Goal: Communication & Community: Connect with others

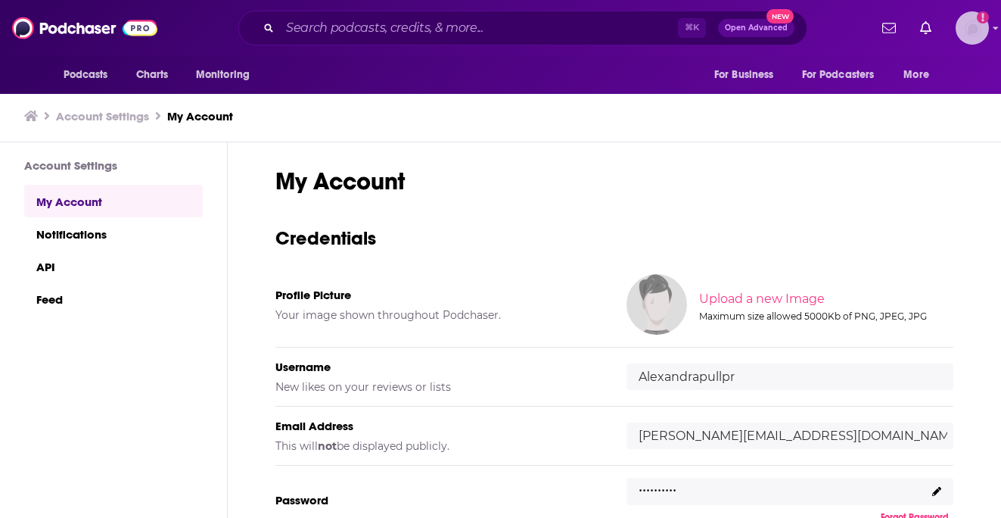
click at [967, 26] on img "Logged in as Alexandrapullpr" at bounding box center [972, 27] width 33 height 33
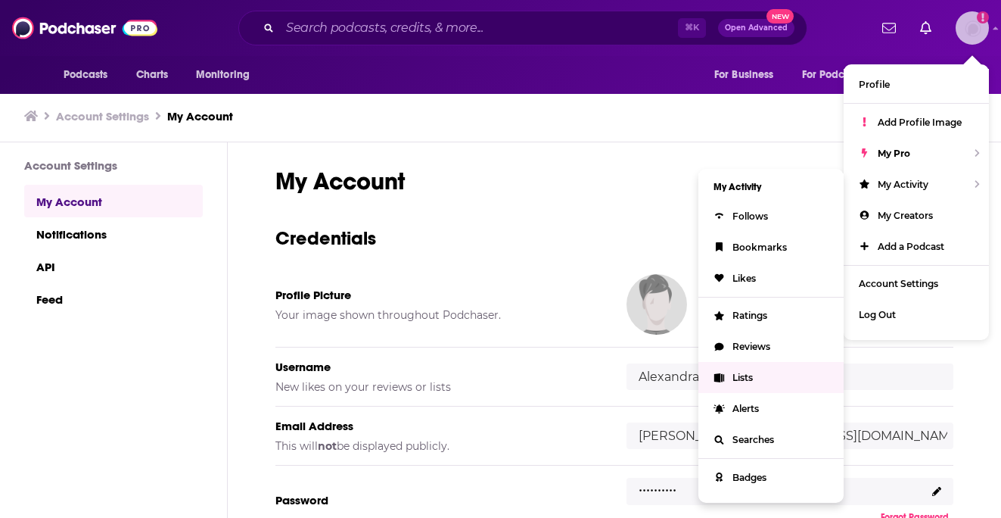
click at [760, 366] on link "Lists" at bounding box center [771, 377] width 145 height 31
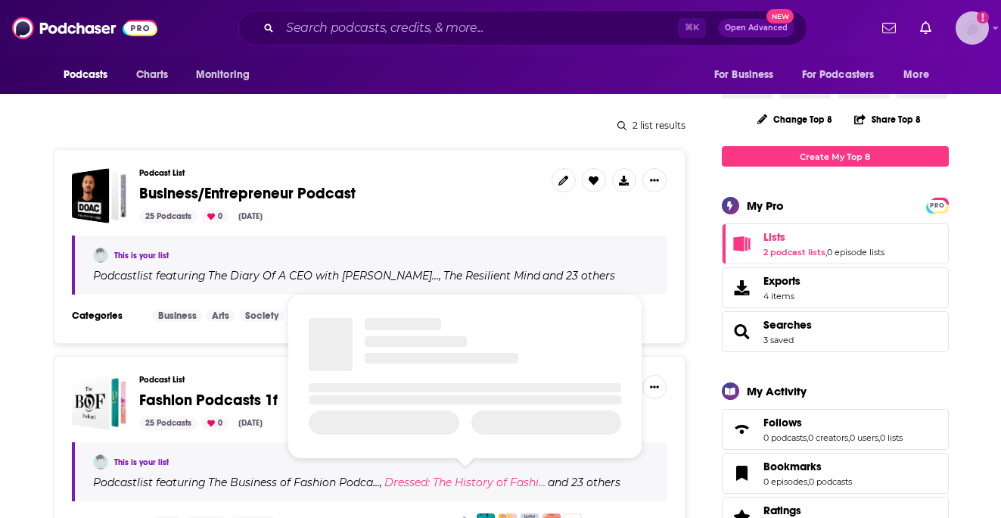
scroll to position [170, 0]
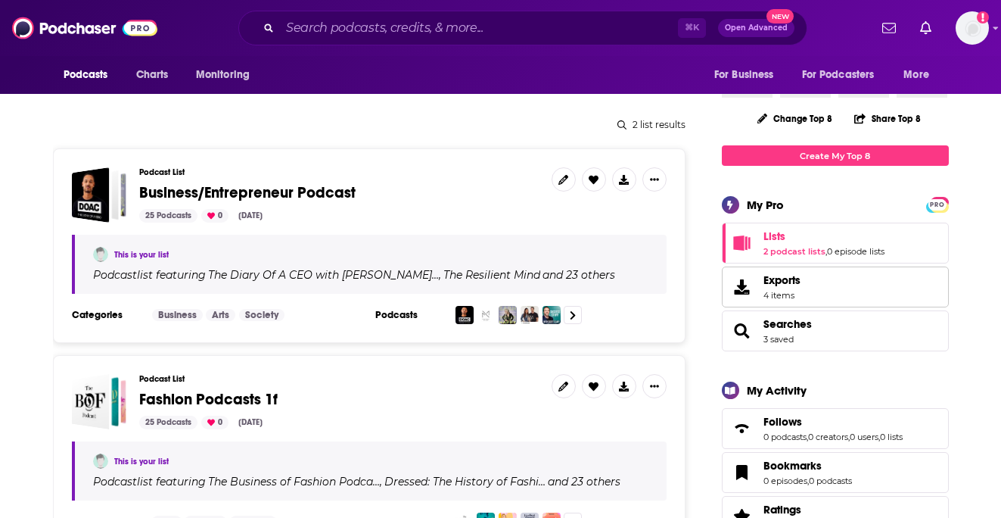
click at [804, 291] on link "Exports 4 items" at bounding box center [835, 286] width 227 height 41
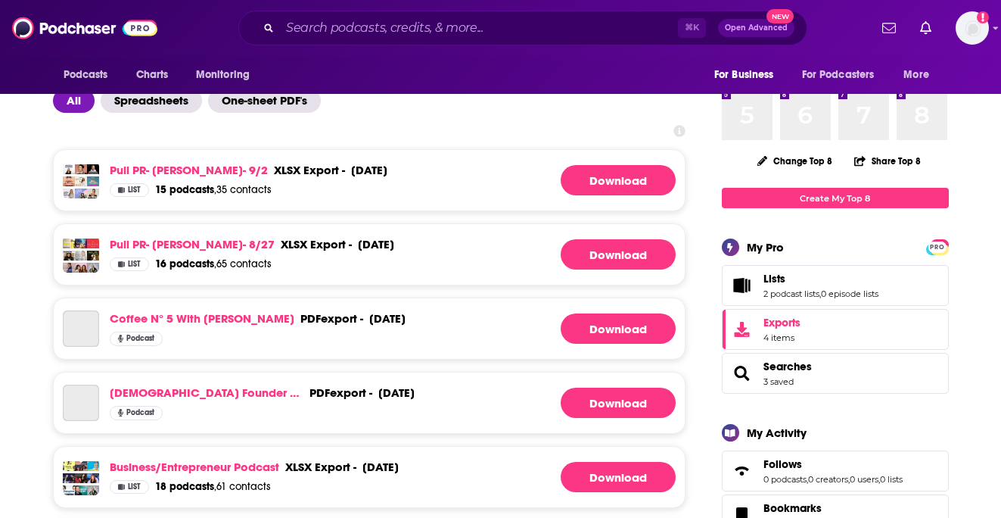
scroll to position [137, 0]
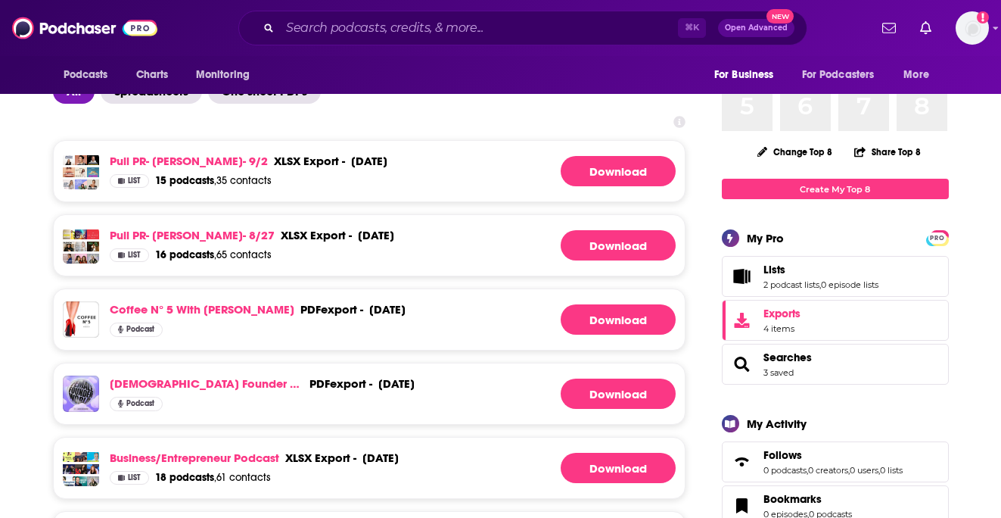
click at [351, 155] on div "September 5th, 2025" at bounding box center [369, 161] width 36 height 14
click at [136, 177] on span "List" at bounding box center [134, 181] width 13 height 8
click at [142, 164] on link "Pull PR- Jane Lu- 9/2" at bounding box center [189, 161] width 158 height 14
click at [138, 179] on span "List" at bounding box center [134, 181] width 13 height 8
click at [129, 179] on span "List" at bounding box center [134, 181] width 13 height 8
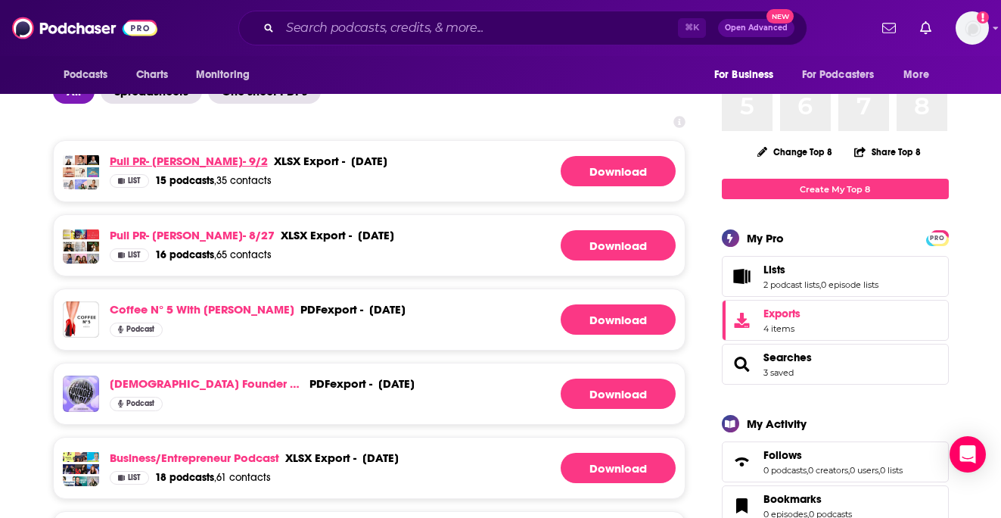
click at [160, 161] on link "Pull PR- Jane Lu- 9/2" at bounding box center [189, 161] width 158 height 14
click at [227, 237] on link "Pull PR- Demi Marchese- 8/27" at bounding box center [192, 235] width 165 height 14
click at [189, 160] on link "Pull PR- Jane Lu- 9/2" at bounding box center [189, 161] width 158 height 14
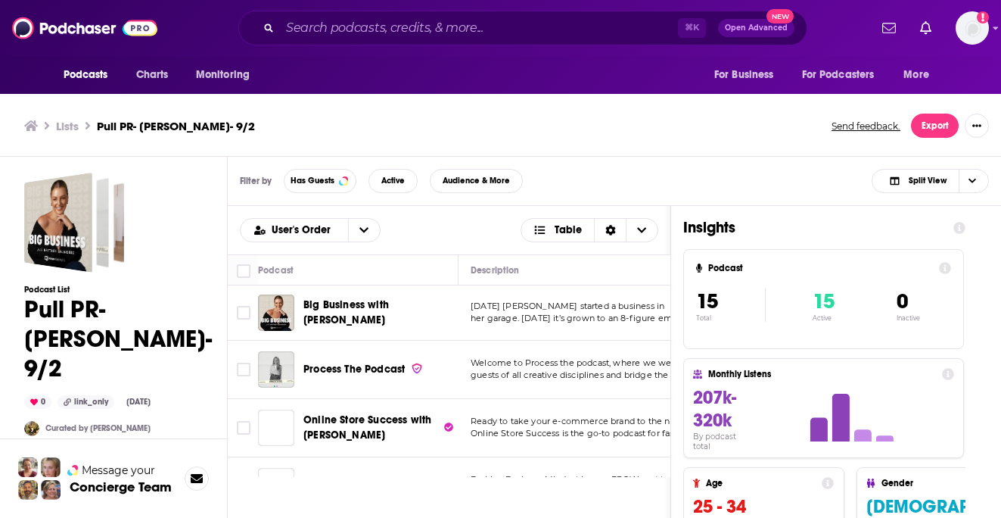
scroll to position [5, 0]
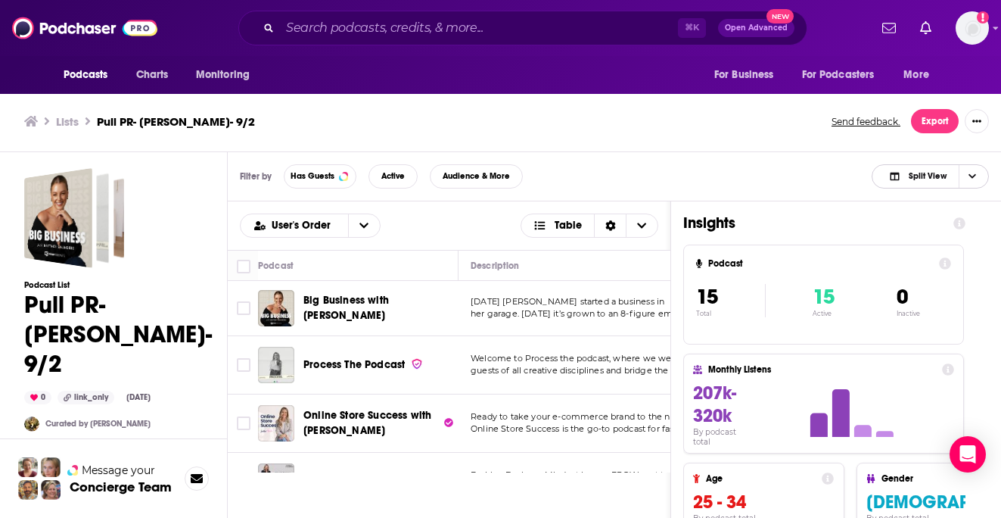
click at [916, 170] on span "Split View" at bounding box center [918, 176] width 83 height 21
click at [920, 228] on span "Podcast Only" at bounding box center [939, 227] width 75 height 8
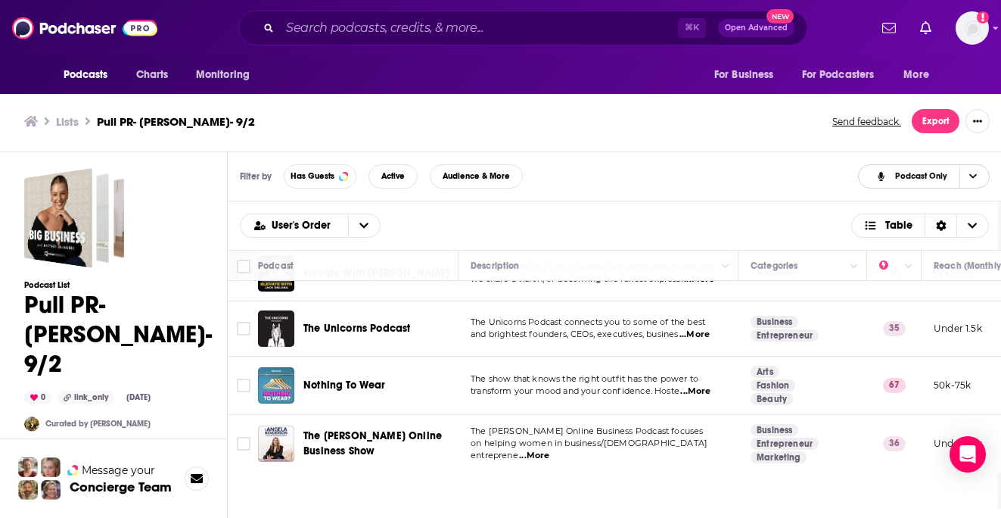
scroll to position [0, 0]
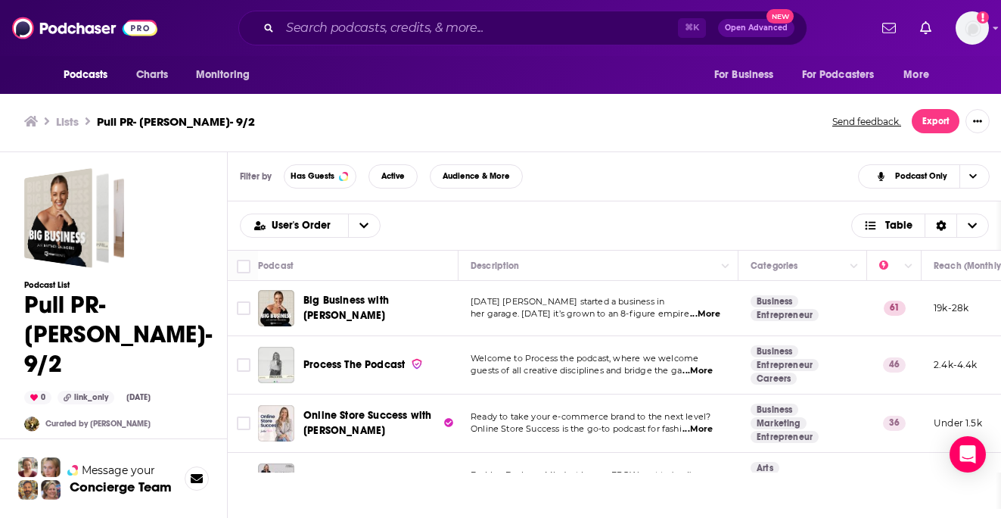
click at [329, 302] on div "Podcasts Charts Monitoring ⌘ K Open Advanced New For Business For Podcasters Mo…" at bounding box center [500, 256] width 1001 height 522
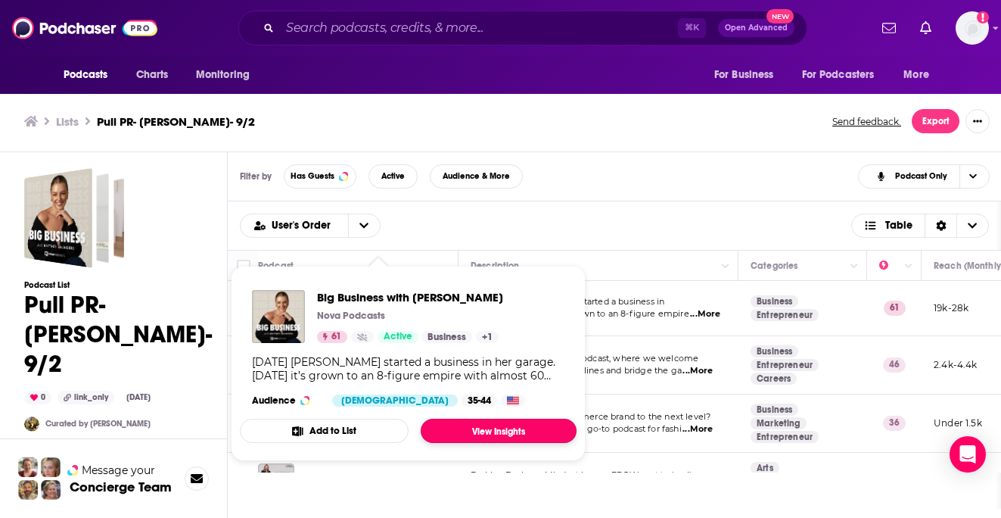
click at [471, 441] on link "View Insights" at bounding box center [499, 431] width 156 height 24
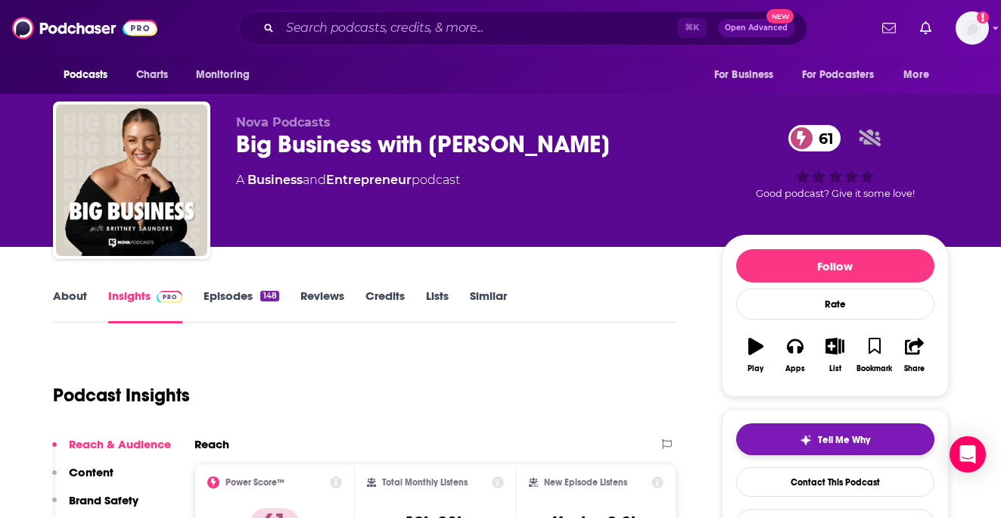
click at [808, 434] on img "button" at bounding box center [806, 440] width 12 height 12
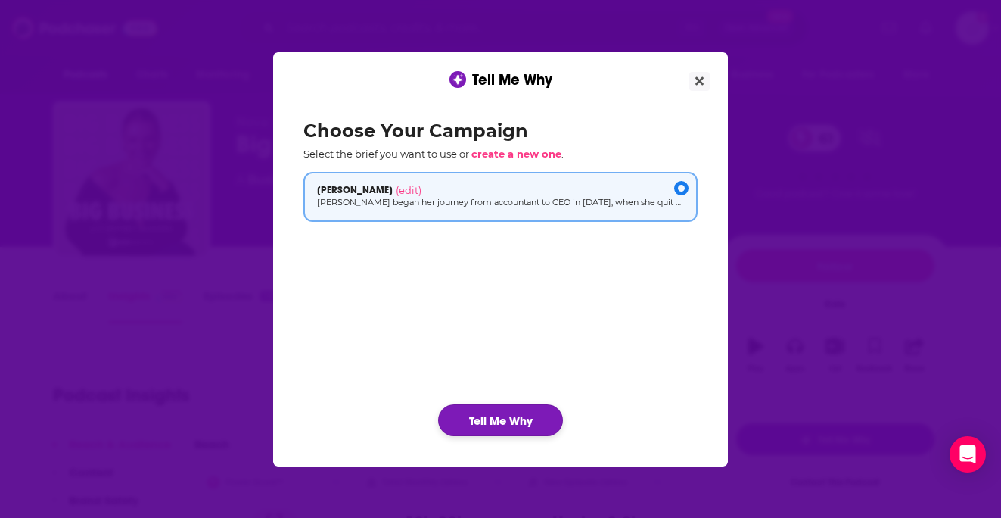
click at [527, 416] on button "Tell Me Why" at bounding box center [500, 420] width 125 height 32
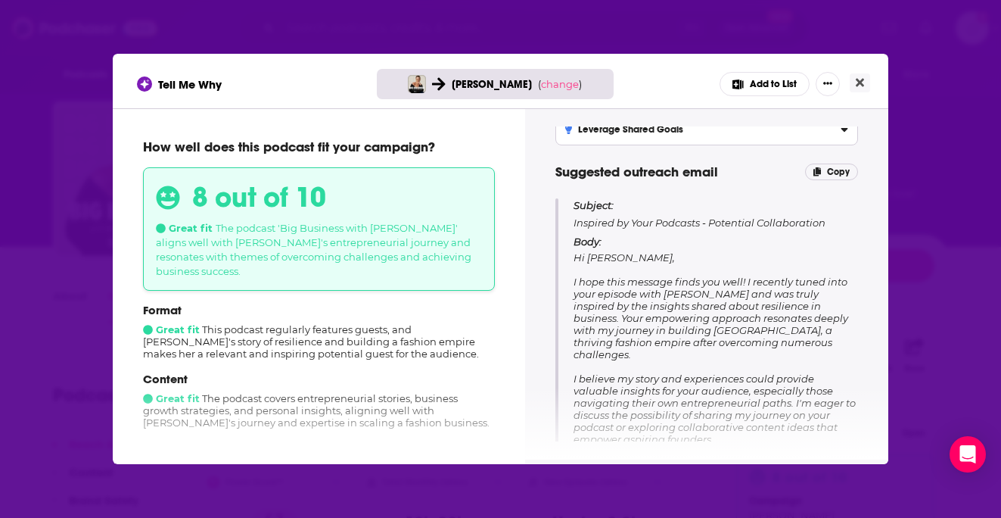
scroll to position [176, 0]
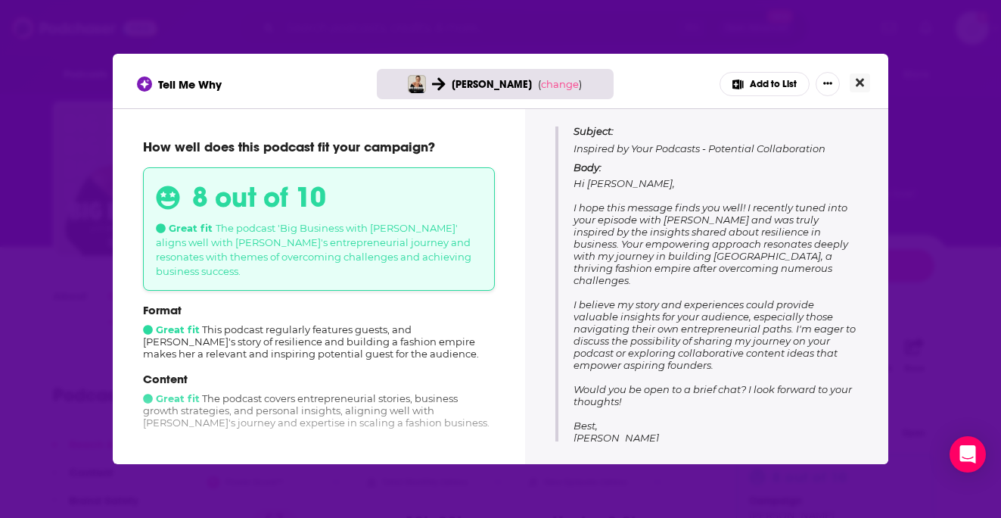
click at [859, 82] on icon "Close" at bounding box center [860, 83] width 8 height 8
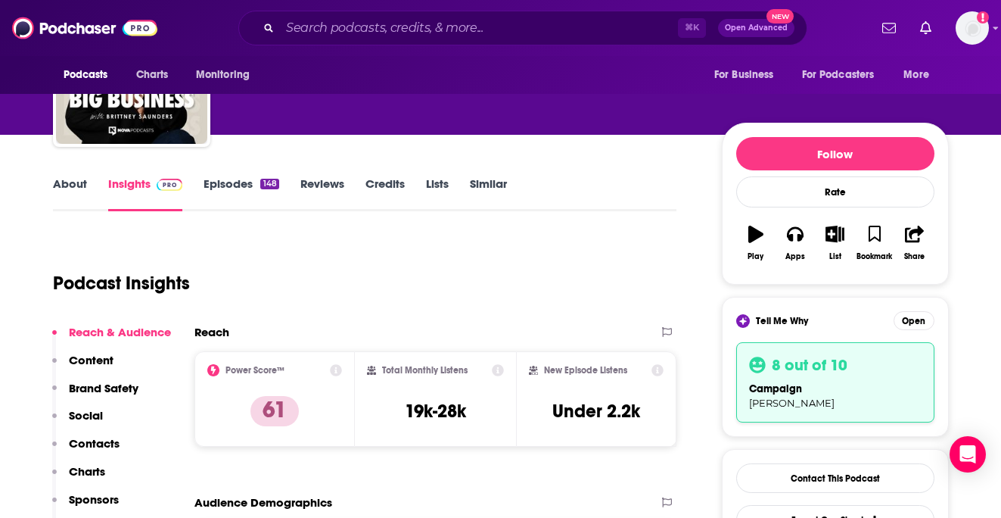
scroll to position [201, 0]
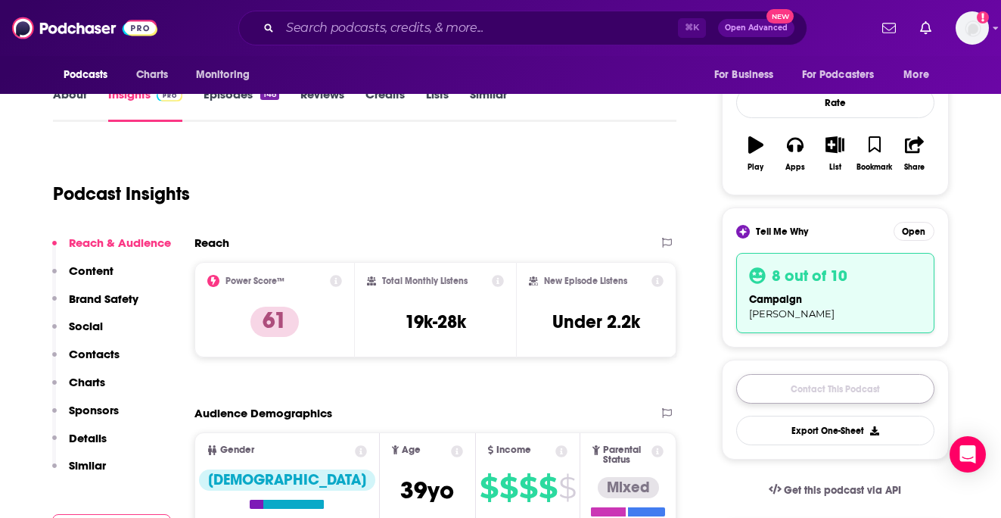
click at [871, 394] on link "Contact This Podcast" at bounding box center [836, 389] width 198 height 30
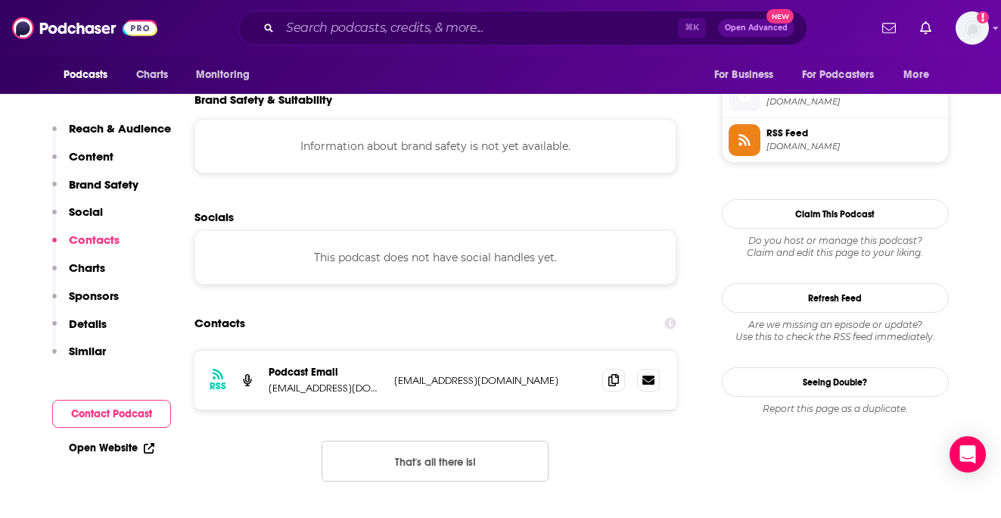
scroll to position [1319, 0]
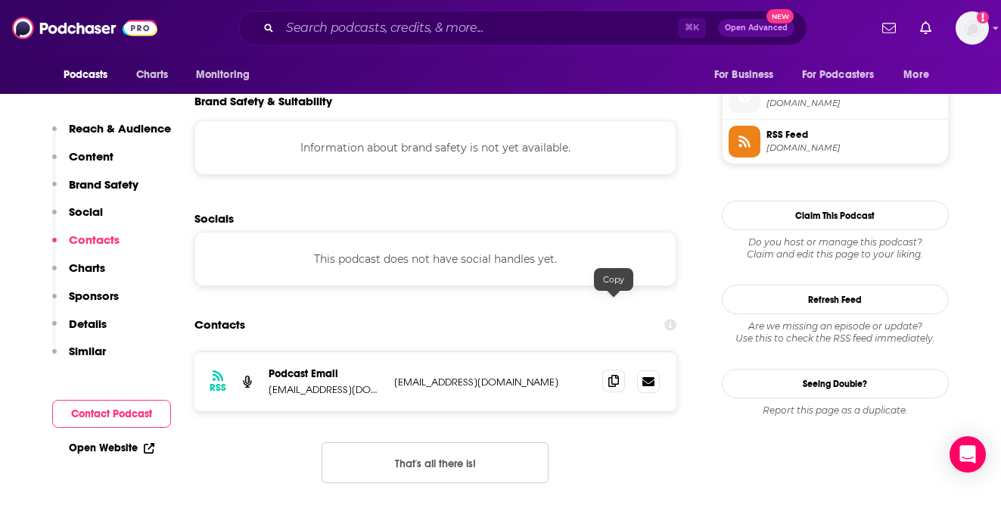
click at [612, 375] on icon at bounding box center [614, 381] width 11 height 12
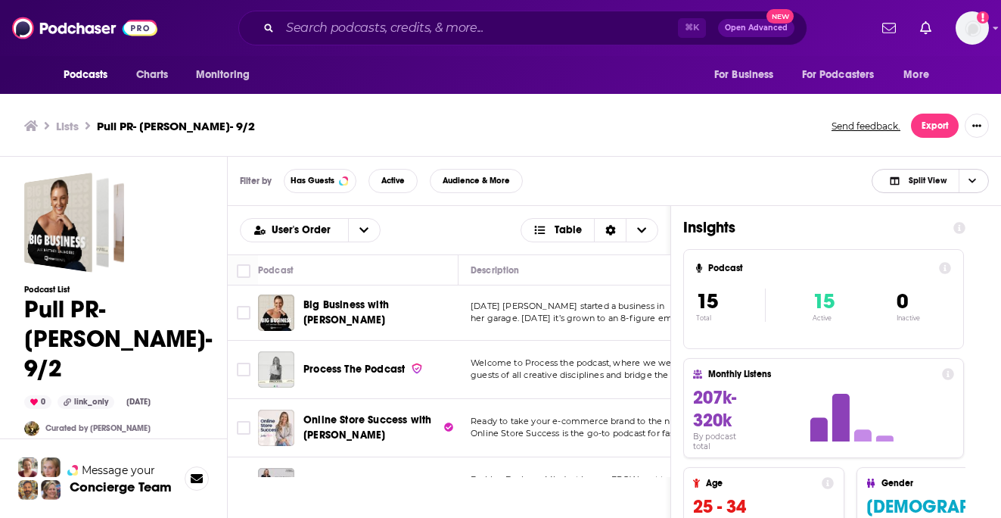
click at [940, 176] on span "Split View" at bounding box center [928, 180] width 38 height 8
click at [922, 227] on span "Podcast Only" at bounding box center [939, 231] width 75 height 8
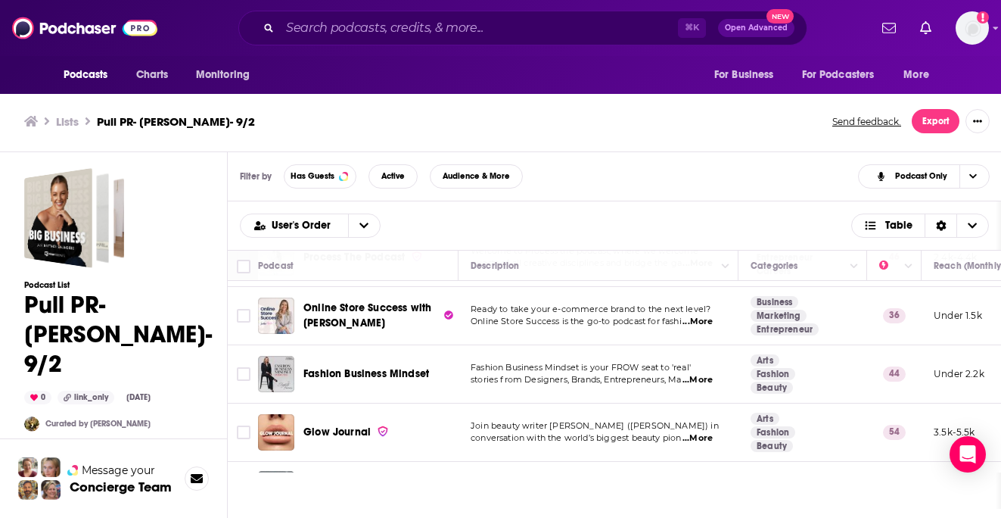
scroll to position [109, 0]
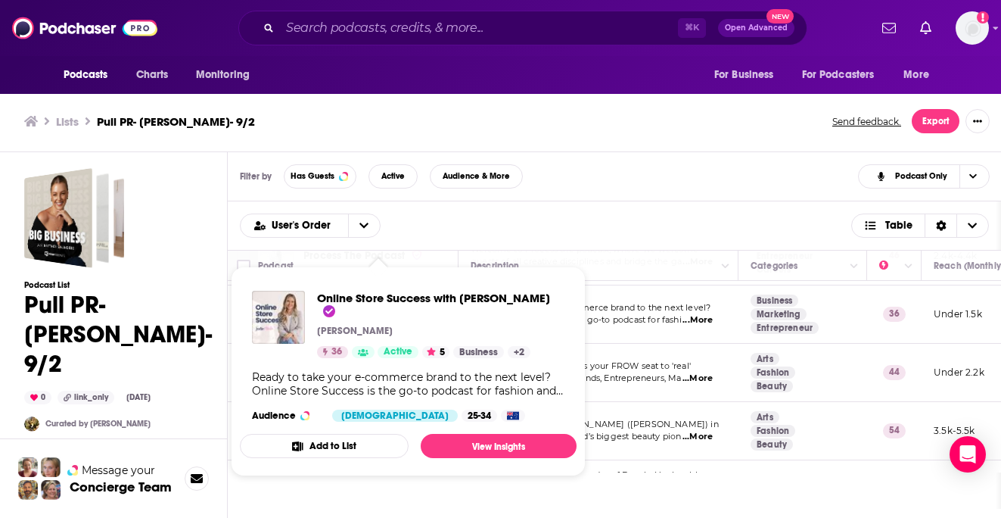
click at [519, 443] on span "Online Store Success with Jodie Minto Jodie Minto 36 Active 5 Business + 2 Read…" at bounding box center [408, 371] width 337 height 185
click at [503, 434] on link "View Insights" at bounding box center [499, 446] width 156 height 24
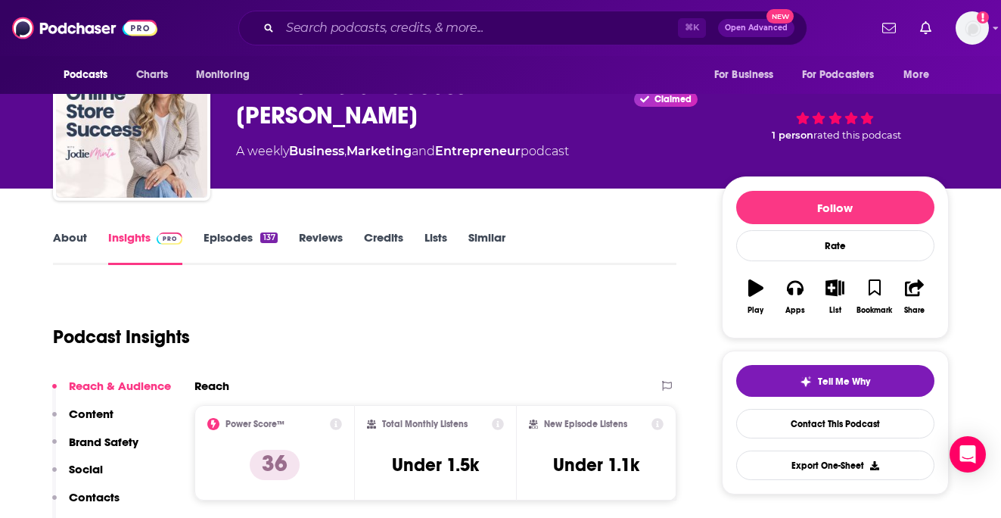
scroll to position [57, 0]
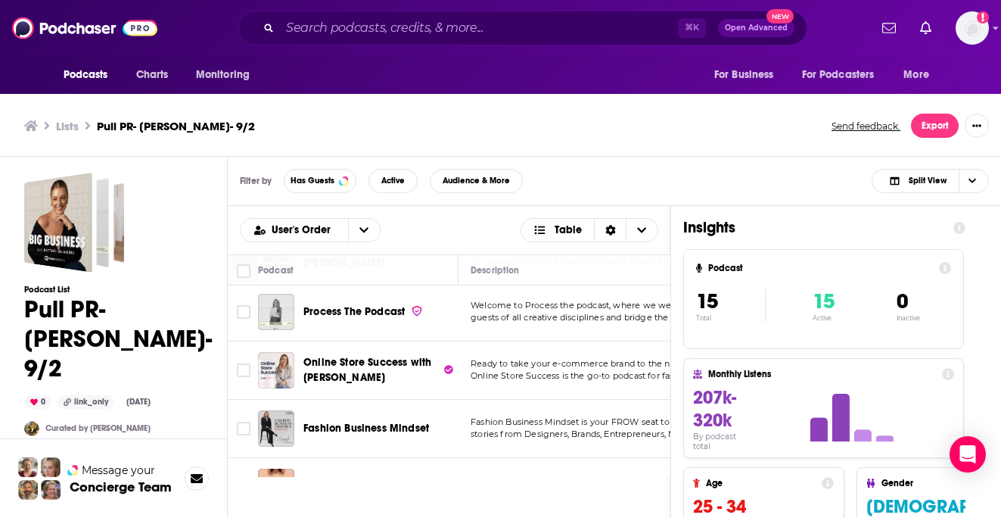
scroll to position [72, 0]
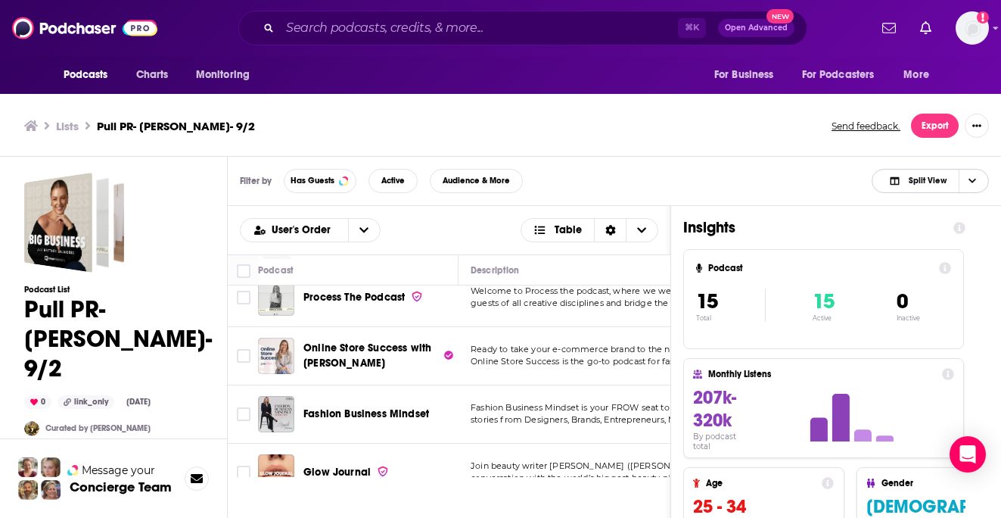
click at [909, 182] on span "Split View" at bounding box center [928, 180] width 38 height 8
click at [903, 230] on span "Podcast Only" at bounding box center [939, 231] width 75 height 8
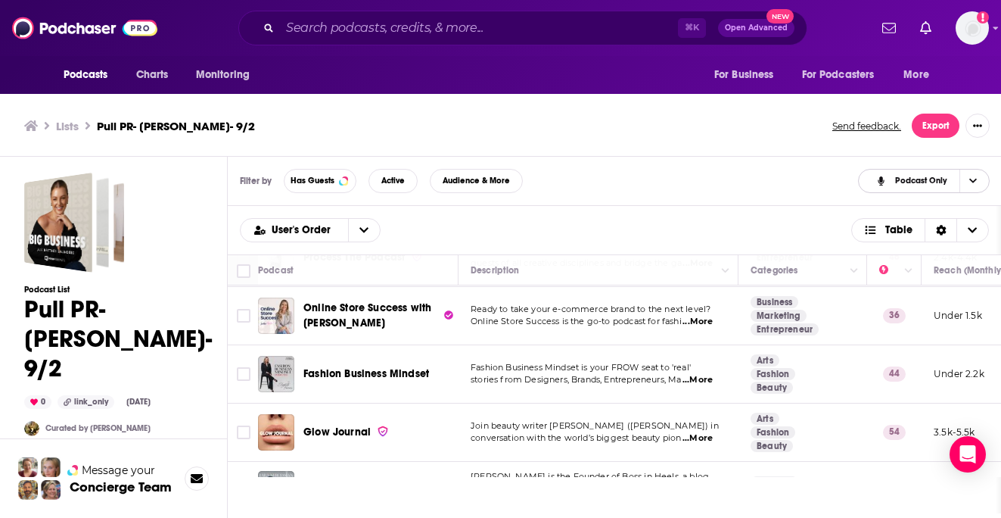
scroll to position [142, 0]
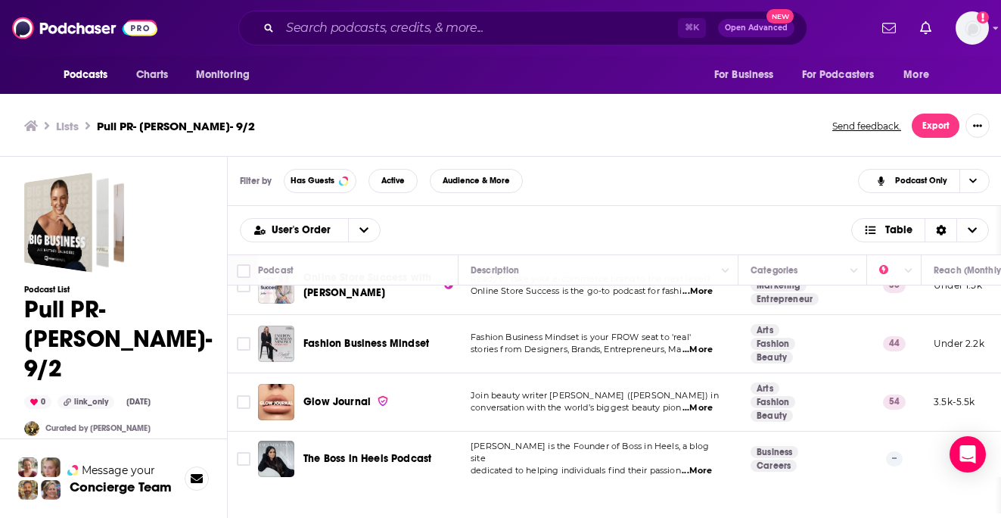
click at [699, 350] on span "...More" at bounding box center [698, 350] width 30 height 12
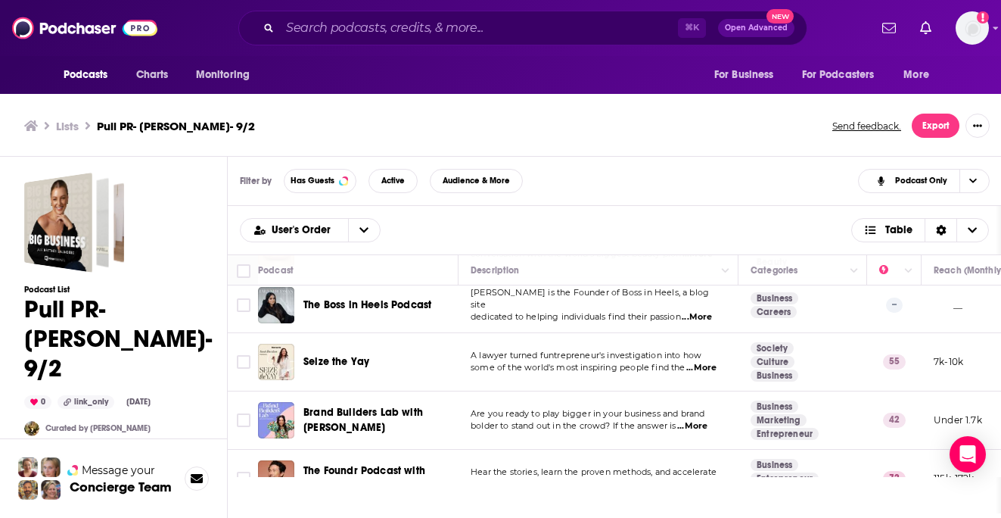
scroll to position [299, 0]
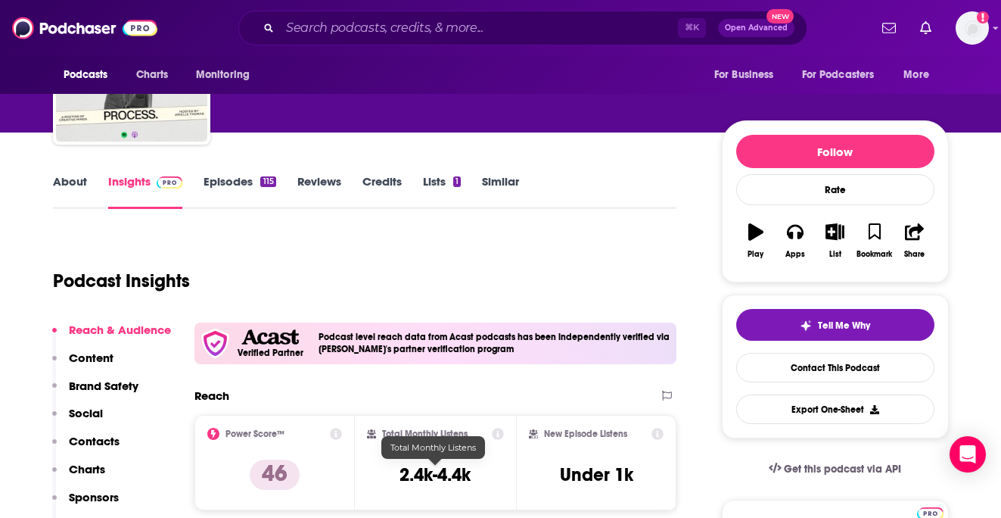
scroll to position [18, 0]
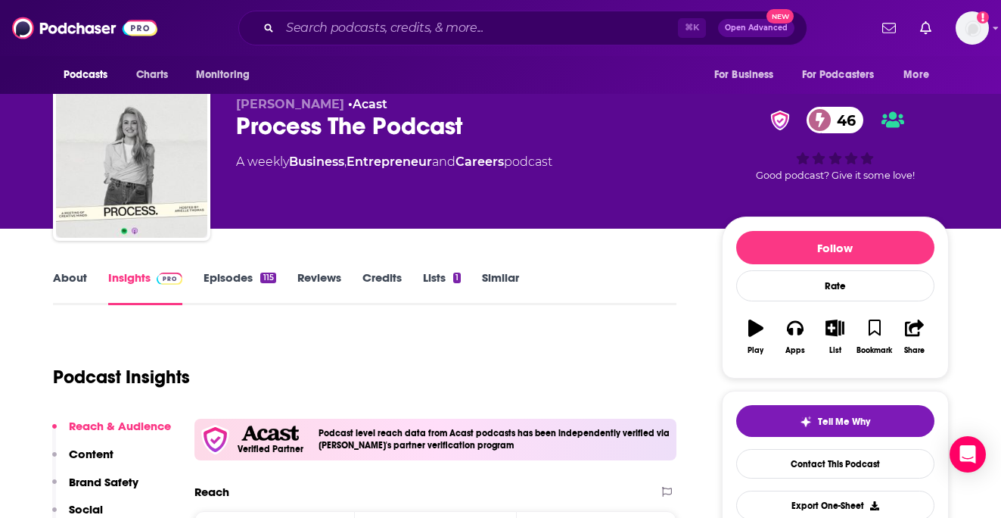
click at [248, 276] on link "Episodes 115" at bounding box center [240, 287] width 72 height 35
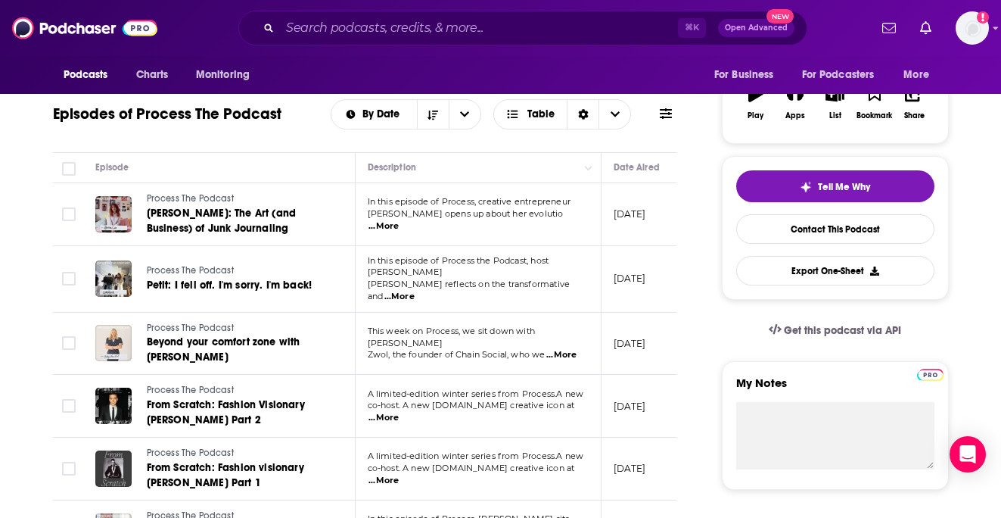
scroll to position [257, 0]
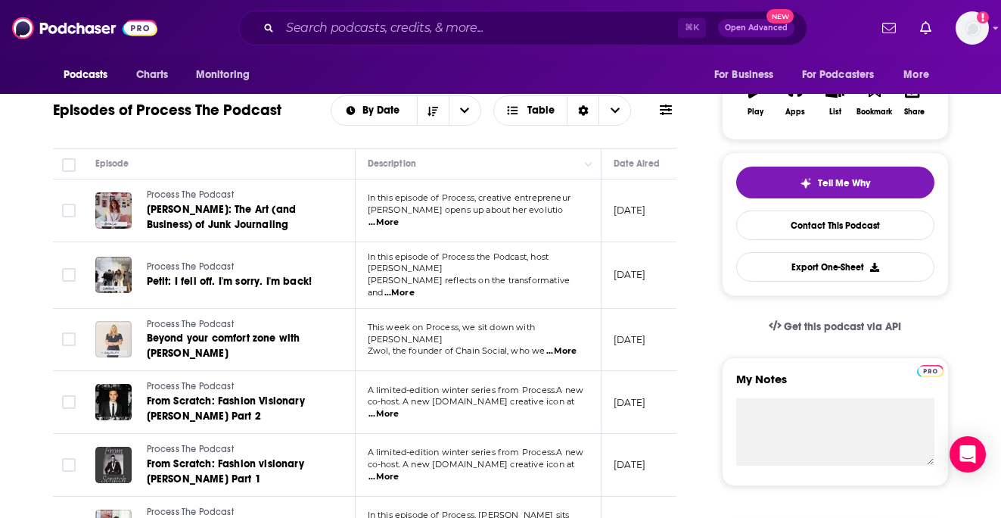
click at [399, 217] on span "...More" at bounding box center [384, 222] width 30 height 12
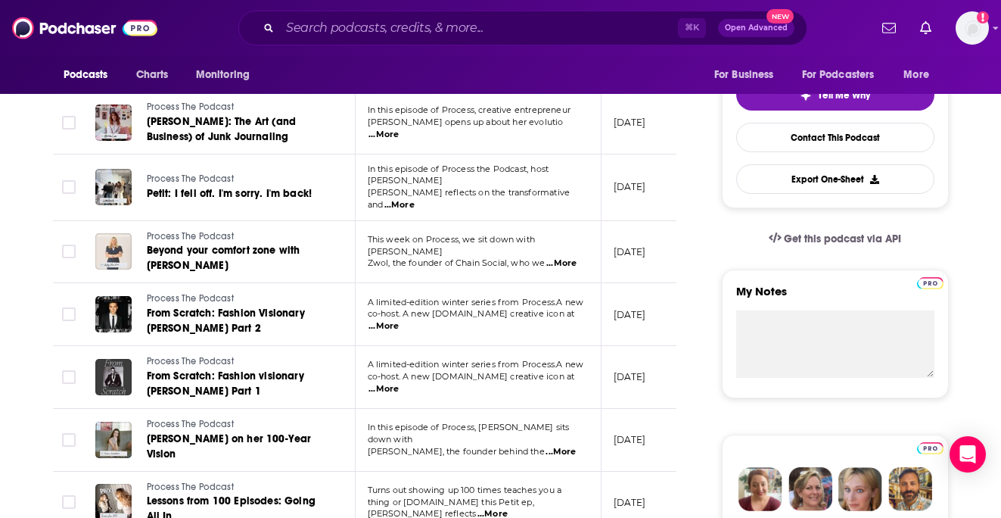
scroll to position [370, 0]
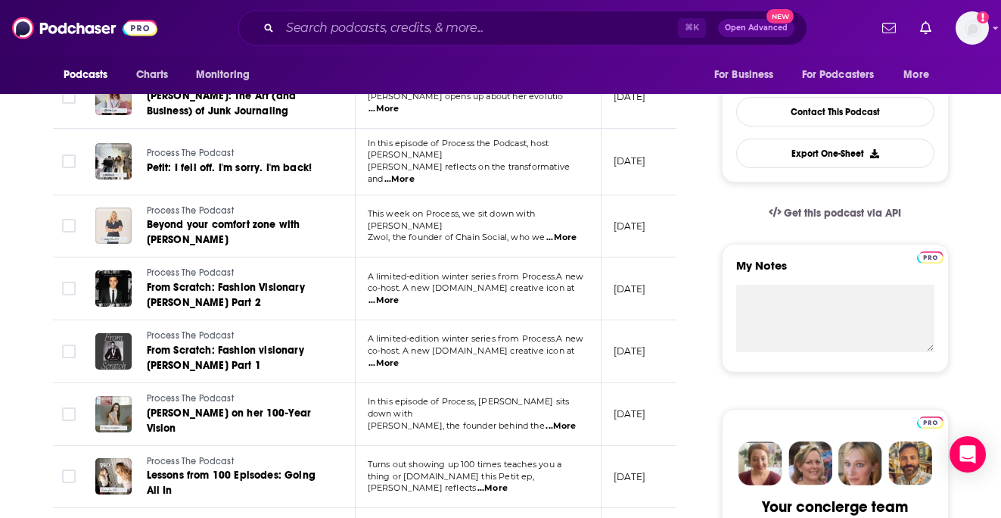
click at [572, 420] on span "...More" at bounding box center [561, 426] width 30 height 12
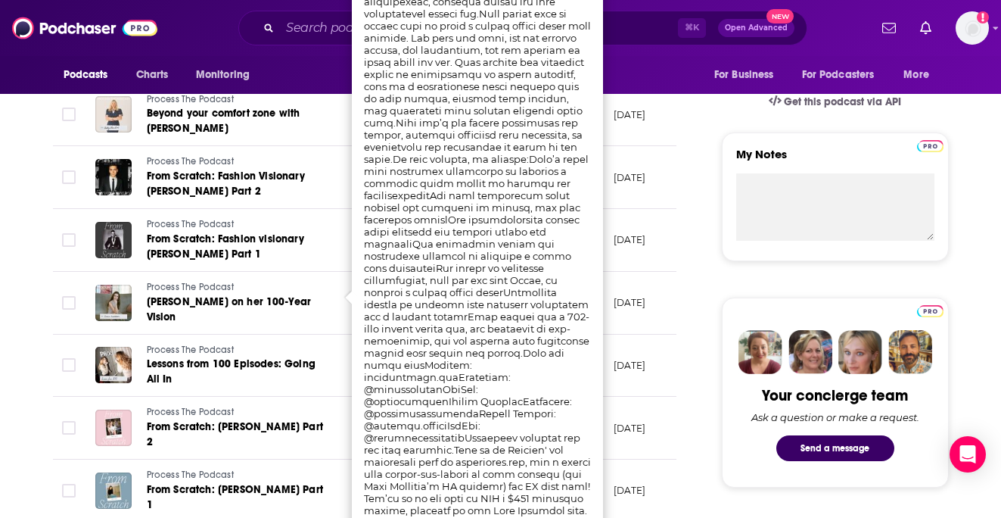
scroll to position [483, 0]
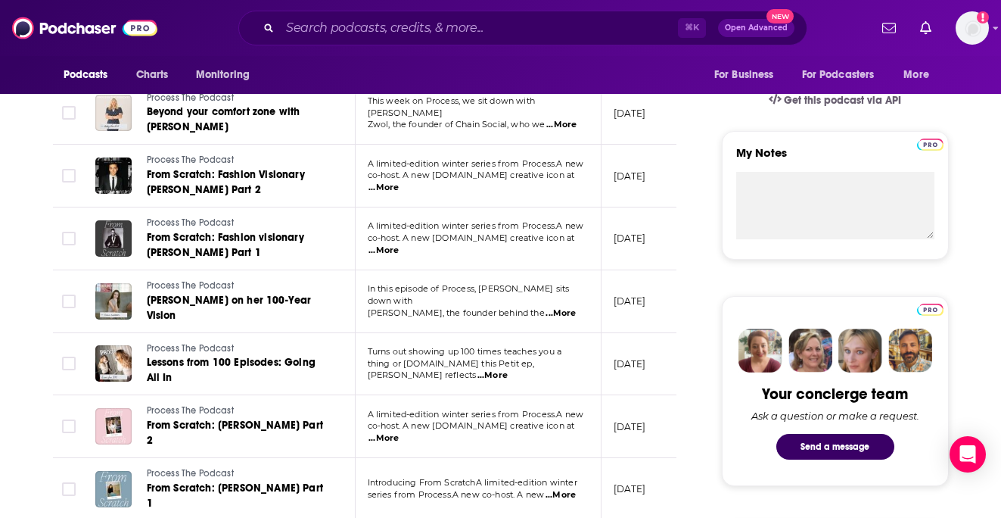
click at [399, 432] on span "...More" at bounding box center [384, 438] width 30 height 12
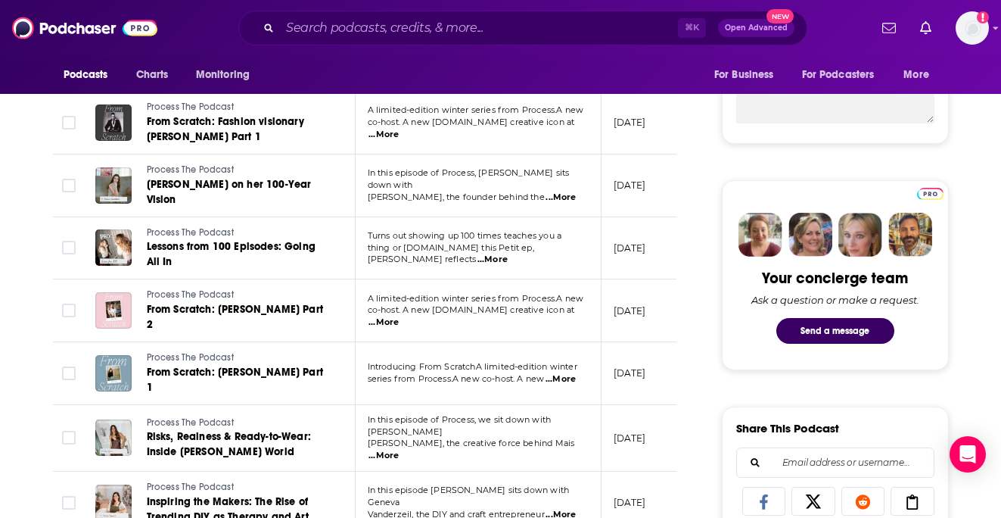
scroll to position [674, 0]
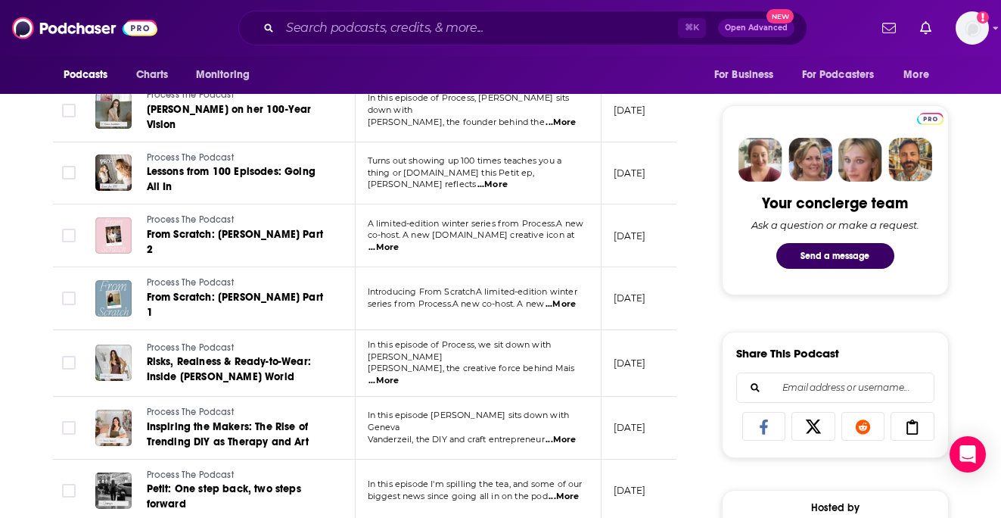
click at [399, 375] on span "...More" at bounding box center [384, 381] width 30 height 12
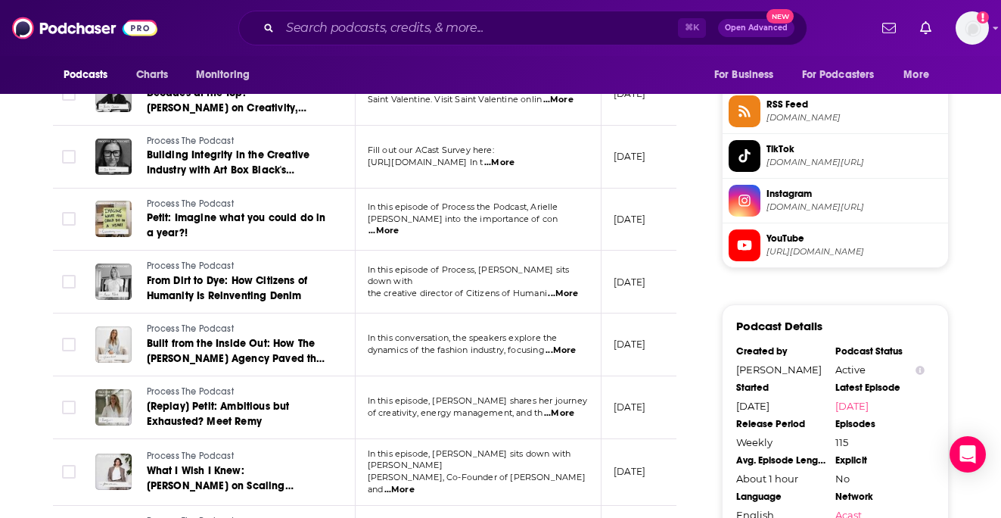
scroll to position [1260, 0]
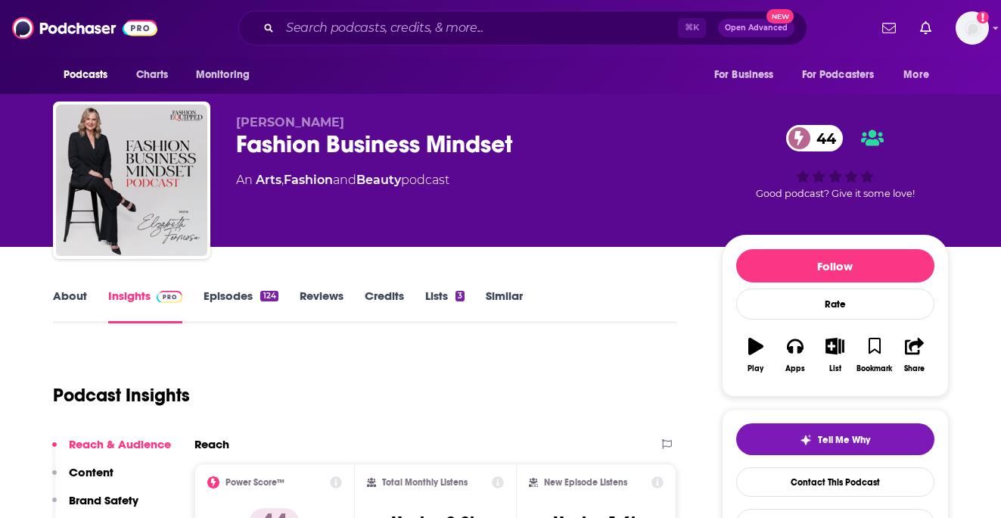
click at [235, 292] on link "Episodes 124" at bounding box center [241, 305] width 74 height 35
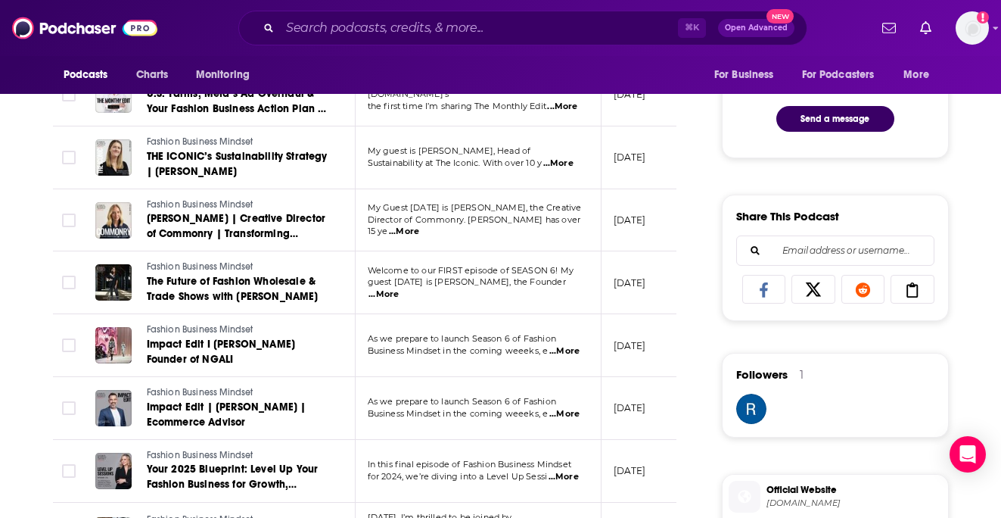
scroll to position [815, 0]
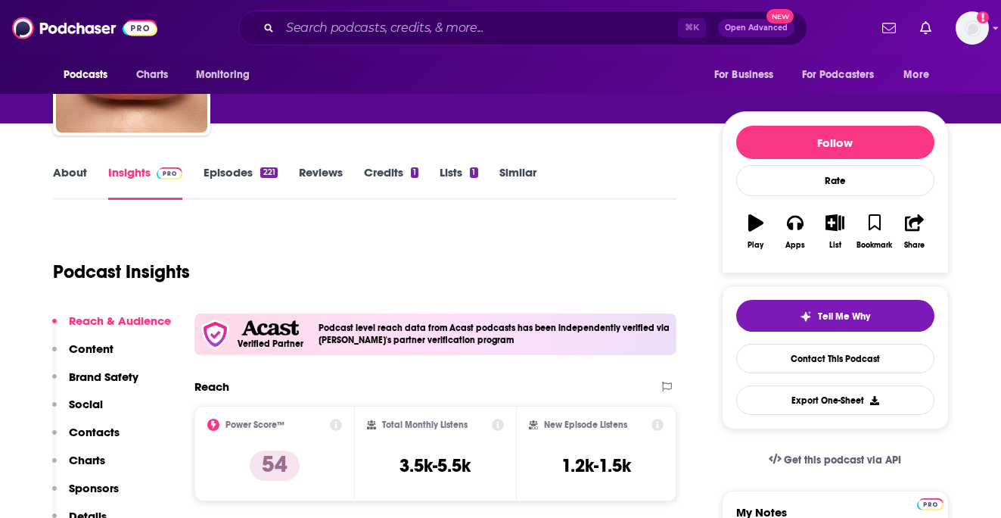
scroll to position [146, 0]
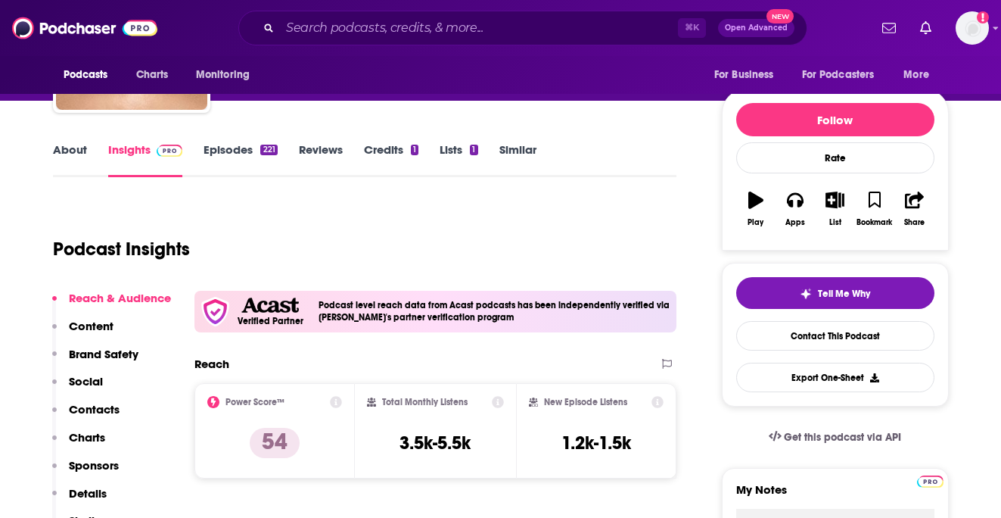
click at [244, 150] on link "Episodes 221" at bounding box center [240, 159] width 73 height 35
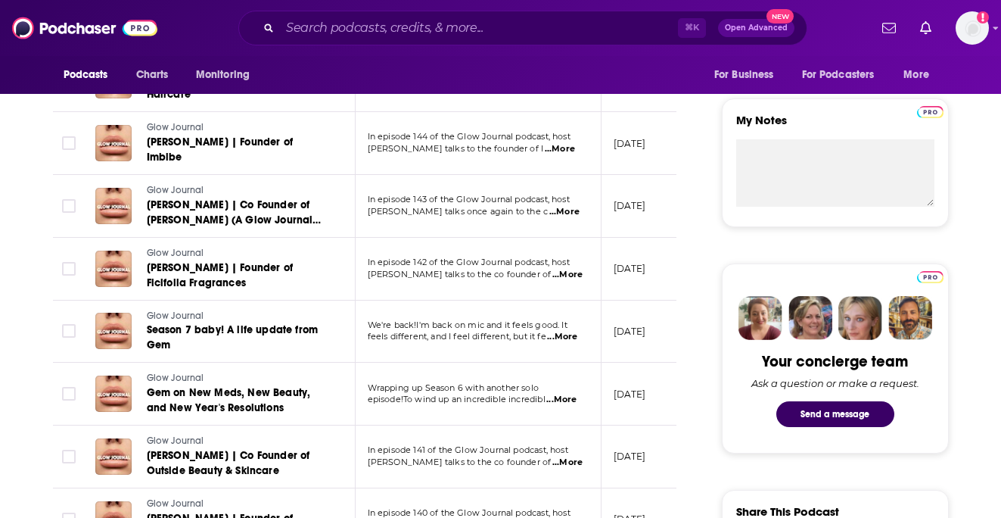
scroll to position [531, 0]
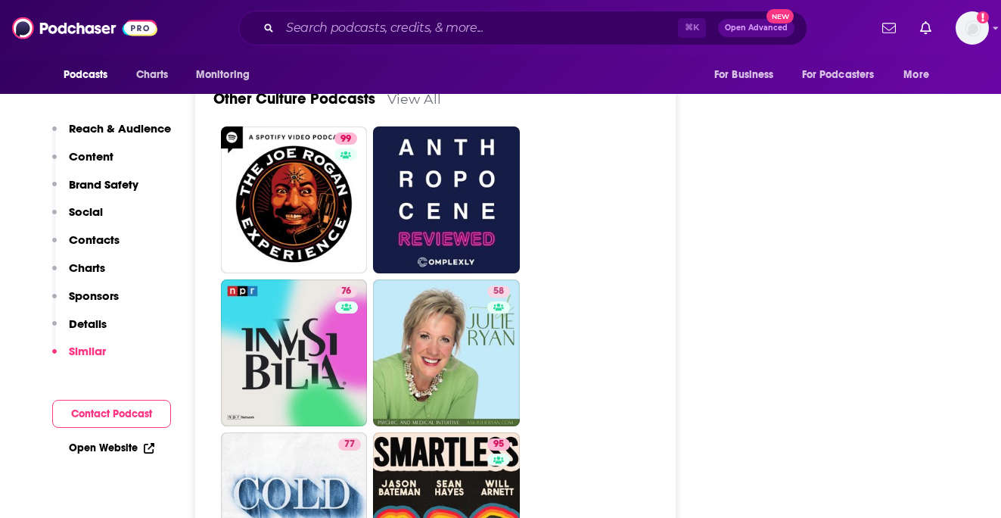
scroll to position [5916, 0]
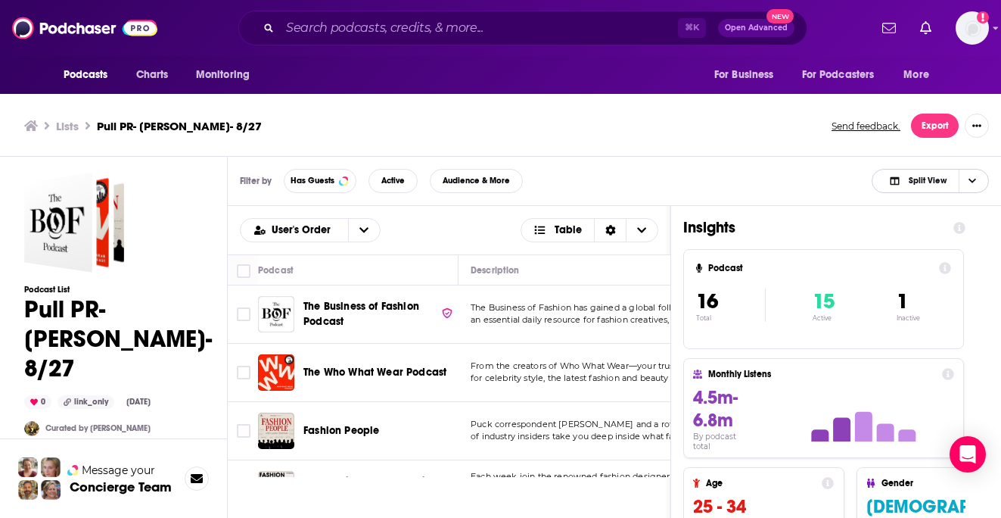
click at [914, 179] on span "Split View" at bounding box center [928, 180] width 38 height 8
click at [910, 230] on span "Podcast Only" at bounding box center [939, 231] width 75 height 8
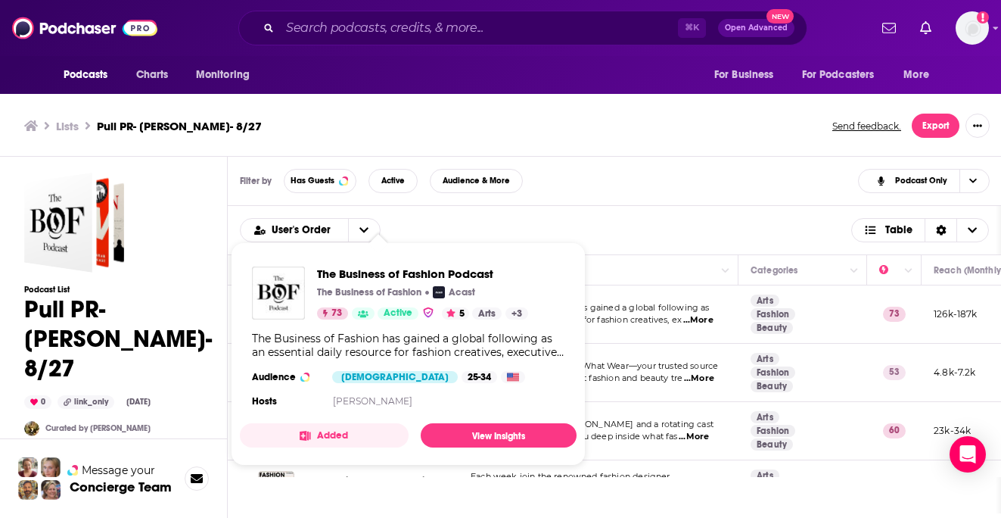
click at [369, 310] on link "Show Podcast Details" at bounding box center [363, 313] width 23 height 12
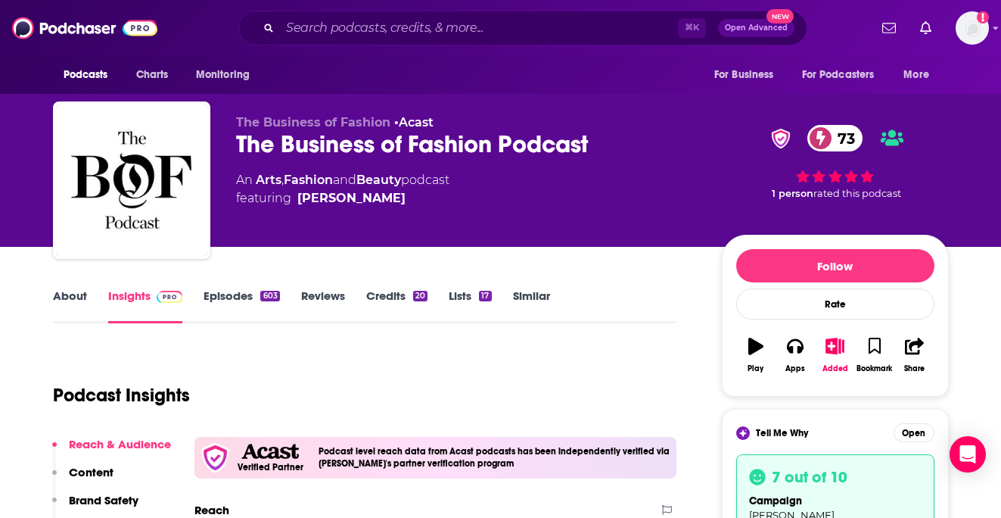
scroll to position [213, 0]
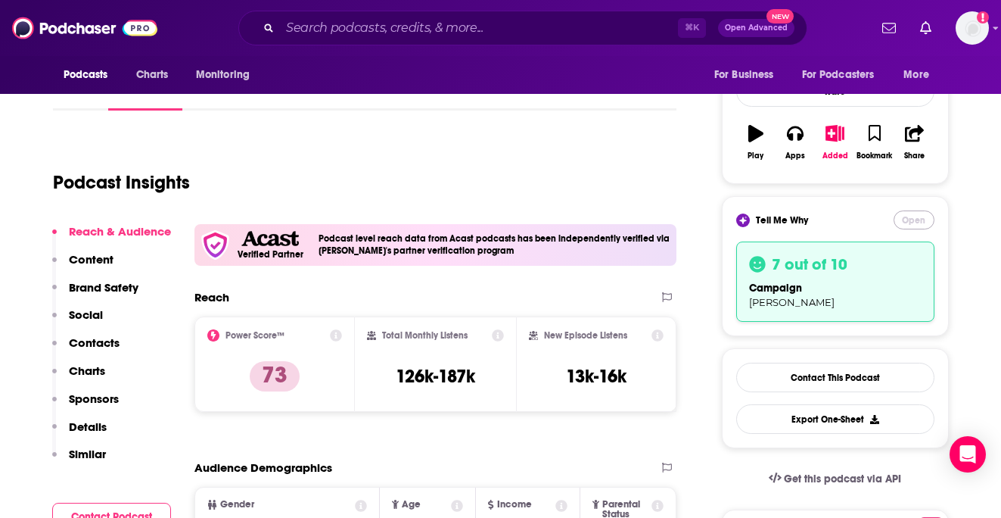
click at [913, 222] on button "Open" at bounding box center [914, 219] width 41 height 19
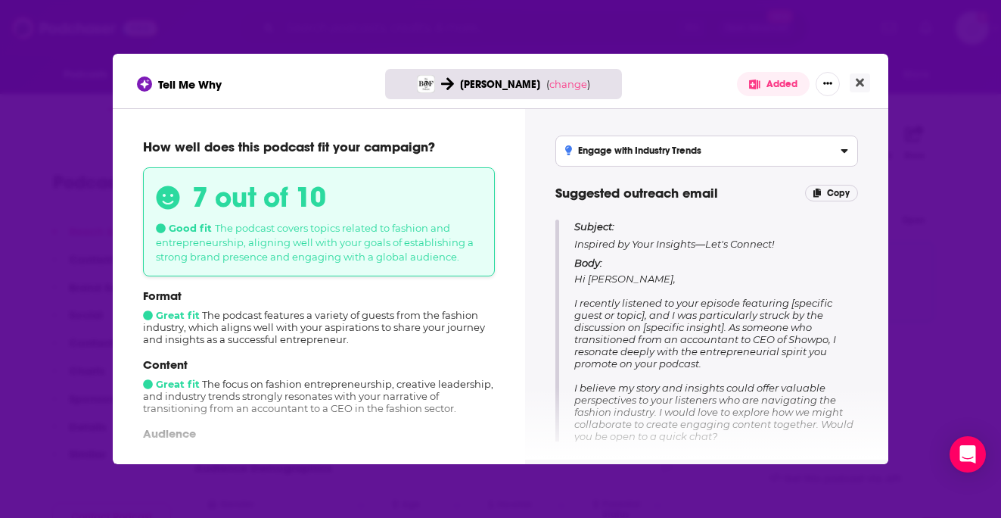
scroll to position [85, 0]
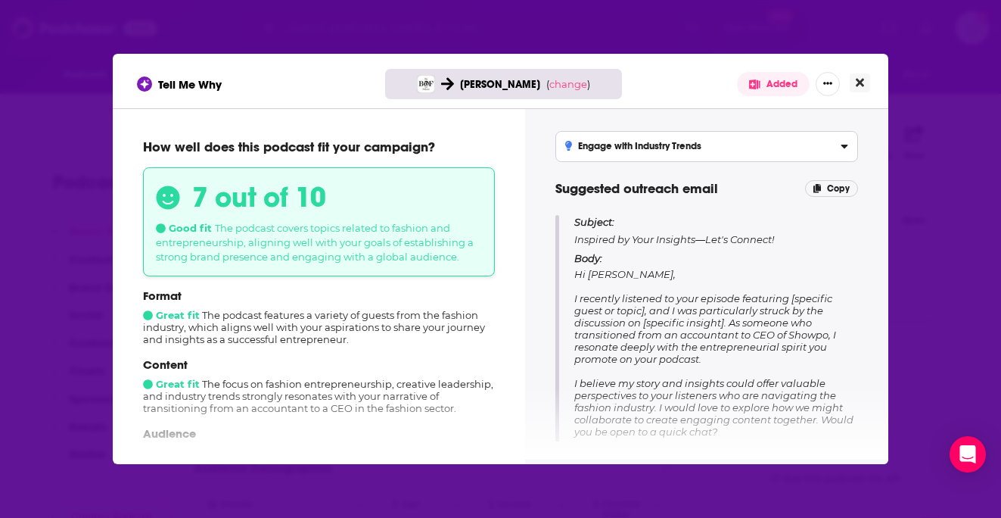
click at [861, 82] on icon "Close" at bounding box center [860, 83] width 8 height 8
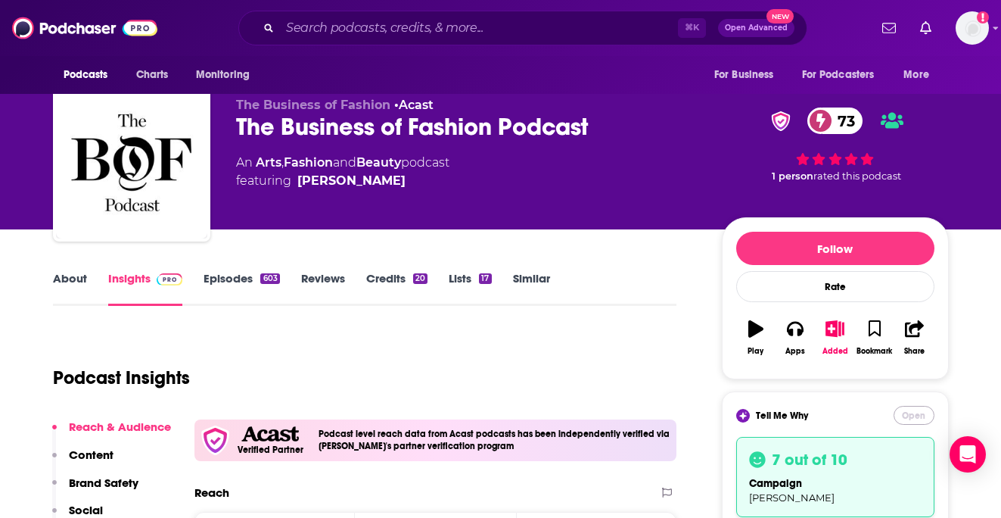
scroll to position [0, 0]
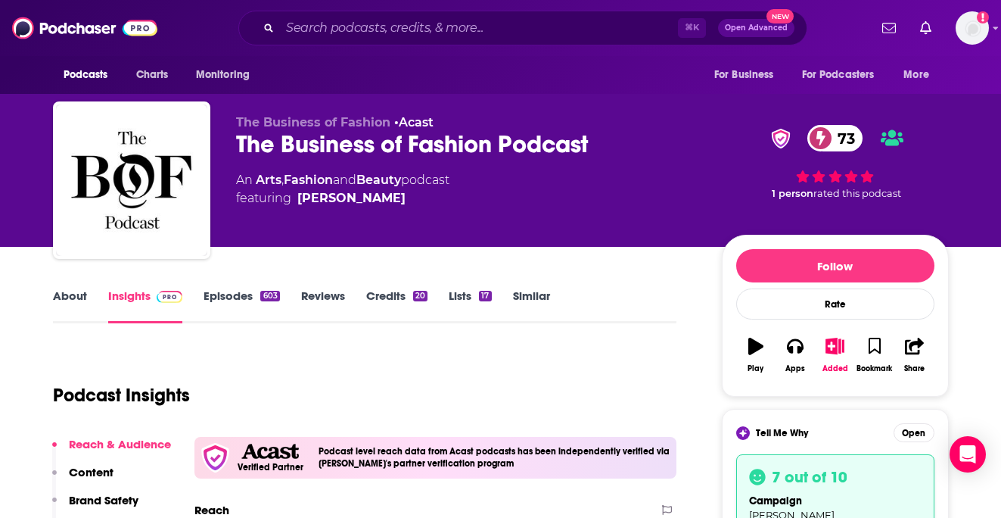
click at [238, 302] on link "Episodes 603" at bounding box center [242, 305] width 76 height 35
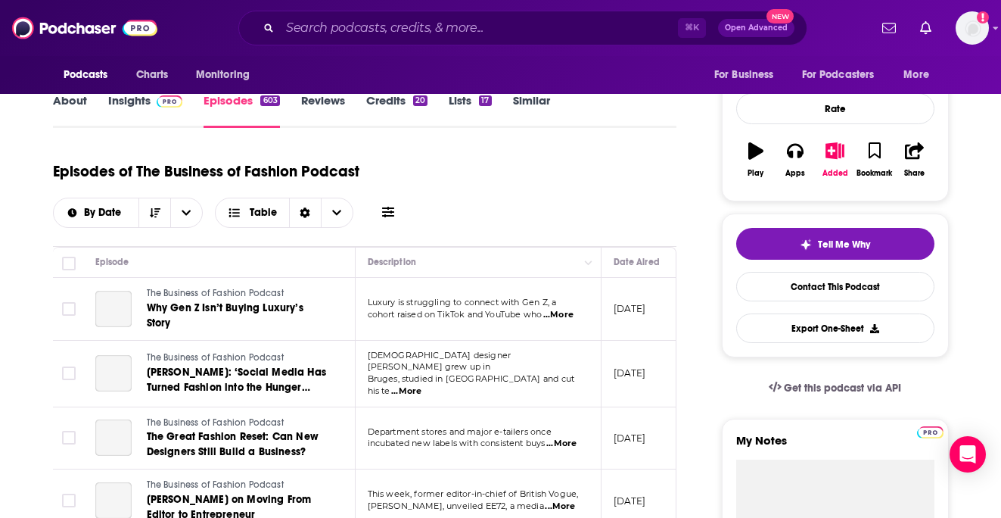
scroll to position [196, 0]
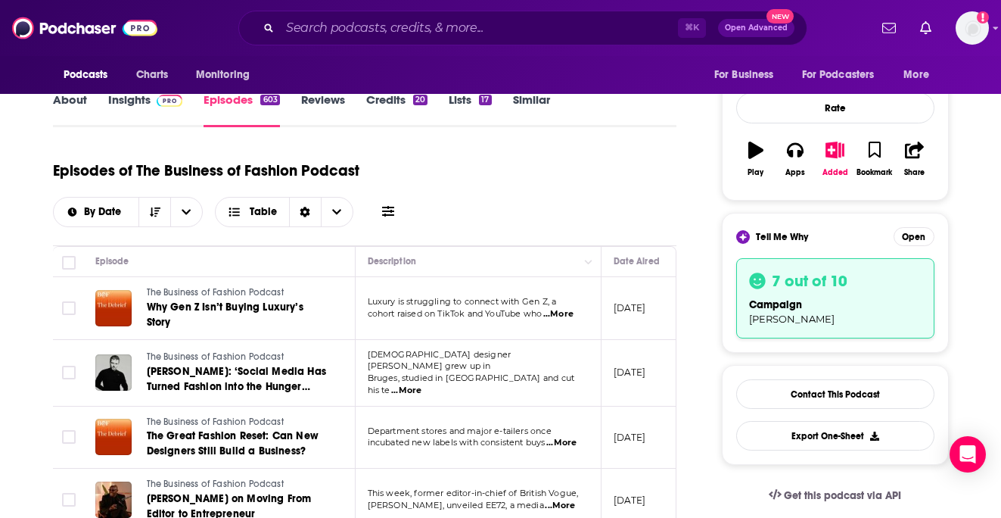
click at [562, 308] on span "...More" at bounding box center [559, 314] width 30 height 12
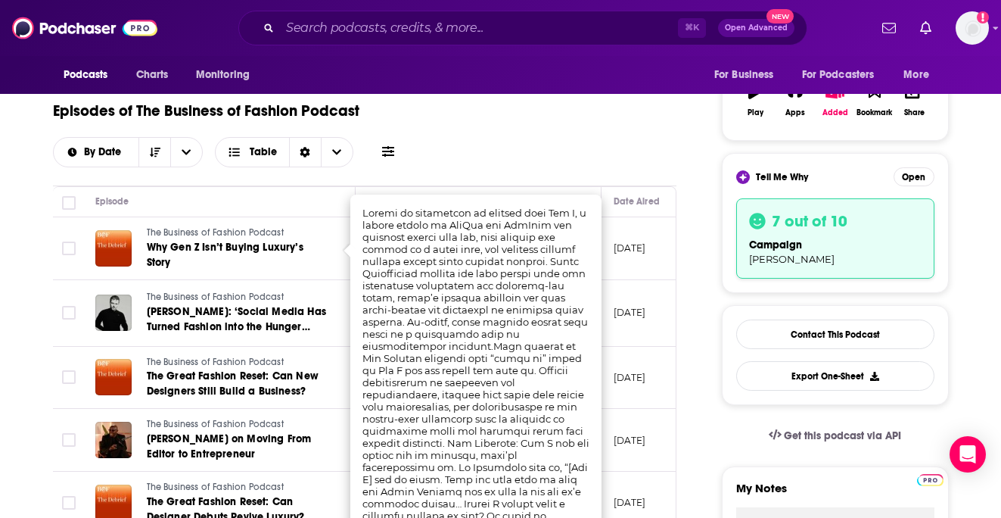
scroll to position [259, 0]
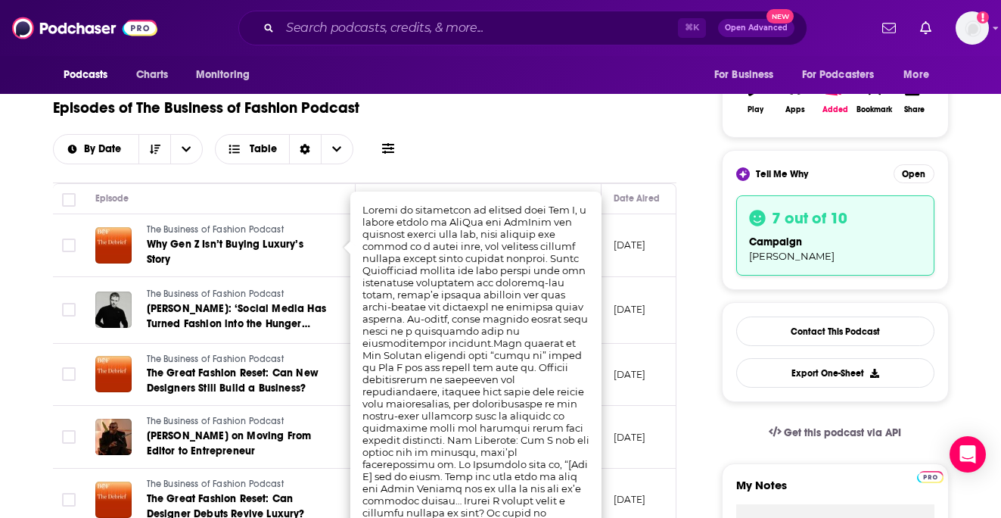
click at [328, 281] on td "The Business of Fashion Podcast Glenn Martens: ‘Social Media Has Turned Fashion…" at bounding box center [219, 310] width 273 height 67
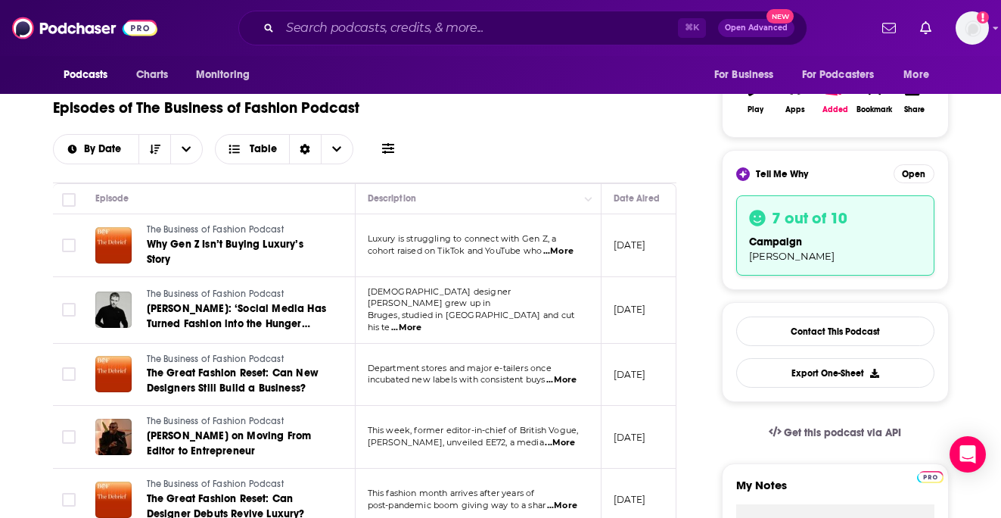
click at [422, 322] on span "...More" at bounding box center [406, 328] width 30 height 12
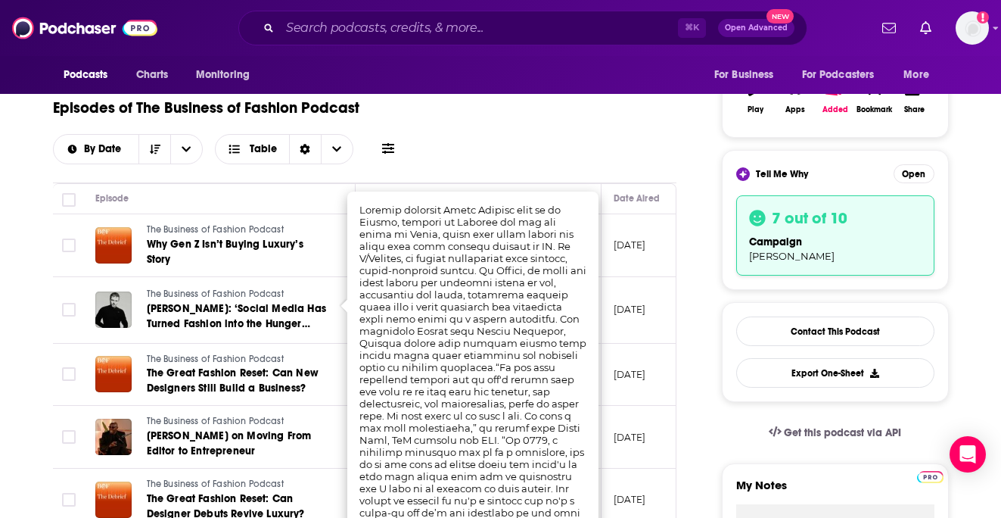
click at [304, 230] on link "The Business of Fashion Podcast" at bounding box center [238, 230] width 182 height 14
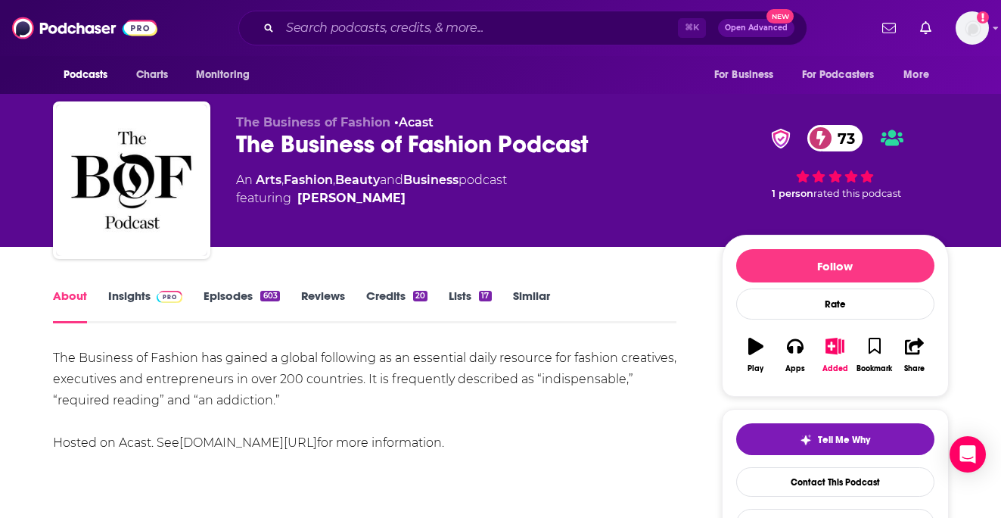
click at [220, 301] on link "Episodes 603" at bounding box center [242, 305] width 76 height 35
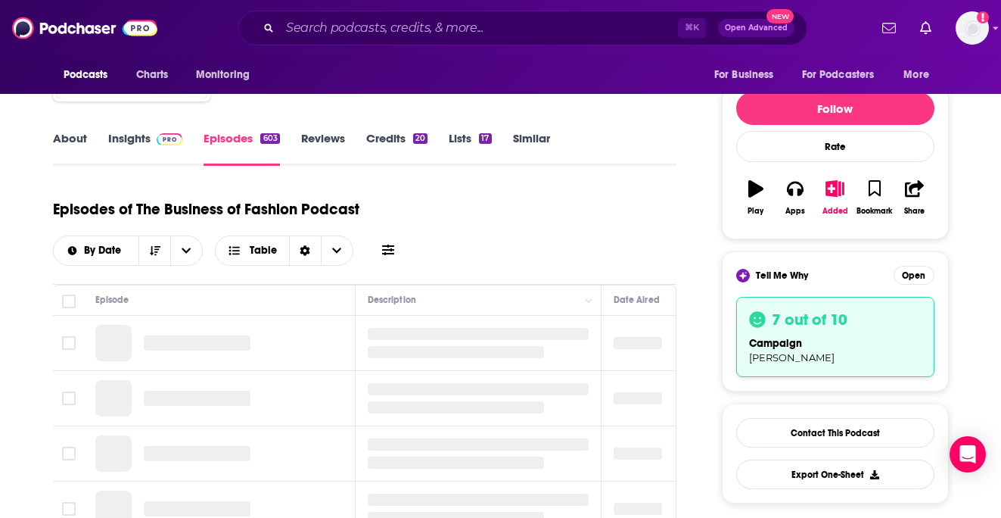
scroll to position [239, 0]
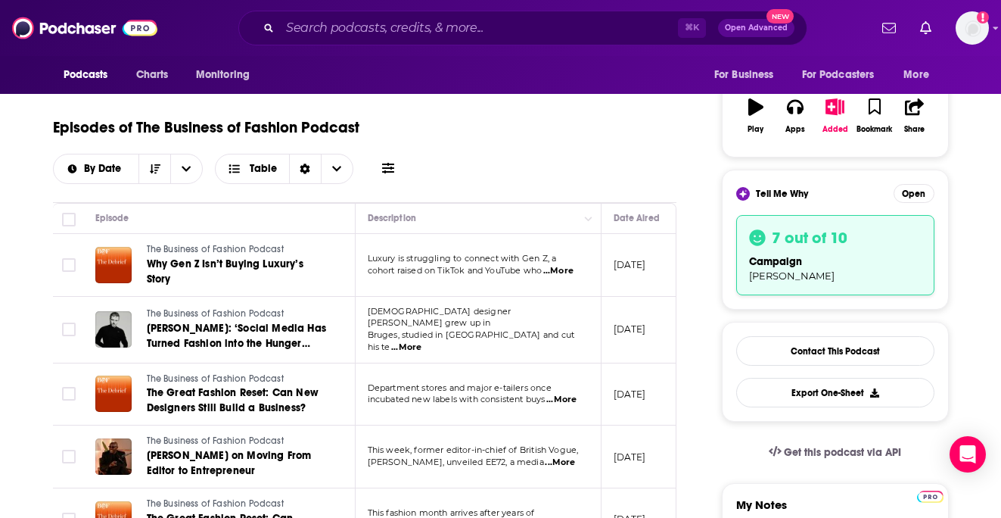
click at [568, 269] on span "...More" at bounding box center [559, 271] width 30 height 12
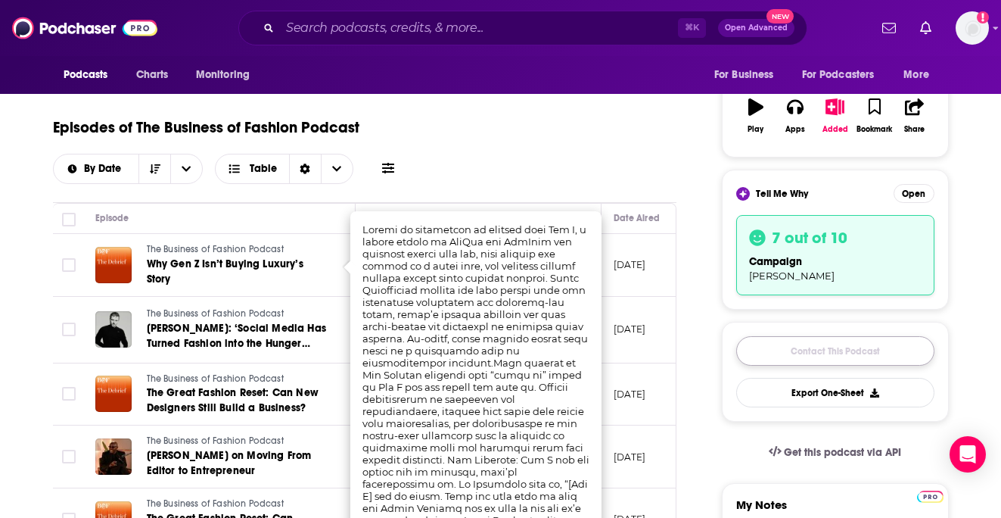
click at [835, 351] on link "Contact This Podcast" at bounding box center [836, 351] width 198 height 30
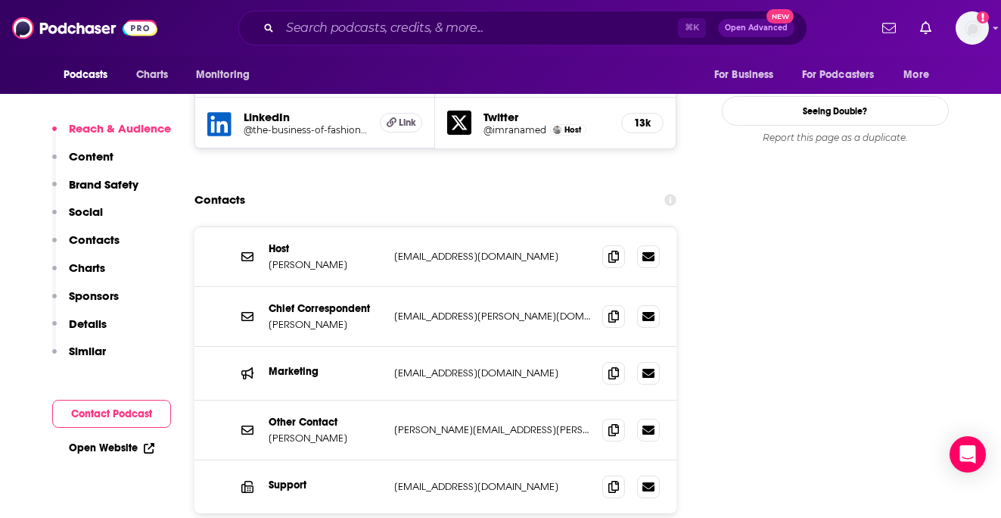
scroll to position [1889, 0]
click at [616, 251] on icon at bounding box center [614, 257] width 11 height 12
click at [618, 310] on icon at bounding box center [614, 316] width 11 height 12
click at [614, 424] on icon at bounding box center [614, 430] width 11 height 12
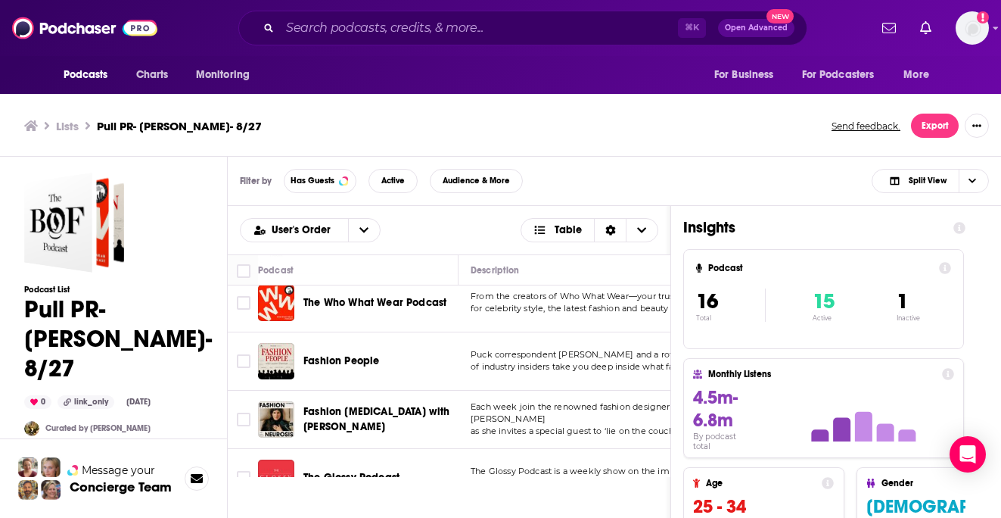
scroll to position [70, 0]
click at [931, 181] on span "Split View" at bounding box center [928, 180] width 38 height 8
click at [921, 232] on span "Podcast Only" at bounding box center [939, 231] width 75 height 8
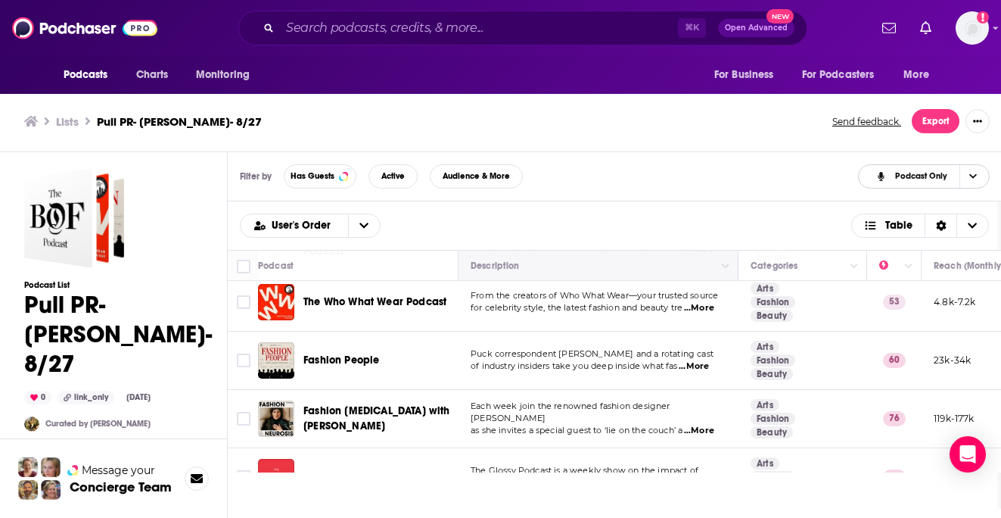
scroll to position [67, 0]
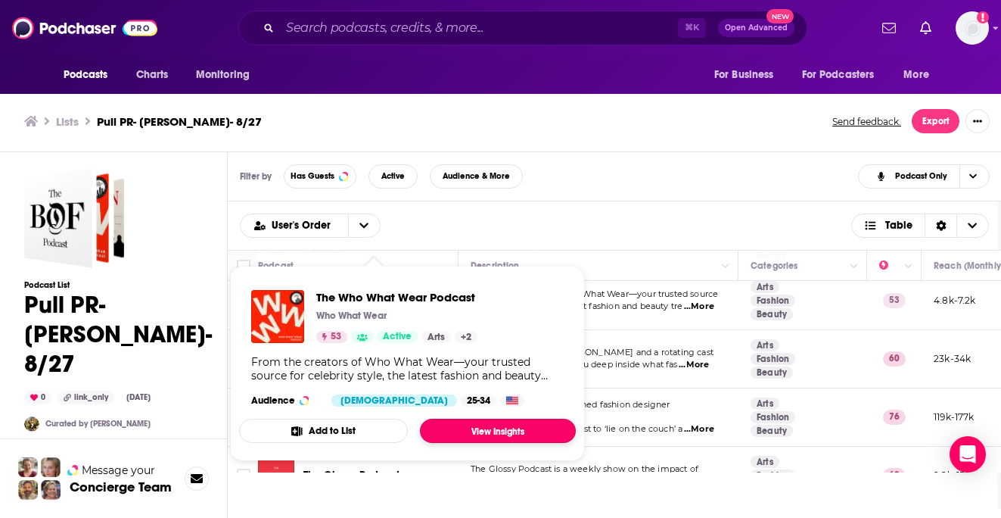
click at [509, 433] on link "View Insights" at bounding box center [498, 431] width 156 height 24
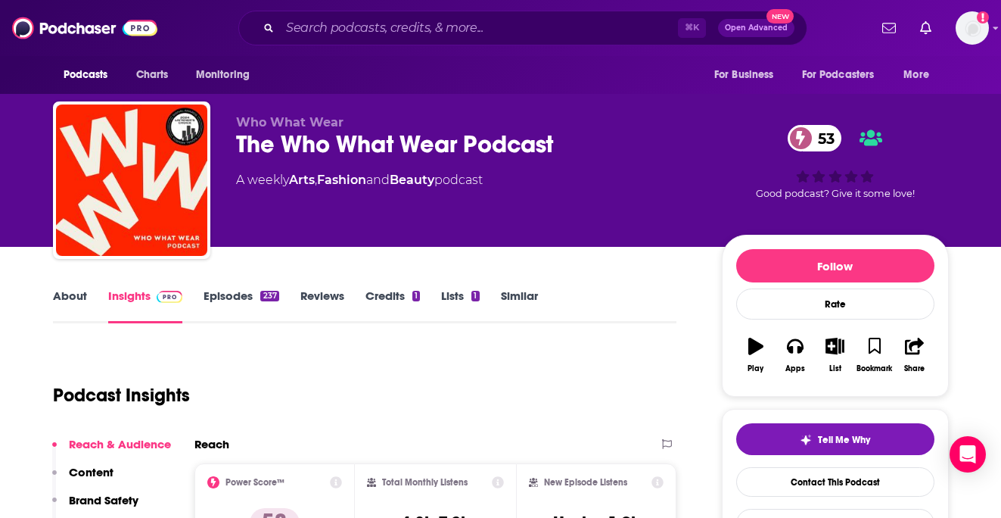
click at [241, 297] on link "Episodes 237" at bounding box center [241, 305] width 75 height 35
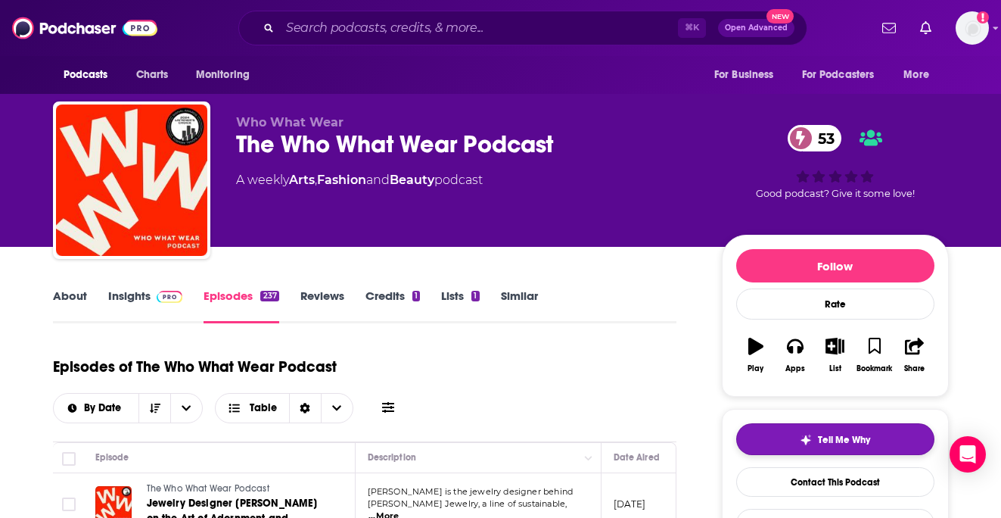
click at [773, 437] on button "Tell Me Why" at bounding box center [836, 439] width 198 height 32
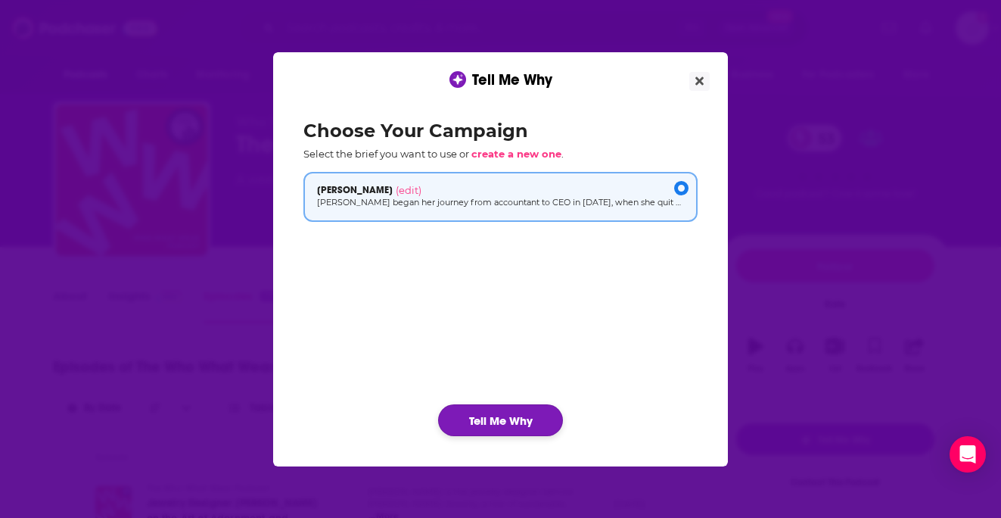
click at [519, 416] on button "Tell Me Why" at bounding box center [500, 420] width 125 height 32
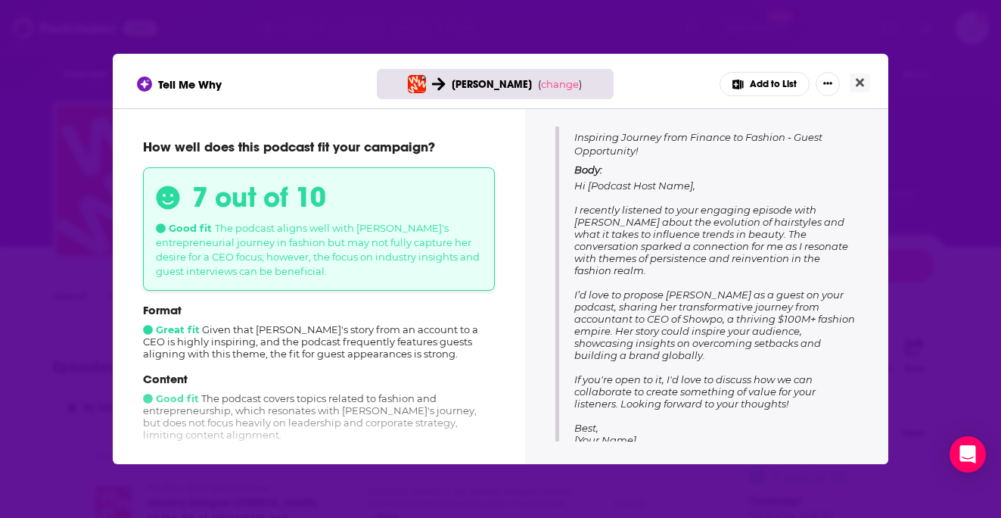
scroll to position [190, 0]
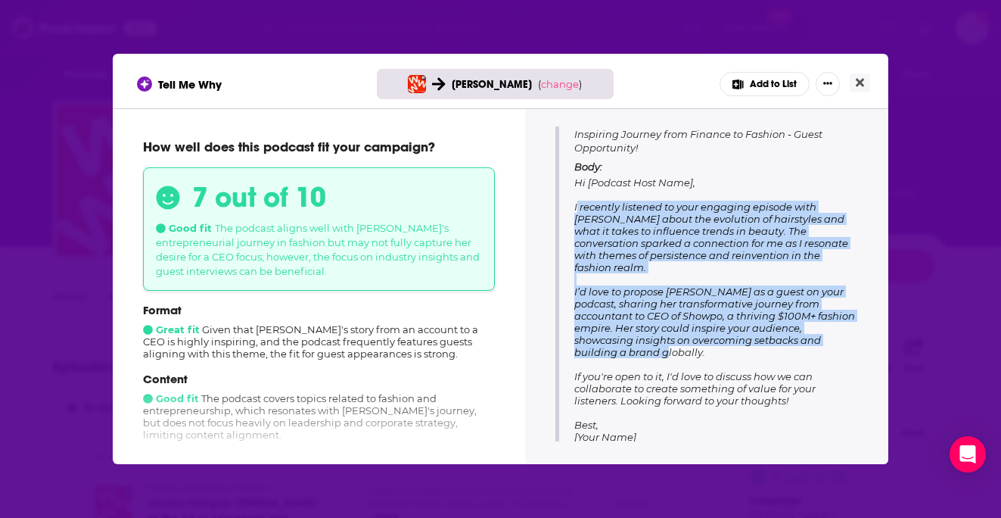
drag, startPoint x: 849, startPoint y: 327, endPoint x: 573, endPoint y: 207, distance: 300.4
click at [573, 207] on div "Subject: Inspiring Journey from Finance to Fashion - Guest Opportunity! Body: H…" at bounding box center [707, 282] width 303 height 345
copy span "I recently listened to your engaging episode with Chris McMillan about the evol…"
click at [570, 238] on div "Subject: Inspiring Journey from Finance to Fashion - Guest Opportunity! Body: H…" at bounding box center [707, 282] width 303 height 345
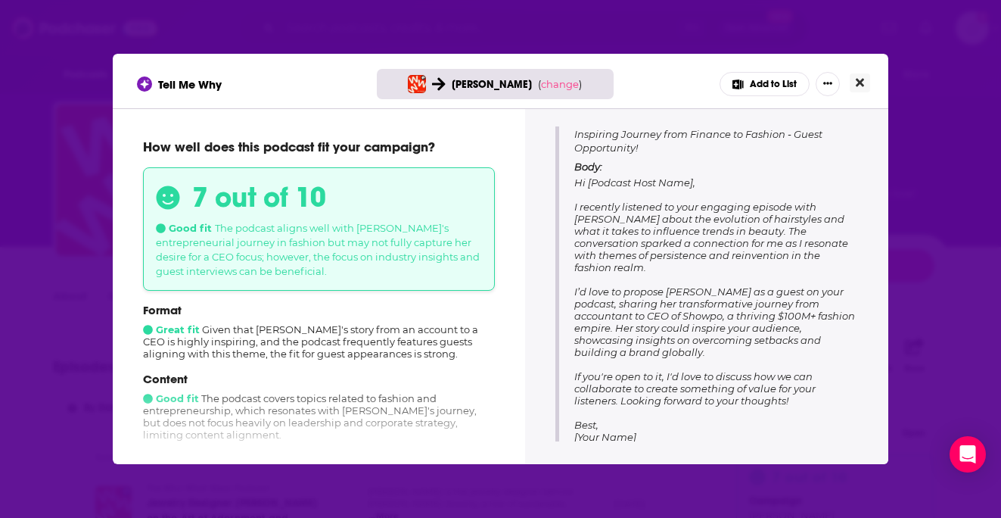
click at [856, 86] on icon "Close" at bounding box center [860, 82] width 8 height 12
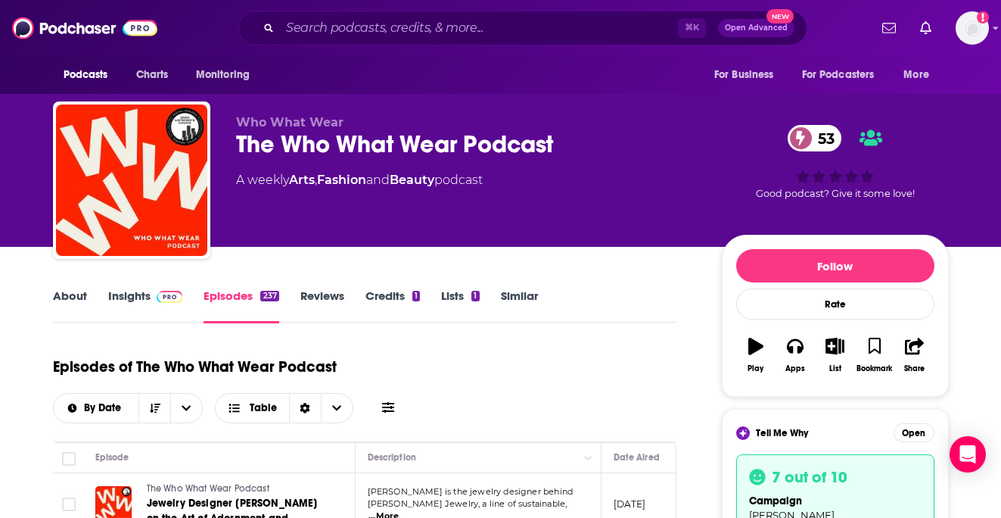
scroll to position [163, 0]
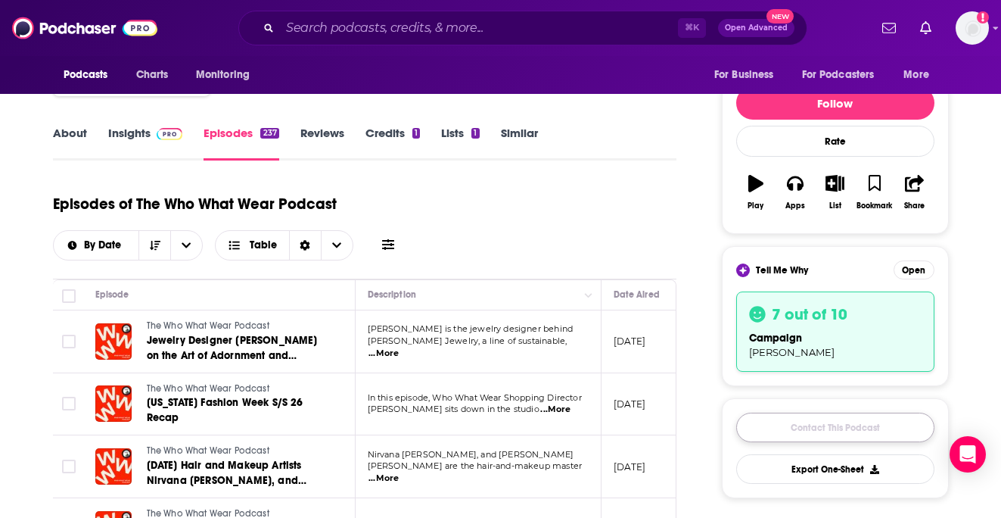
click at [849, 429] on link "Contact This Podcast" at bounding box center [836, 428] width 198 height 30
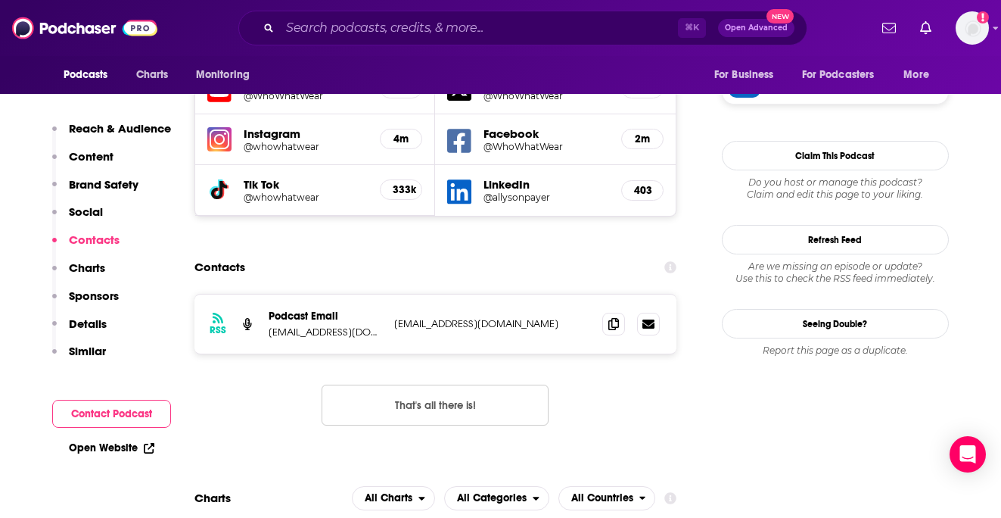
scroll to position [1448, 0]
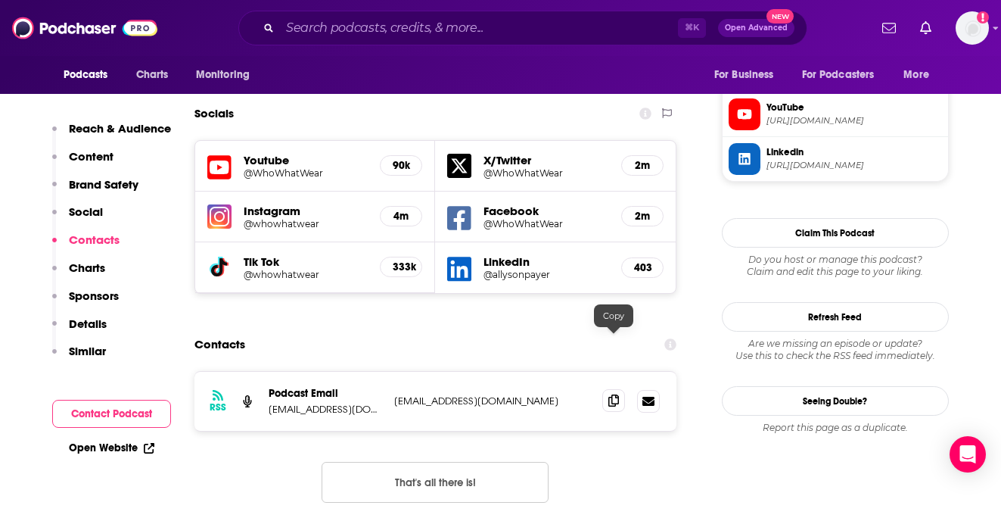
click at [619, 394] on icon at bounding box center [614, 400] width 11 height 12
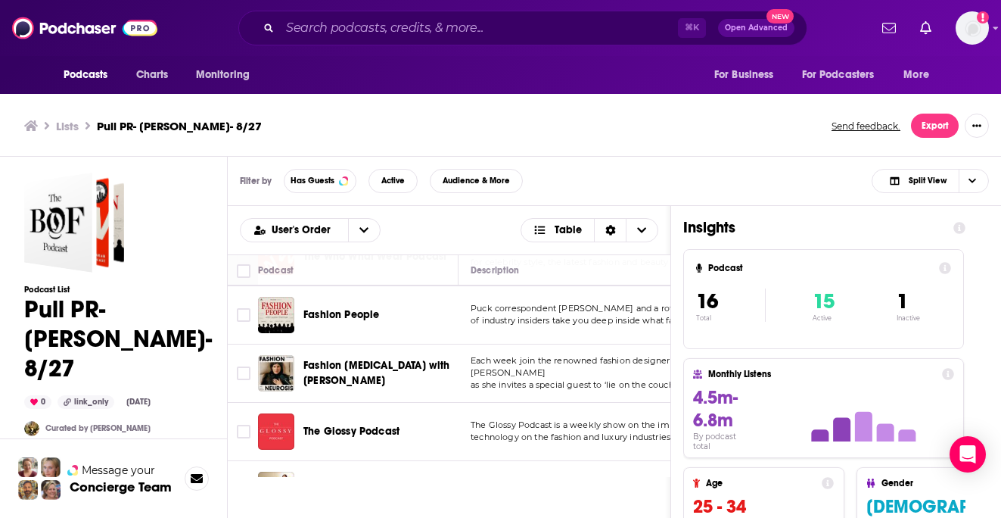
scroll to position [117, 0]
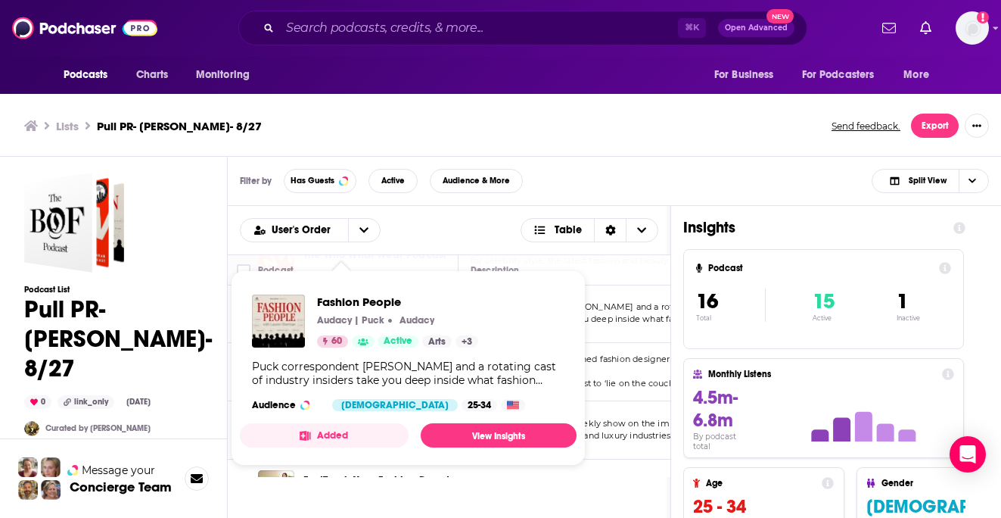
click at [360, 315] on p "Audacy | Puck" at bounding box center [350, 320] width 67 height 12
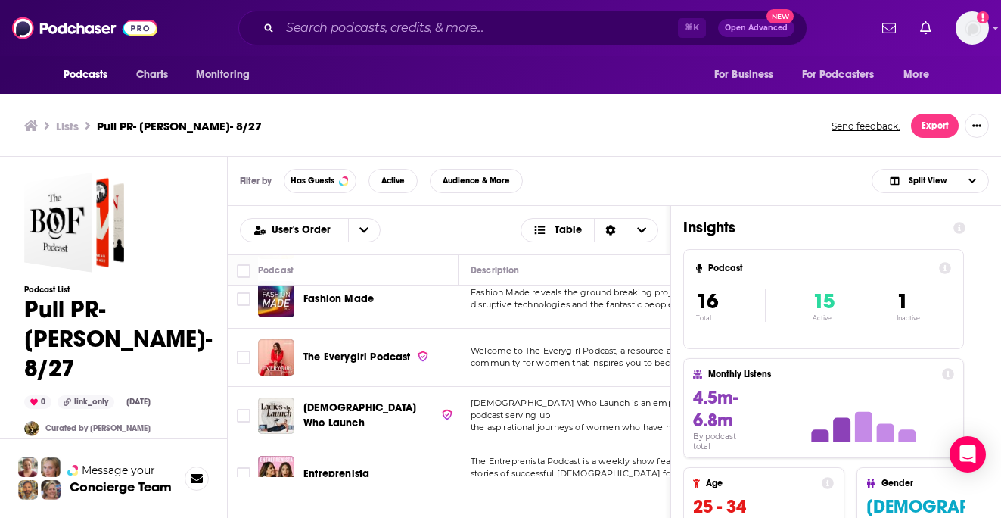
scroll to position [378, 0]
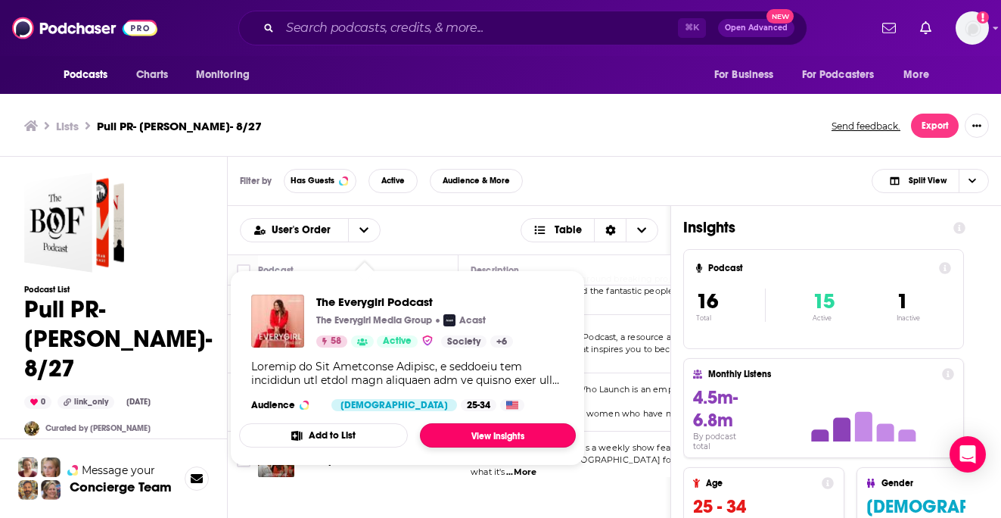
click at [475, 438] on link "View Insights" at bounding box center [498, 435] width 156 height 24
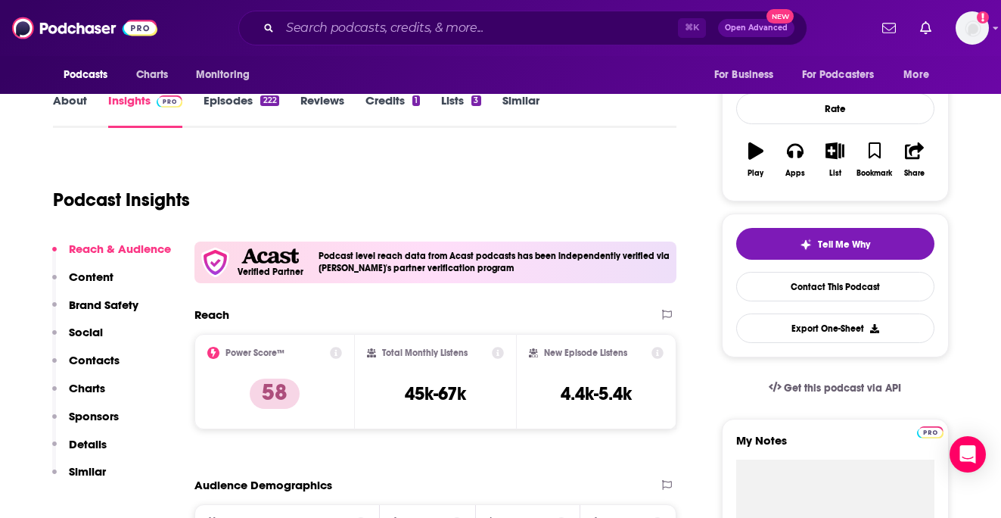
scroll to position [240, 0]
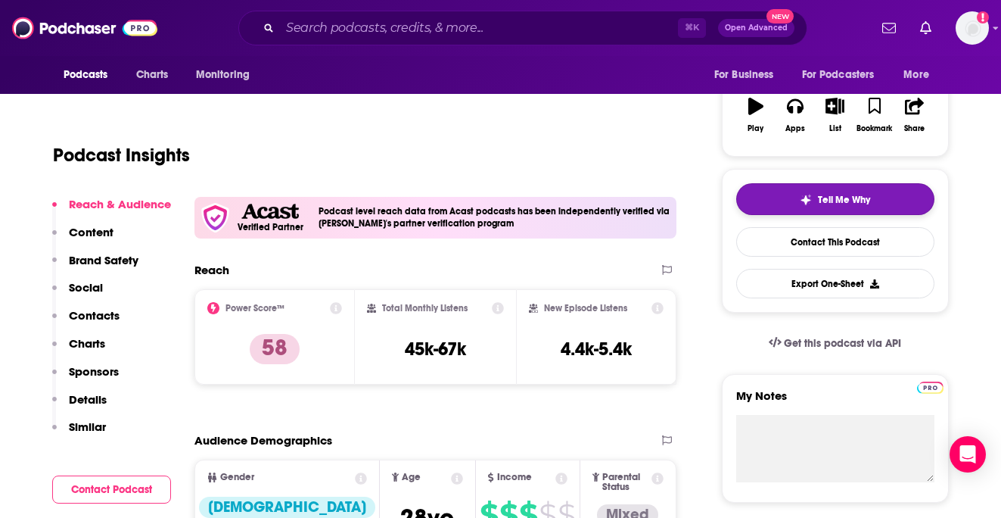
click at [787, 200] on button "Tell Me Why" at bounding box center [836, 199] width 198 height 32
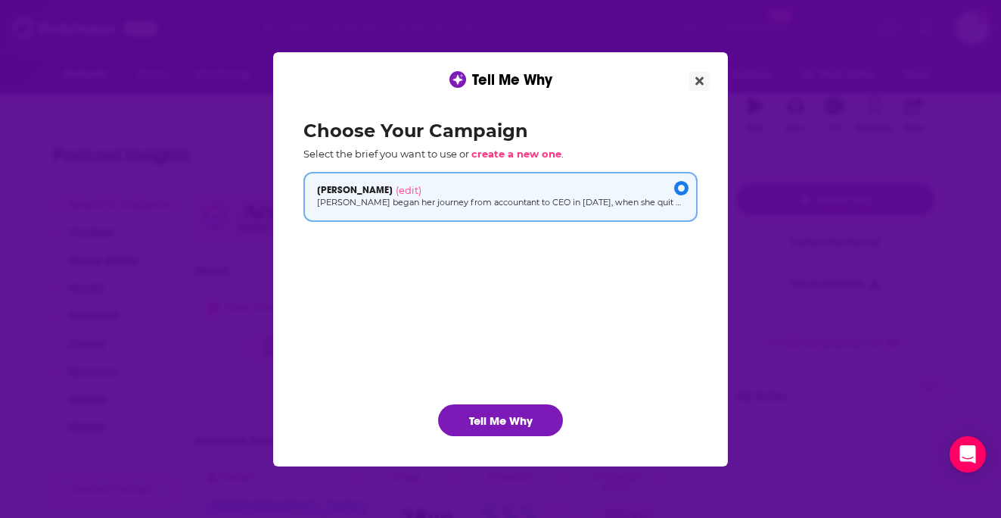
scroll to position [0, 0]
click at [543, 406] on button "Tell Me Why" at bounding box center [500, 420] width 125 height 32
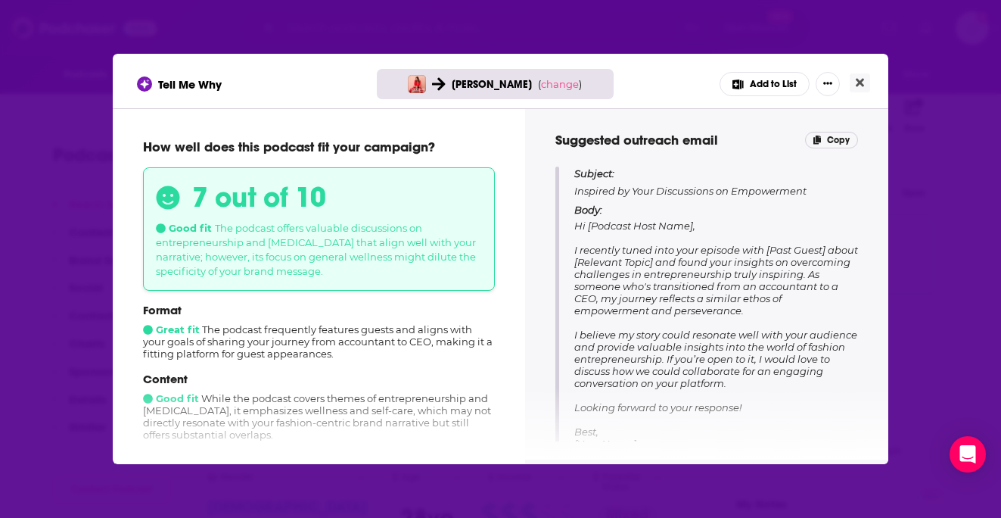
scroll to position [134, 0]
drag, startPoint x: 762, startPoint y: 307, endPoint x: 575, endPoint y: 252, distance: 195.0
click at [575, 252] on p "Body: Hi [Podcast Host Name], I recently tuned into your episode with [Past Gue…" at bounding box center [717, 332] width 284 height 258
copy span "I recently tuned into your episode with [Past Guest] about [Relevant Topic] and…"
click at [860, 83] on icon "Close" at bounding box center [860, 83] width 8 height 8
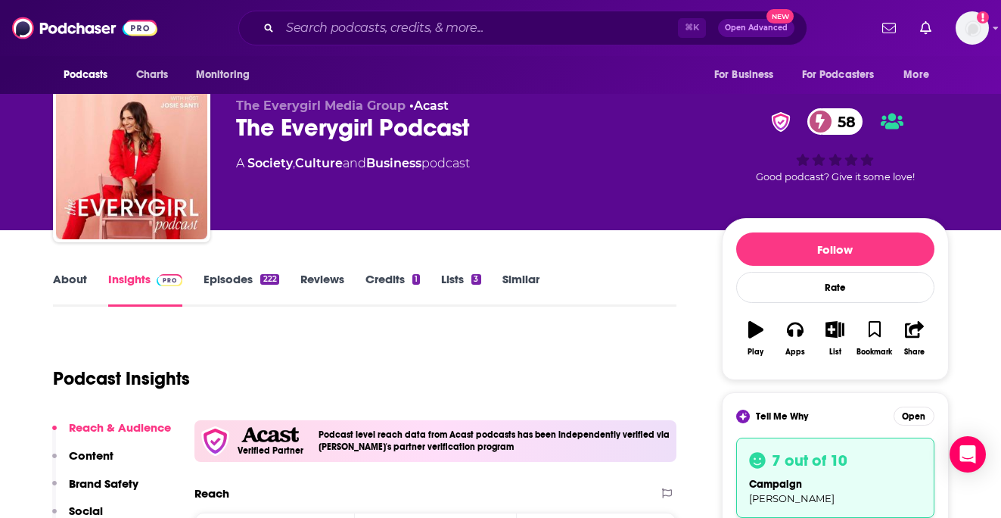
scroll to position [0, 0]
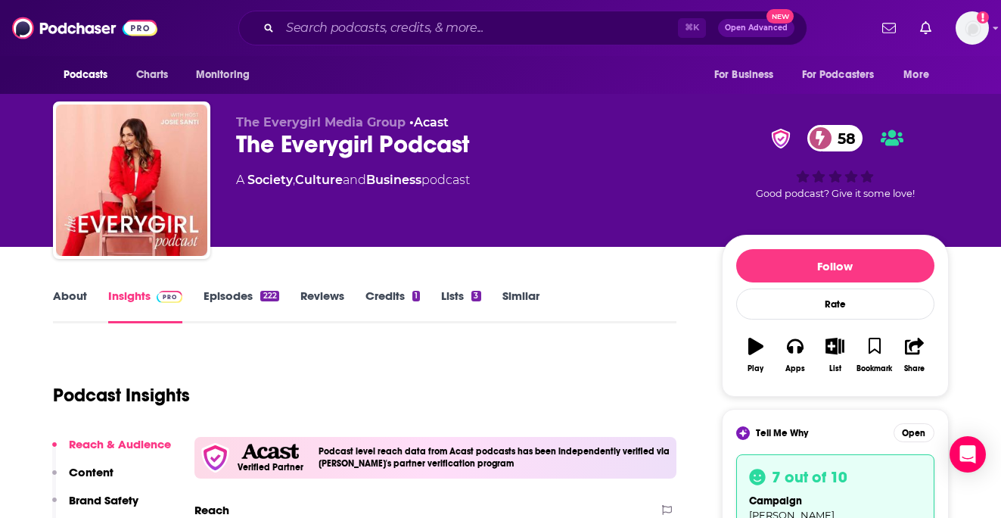
click at [241, 298] on link "Episodes 222" at bounding box center [241, 305] width 75 height 35
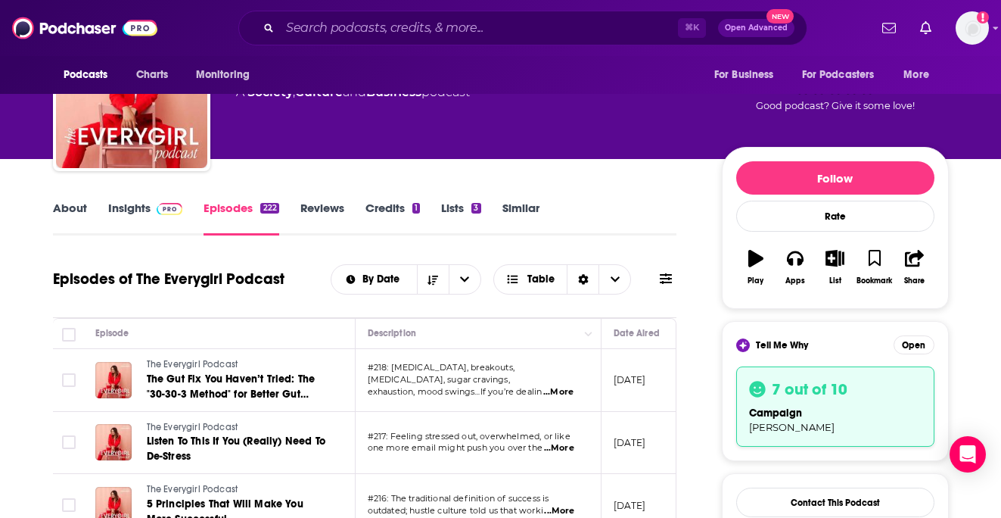
scroll to position [144, 0]
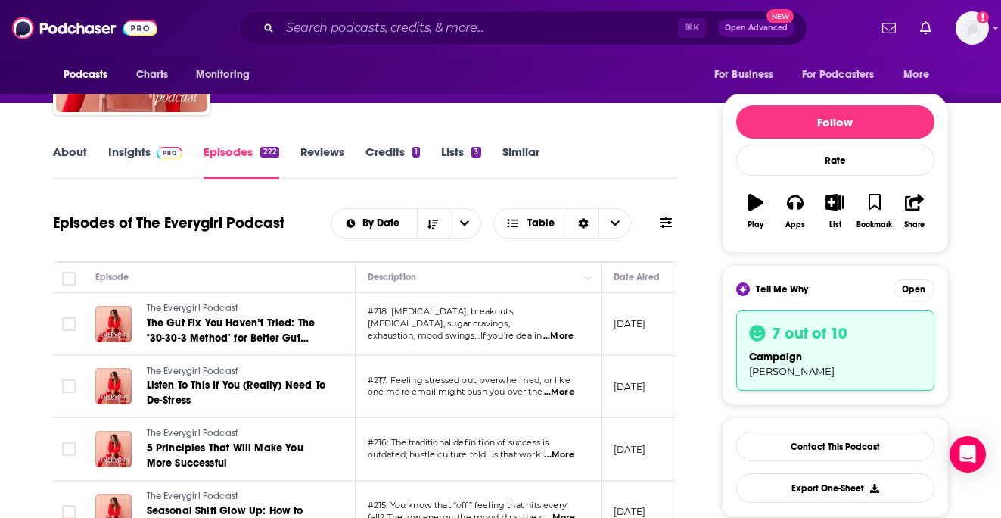
click at [565, 330] on span "...More" at bounding box center [559, 336] width 30 height 12
click at [312, 287] on th "Episode" at bounding box center [219, 278] width 273 height 30
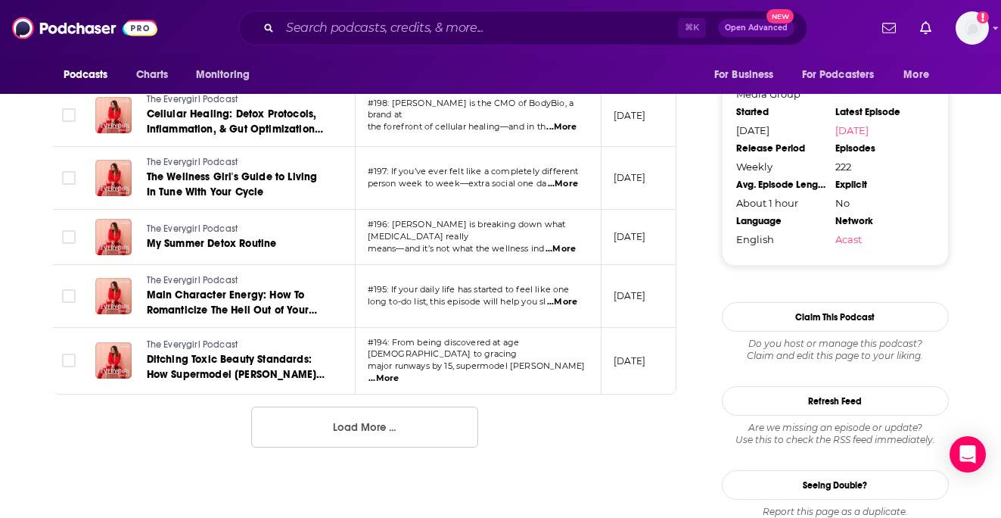
scroll to position [1612, 0]
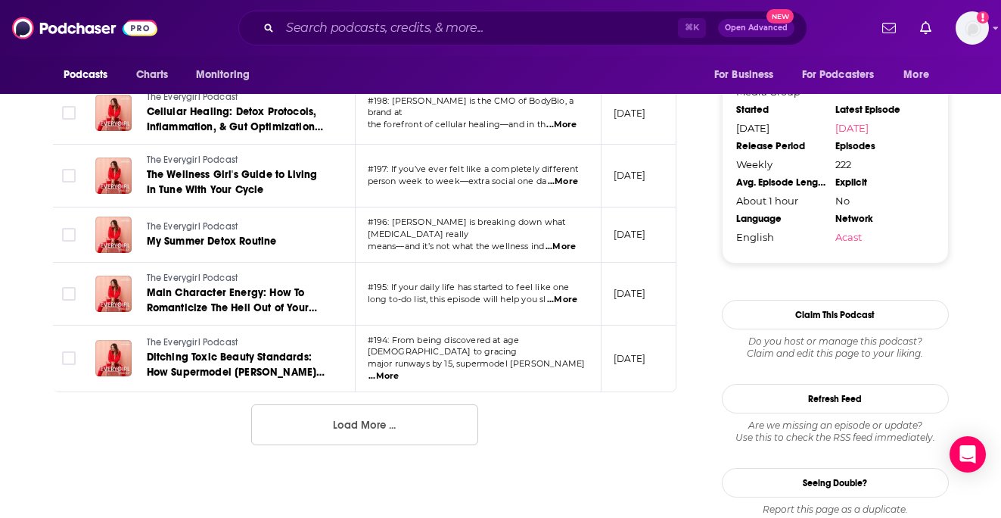
click at [441, 420] on button "Load More ..." at bounding box center [364, 424] width 227 height 41
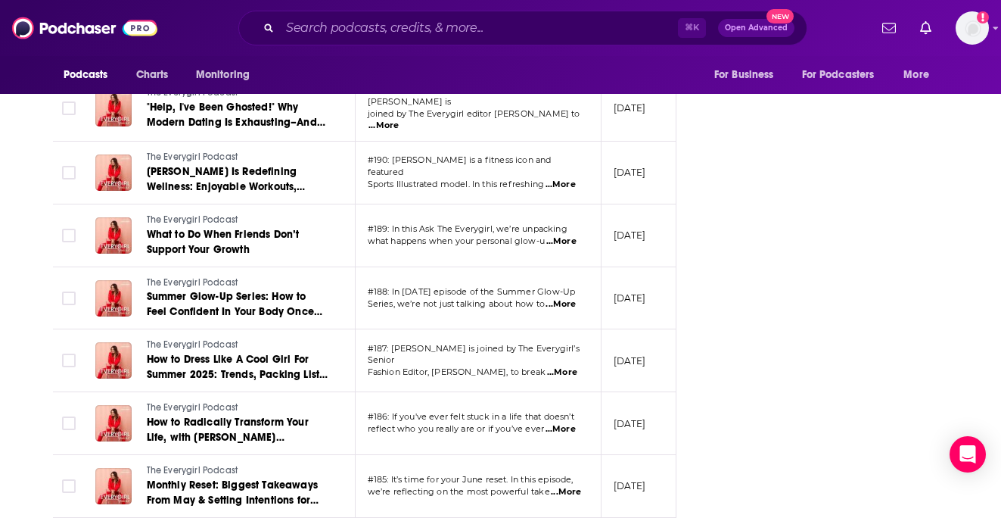
scroll to position [2066, 0]
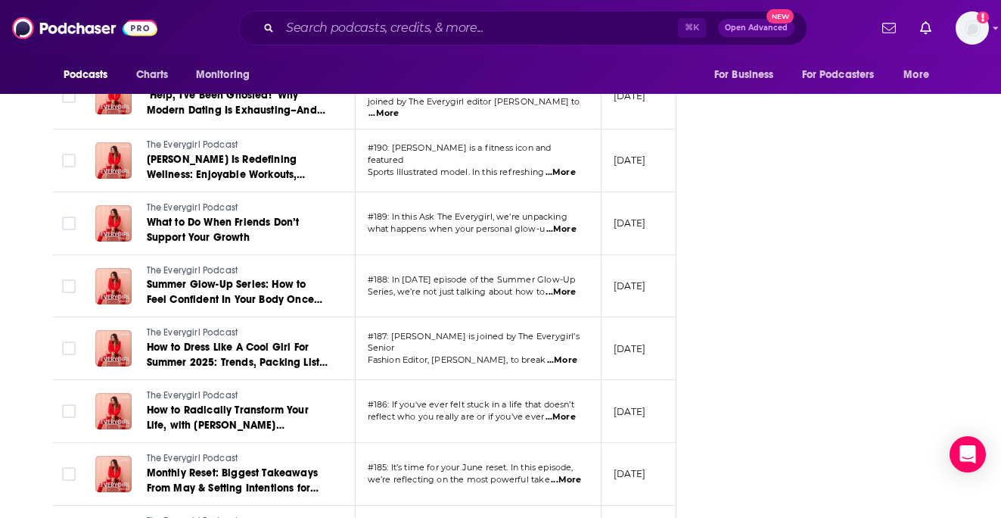
click at [558, 411] on span "...More" at bounding box center [561, 417] width 30 height 12
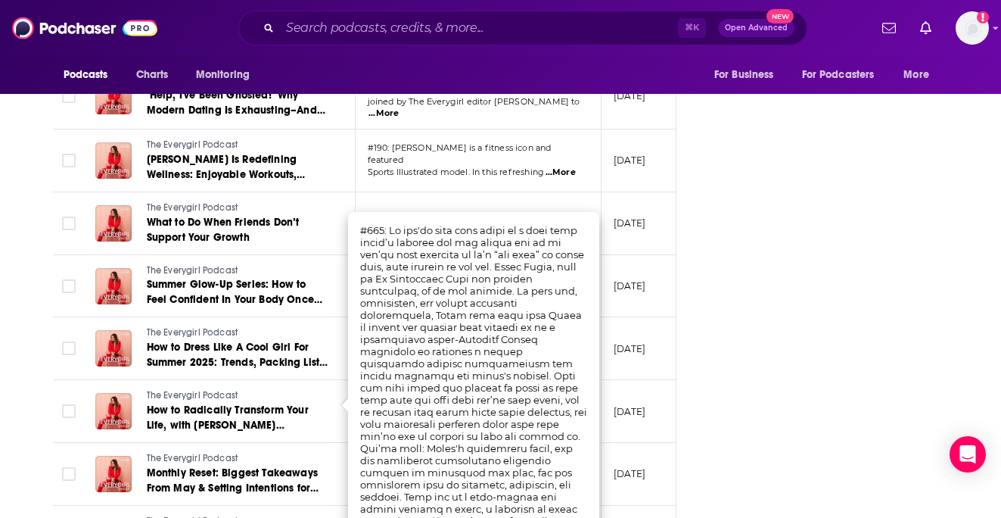
click at [616, 418] on td "June 3, 2025" at bounding box center [651, 411] width 98 height 63
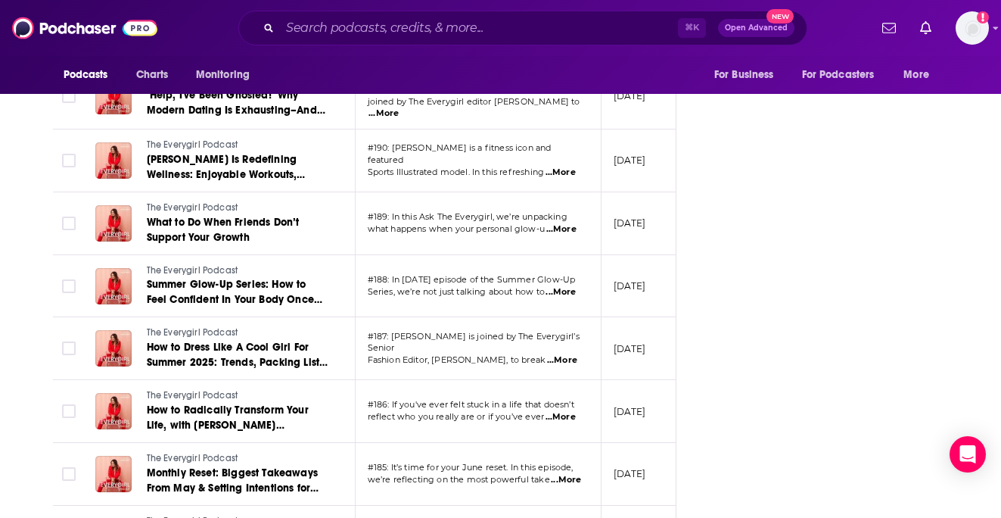
click at [557, 411] on span "...More" at bounding box center [561, 417] width 30 height 12
drag, startPoint x: 416, startPoint y: 351, endPoint x: 531, endPoint y: 359, distance: 116.1
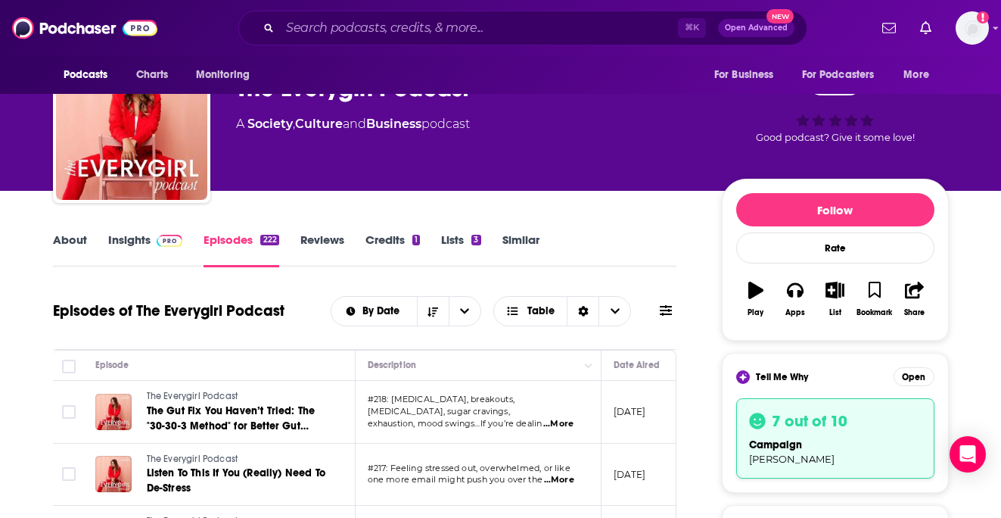
scroll to position [136, 0]
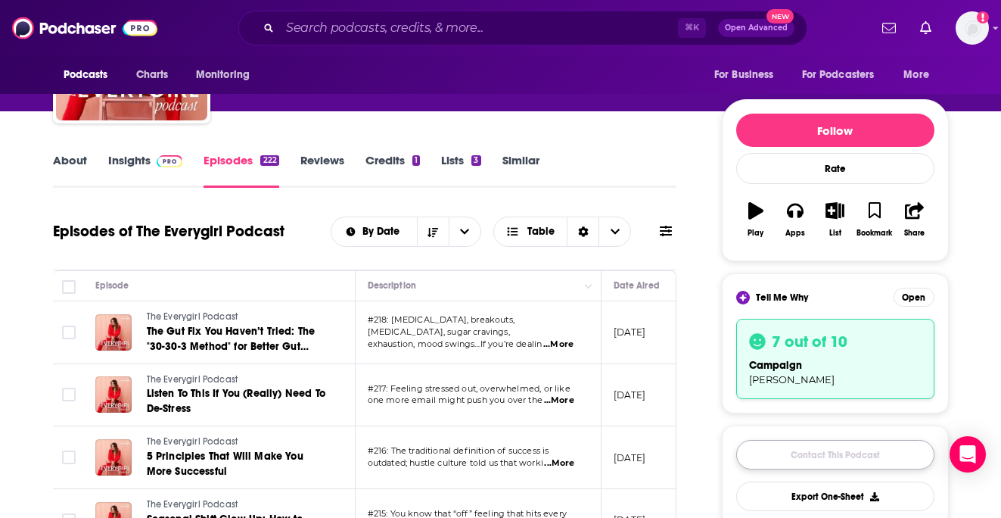
click at [827, 447] on link "Contact This Podcast" at bounding box center [836, 455] width 198 height 30
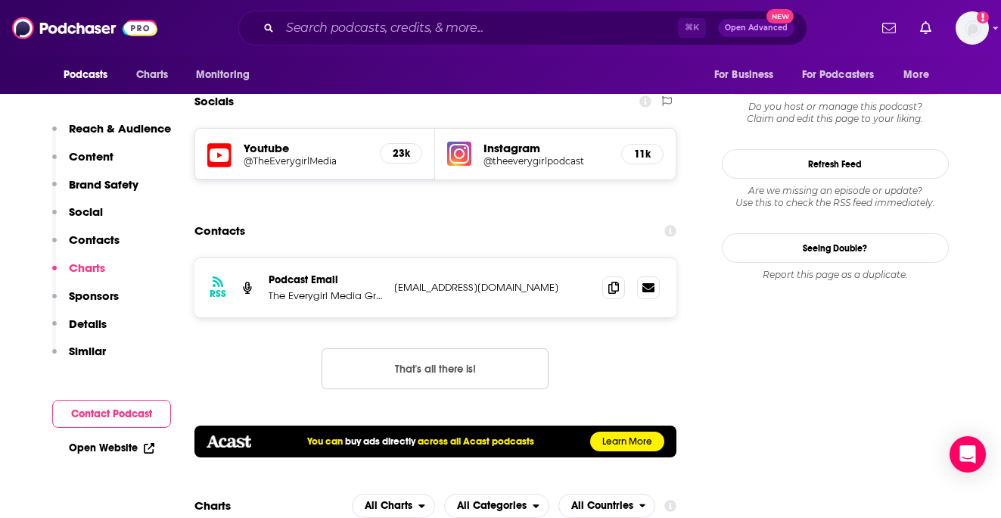
scroll to position [1523, 0]
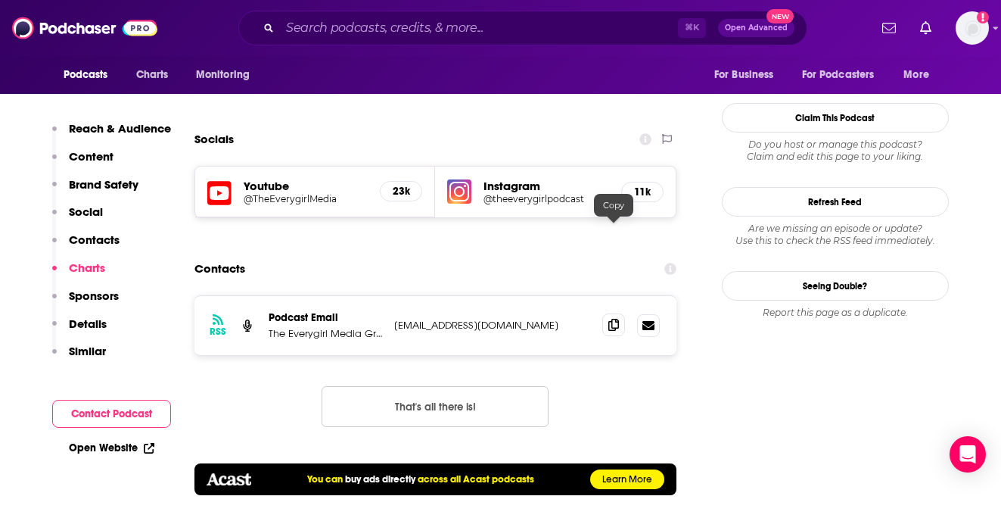
click at [615, 319] on icon at bounding box center [614, 325] width 11 height 12
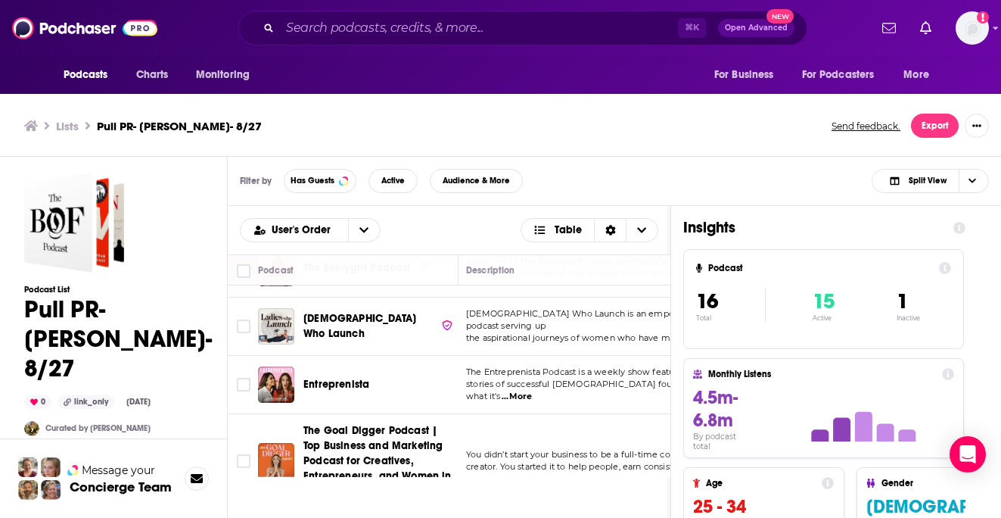
scroll to position [454, 0]
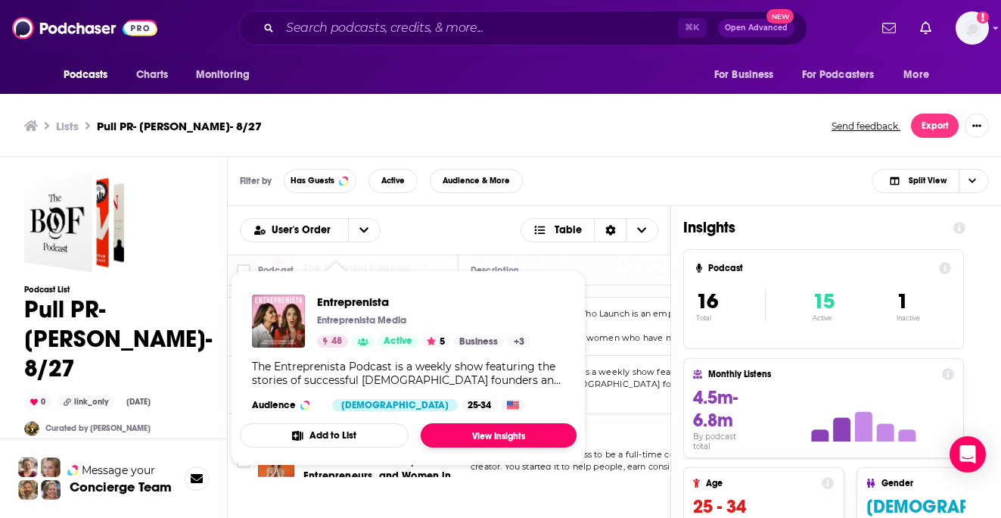
click at [472, 431] on link "View Insights" at bounding box center [499, 435] width 156 height 24
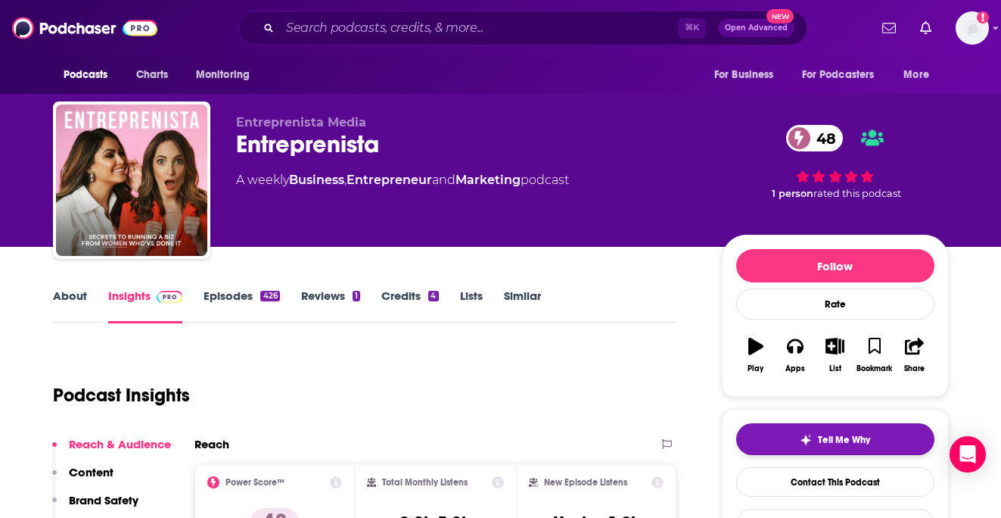
click at [856, 441] on span "Tell Me Why" at bounding box center [844, 440] width 52 height 12
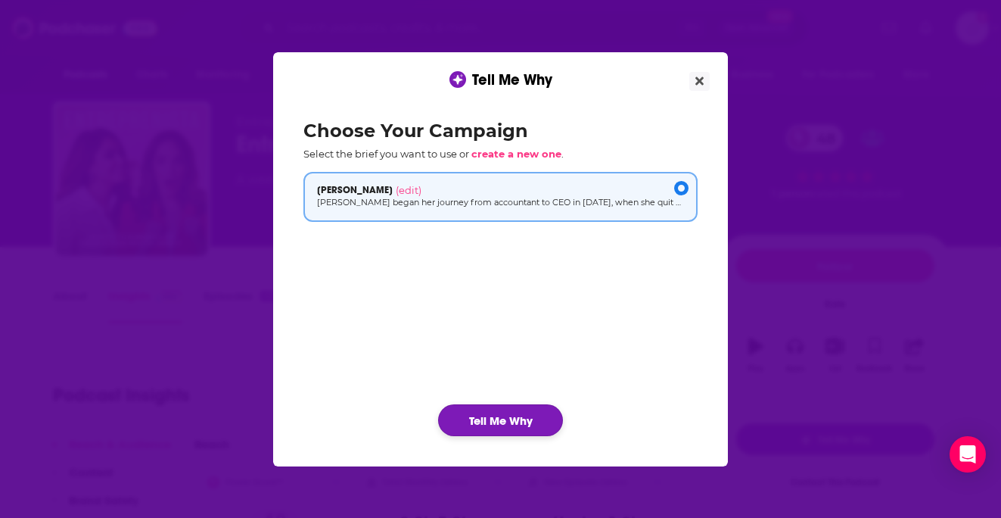
click at [481, 420] on button "Tell Me Why" at bounding box center [500, 420] width 125 height 32
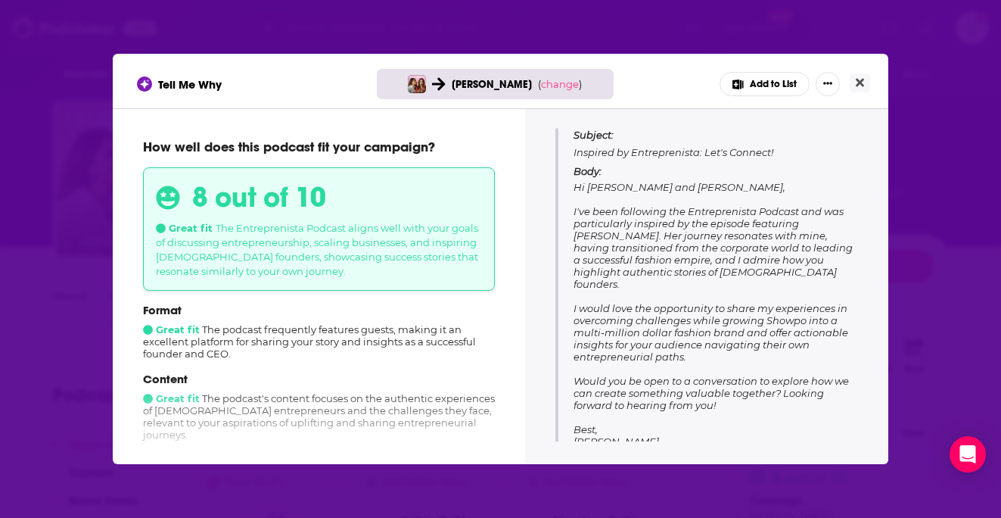
scroll to position [176, 0]
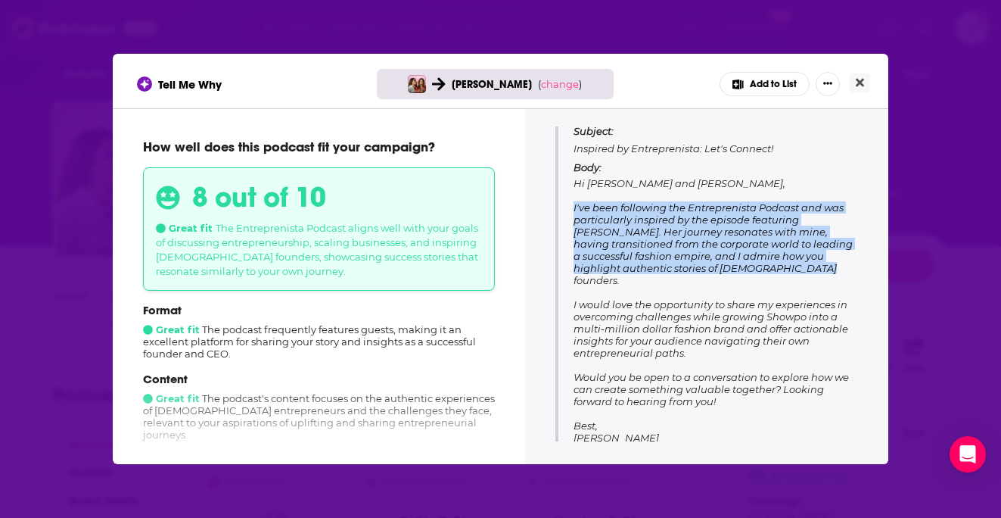
drag, startPoint x: 818, startPoint y: 266, endPoint x: 570, endPoint y: 207, distance: 255.2
click at [570, 207] on div "Subject: Inspired by Entreprenista: Let's Connect! Body: Hi Stephanie and Court…" at bounding box center [707, 283] width 303 height 319
copy span "I've been following the Entreprenista Podcast and was particularly inspired by …"
click at [860, 82] on icon "Close" at bounding box center [860, 83] width 8 height 8
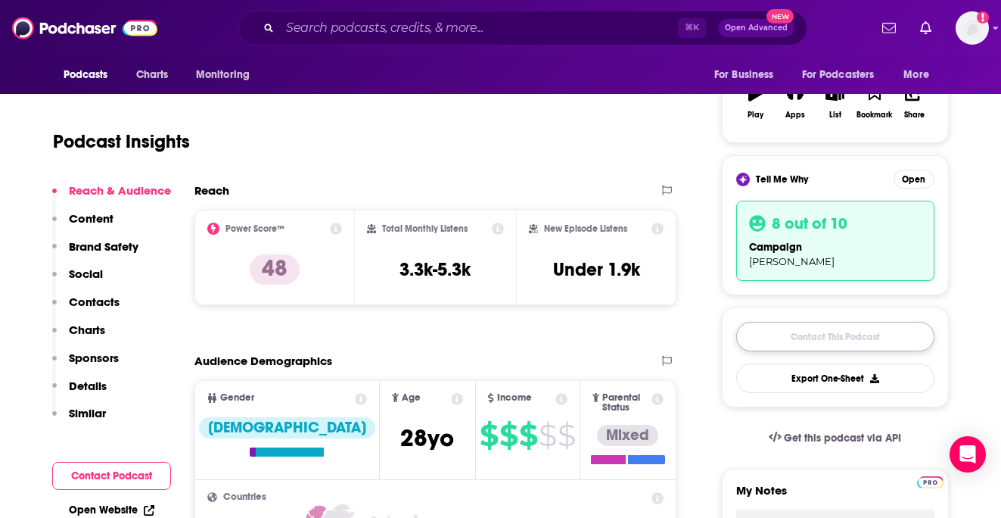
click at [839, 336] on link "Contact This Podcast" at bounding box center [836, 337] width 198 height 30
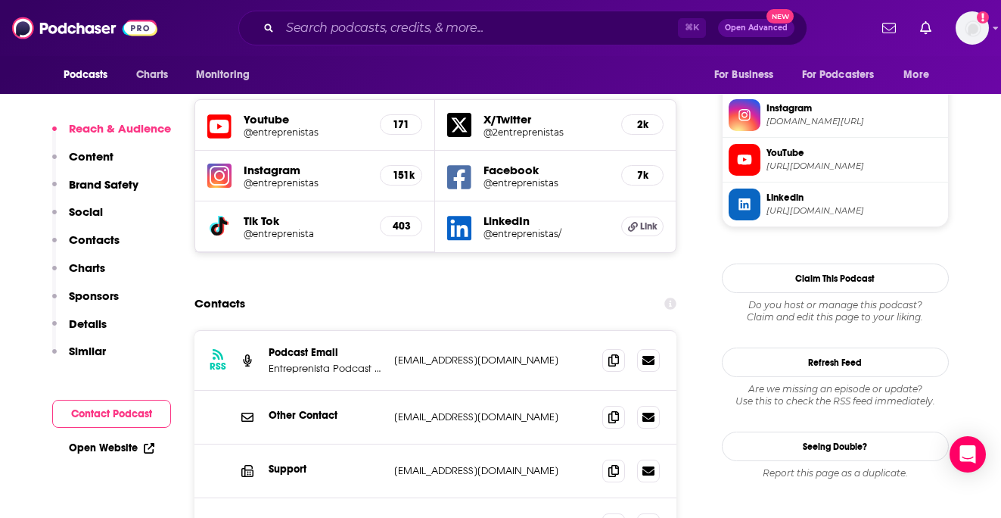
scroll to position [1550, 0]
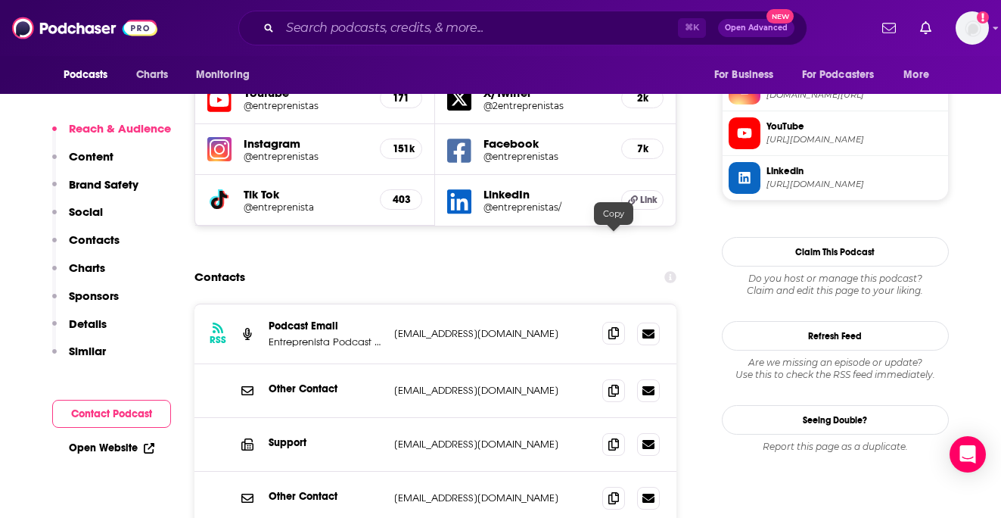
click at [611, 327] on icon at bounding box center [614, 333] width 11 height 12
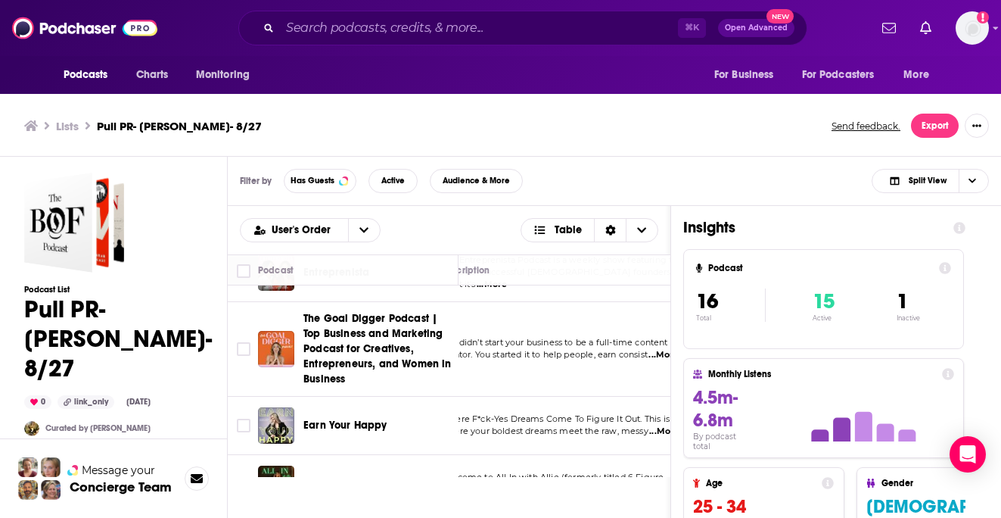
scroll to position [566, 31]
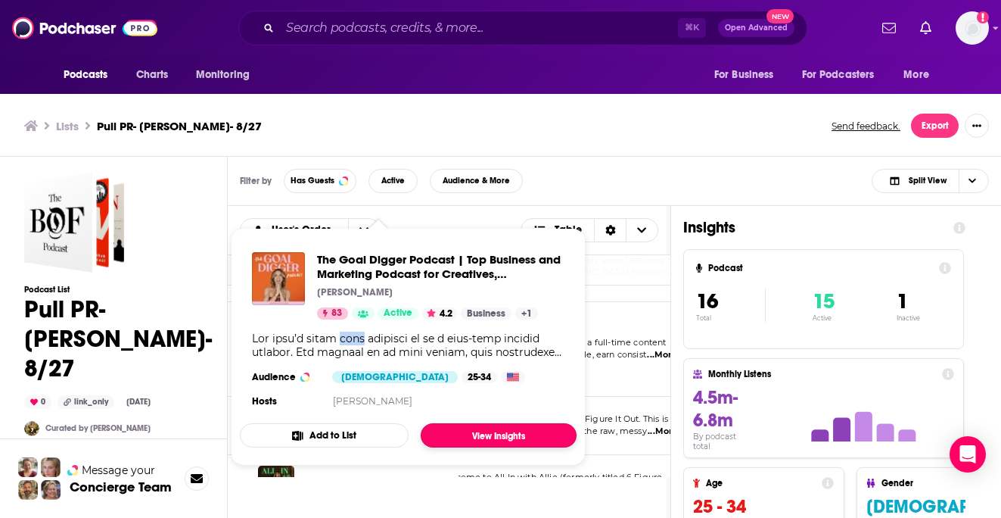
click at [485, 435] on link "View Insights" at bounding box center [499, 435] width 156 height 24
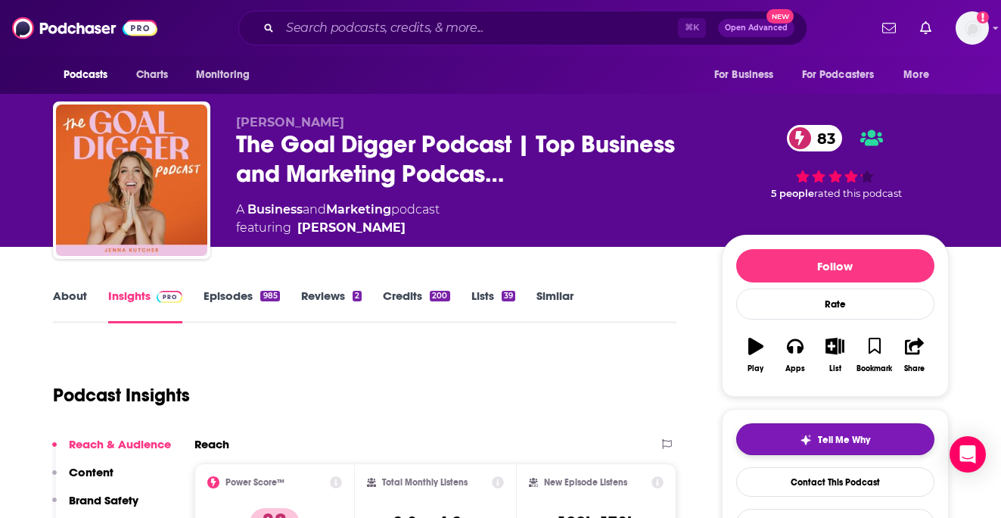
click at [770, 440] on button "Tell Me Why" at bounding box center [836, 439] width 198 height 32
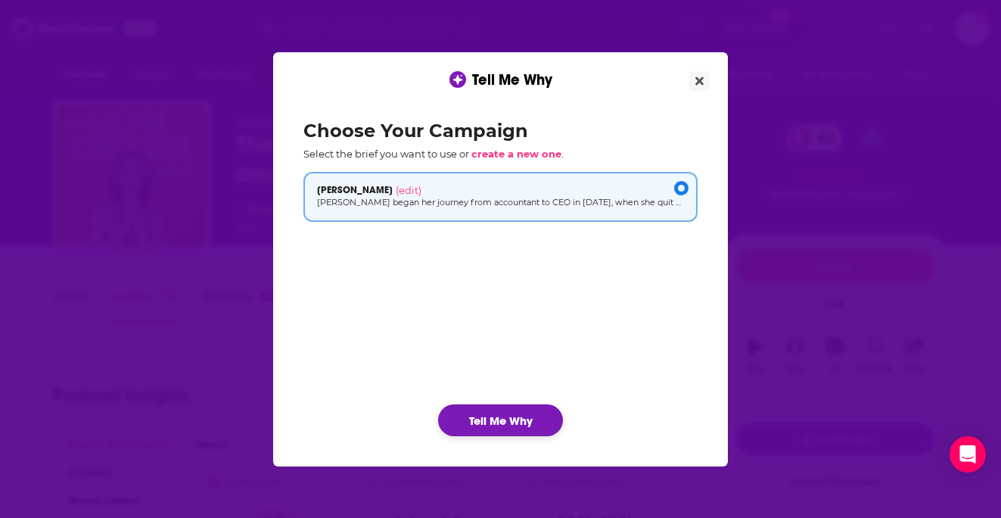
click at [499, 426] on button "Tell Me Why" at bounding box center [500, 420] width 125 height 32
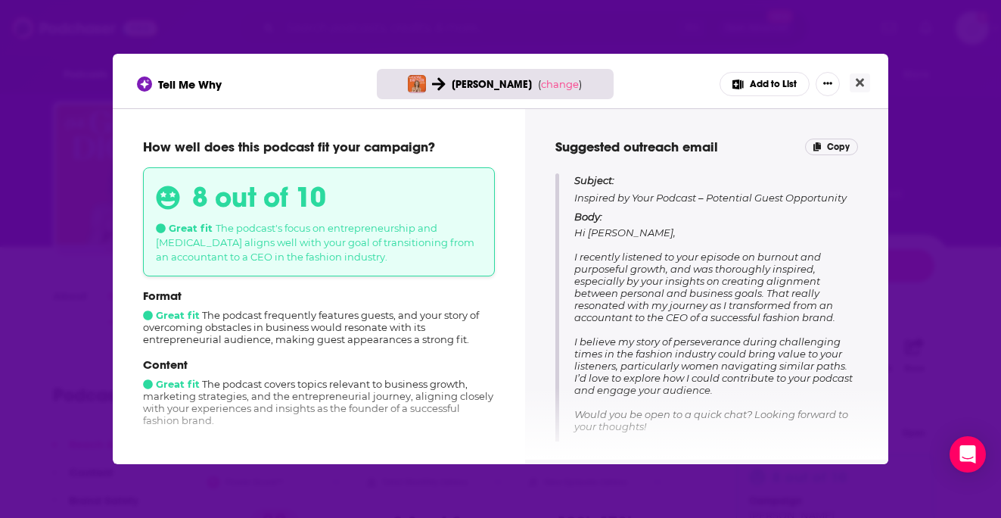
scroll to position [138, 0]
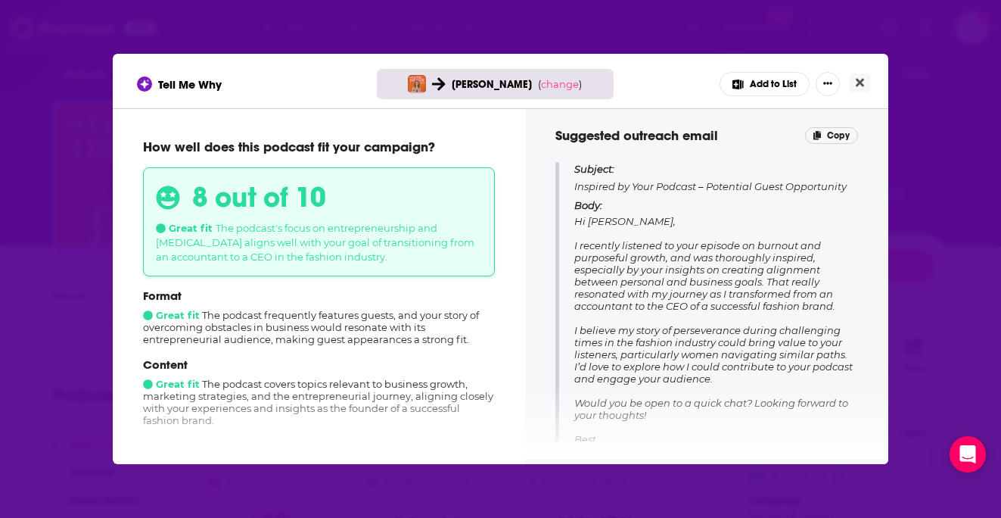
drag, startPoint x: 723, startPoint y: 375, endPoint x: 573, endPoint y: 241, distance: 201.0
click at [573, 241] on div "Subject: Inspired by Your Podcast – Potential Guest Opportunity Body: Hi Jenna,…" at bounding box center [707, 315] width 303 height 307
copy span "I recently listened to your episode on burnout and purposeful growth, and was t…"
click at [860, 80] on icon "Close" at bounding box center [860, 82] width 8 height 12
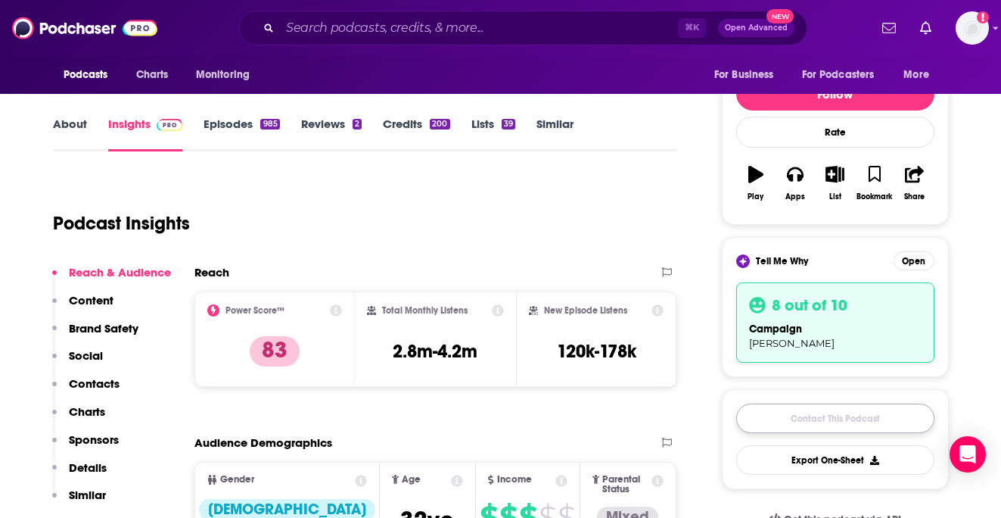
click at [796, 422] on link "Contact This Podcast" at bounding box center [836, 418] width 198 height 30
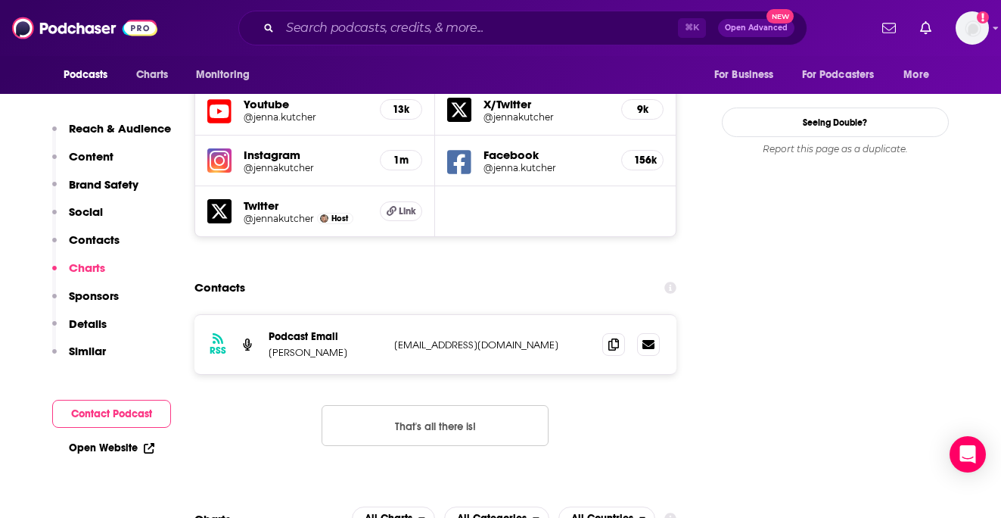
scroll to position [1757, 0]
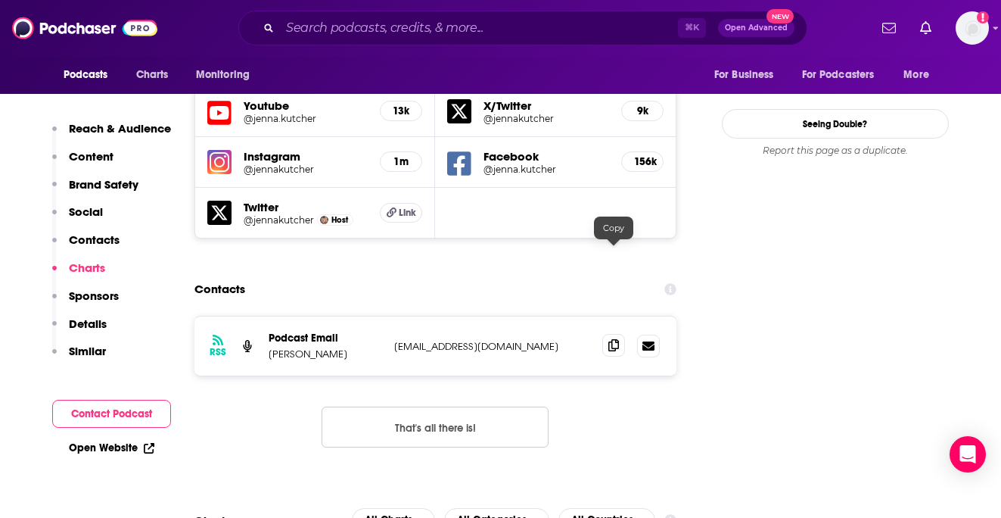
click at [608, 334] on span at bounding box center [614, 345] width 23 height 23
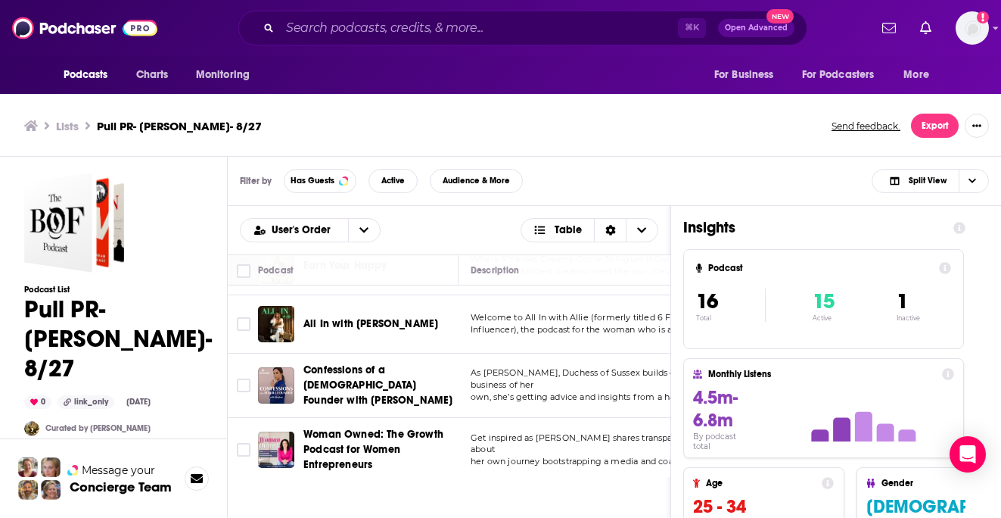
scroll to position [728, 0]
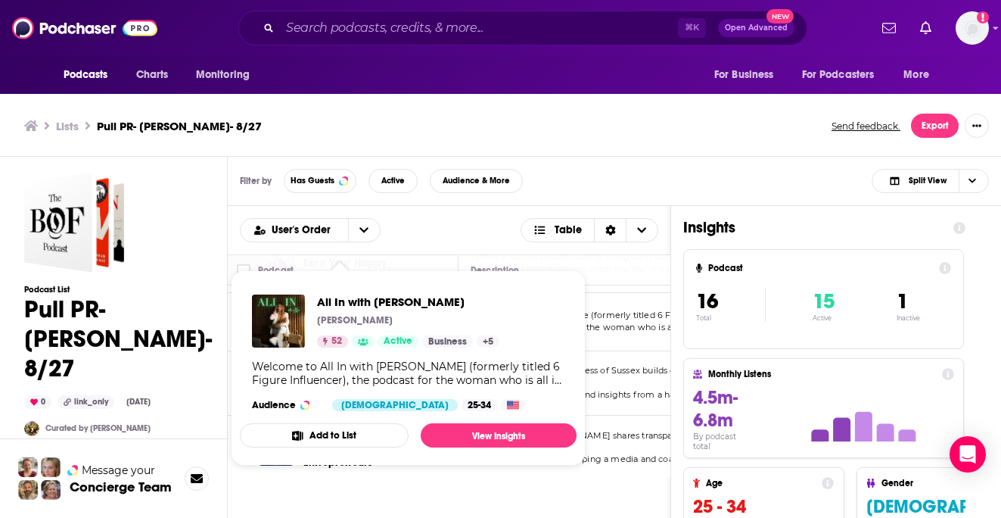
click at [643, 338] on td "Welcome to All In with Allie (formerly titled 6 Figure Influencer), the podcast…" at bounding box center [599, 322] width 280 height 58
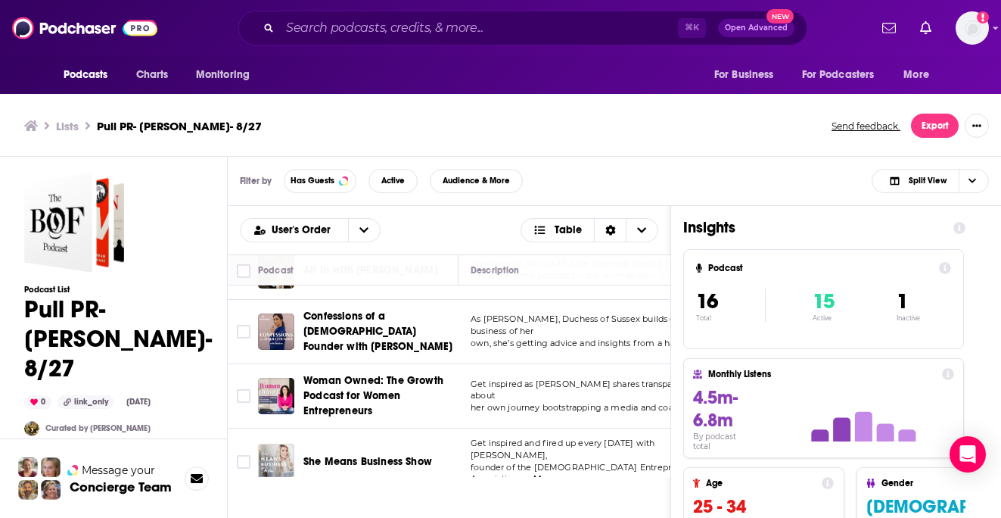
scroll to position [5, 0]
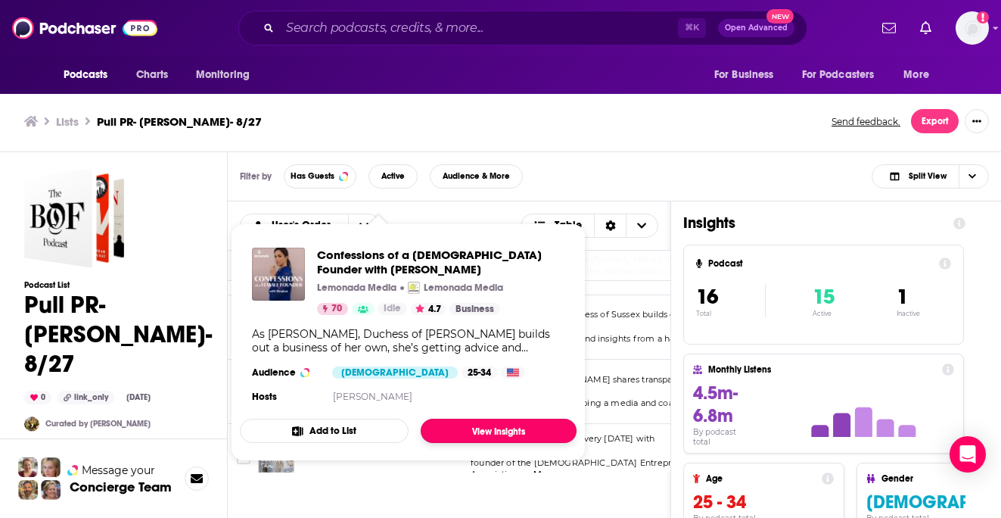
click at [478, 434] on link "View Insights" at bounding box center [499, 431] width 156 height 24
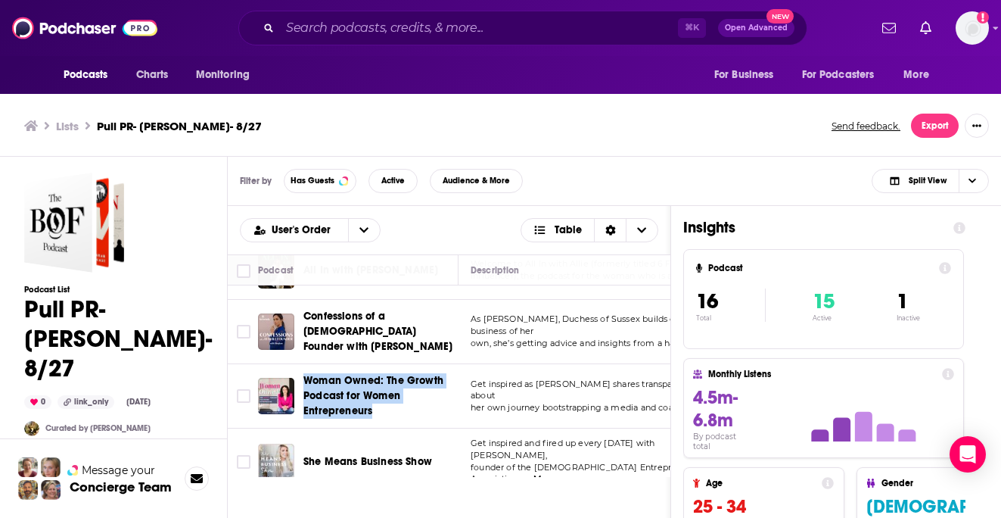
scroll to position [5, 0]
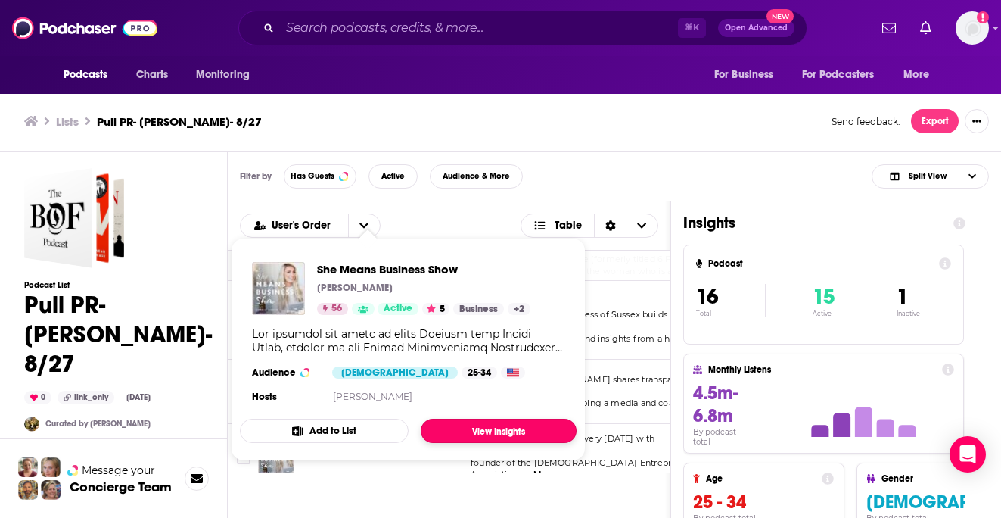
click at [470, 429] on link "View Insights" at bounding box center [499, 431] width 156 height 24
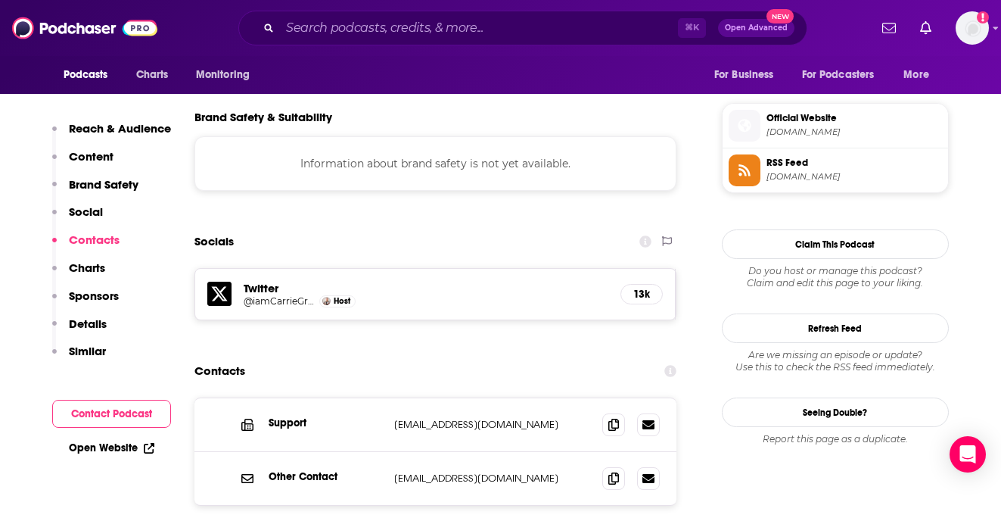
scroll to position [1356, 0]
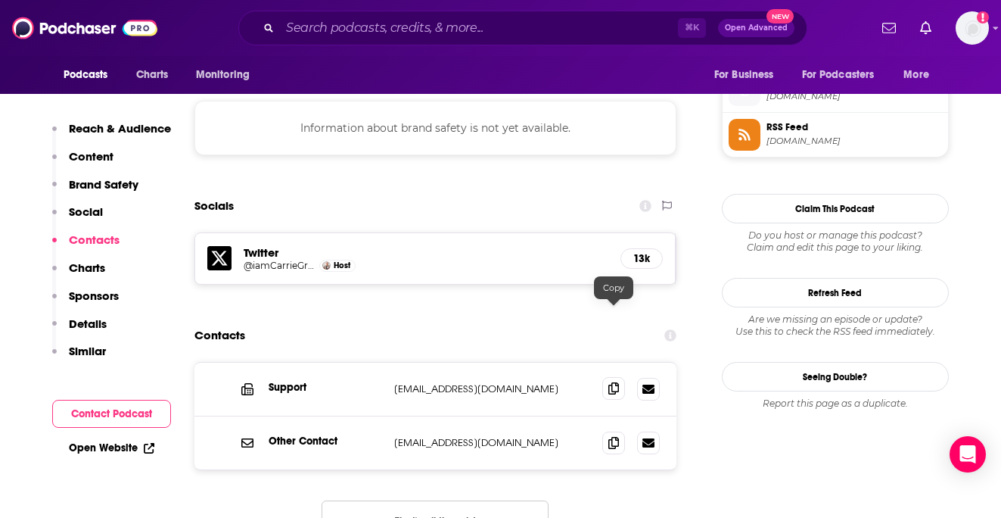
click at [612, 382] on icon at bounding box center [614, 388] width 11 height 12
click at [614, 436] on icon at bounding box center [614, 442] width 11 height 12
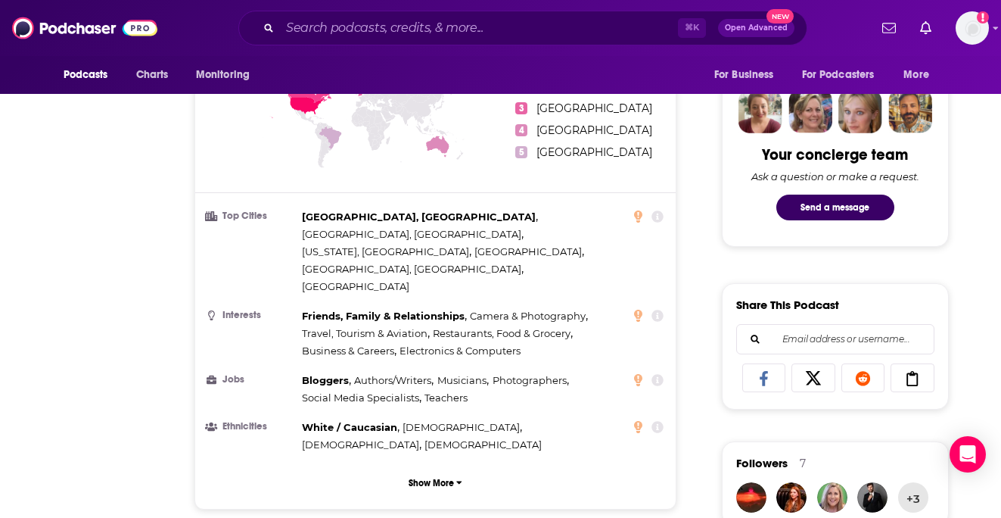
scroll to position [0, 0]
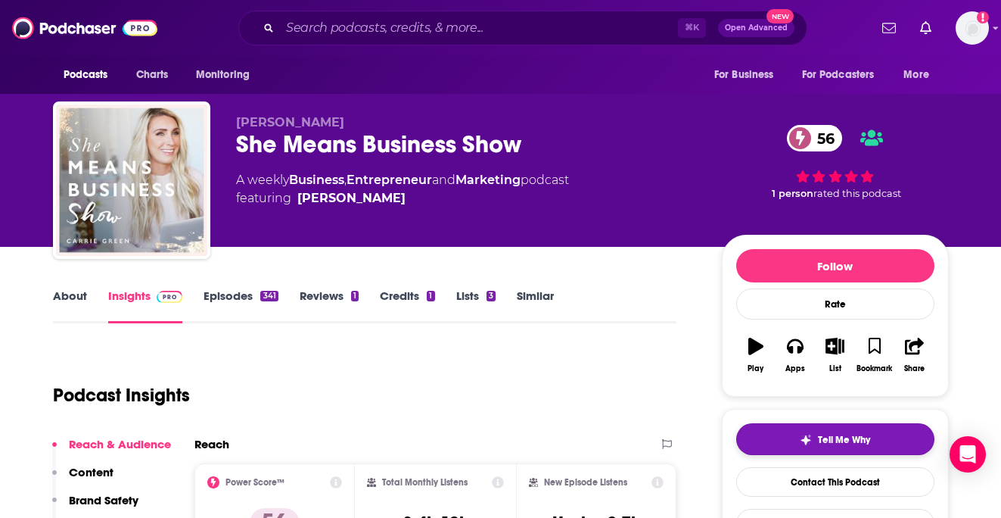
click at [811, 436] on div "Tell Me Why" at bounding box center [835, 440] width 70 height 12
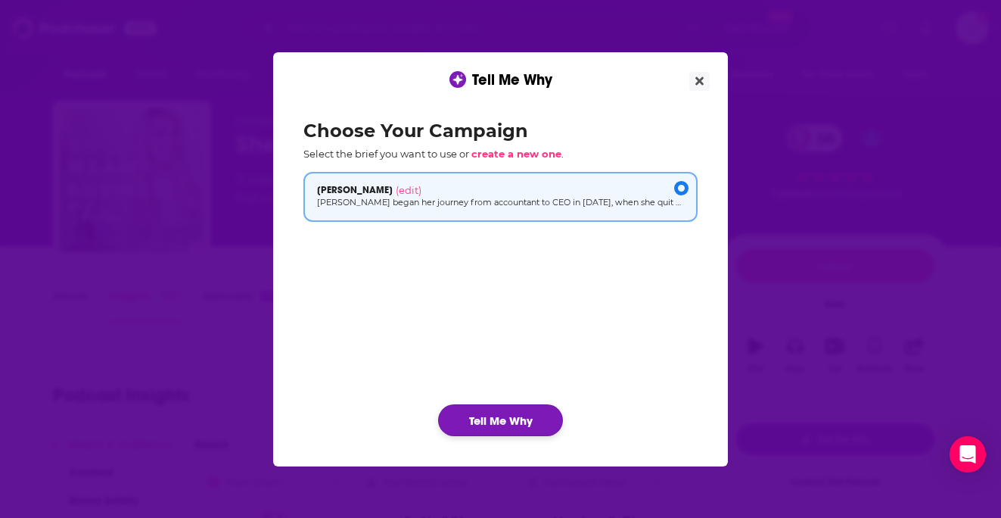
click at [494, 423] on button "Tell Me Why" at bounding box center [500, 420] width 125 height 32
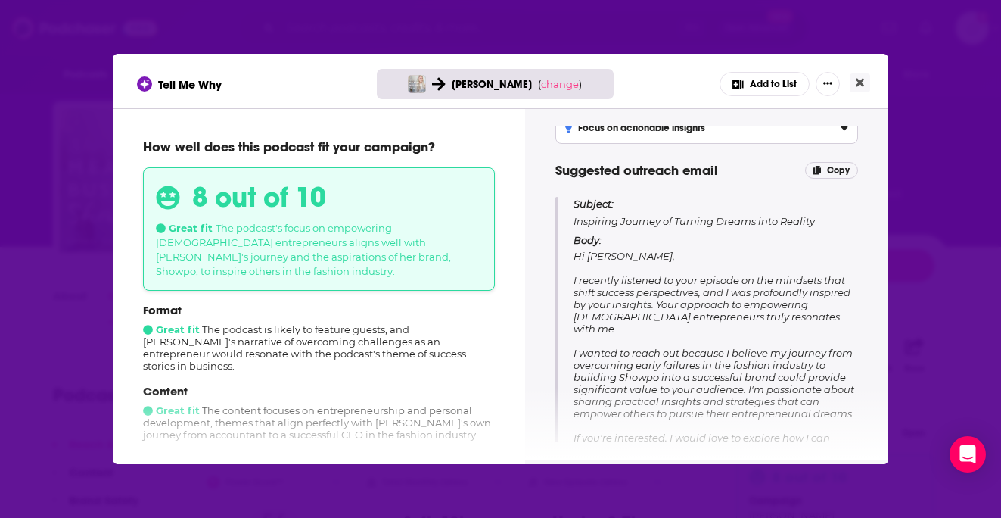
scroll to position [188, 0]
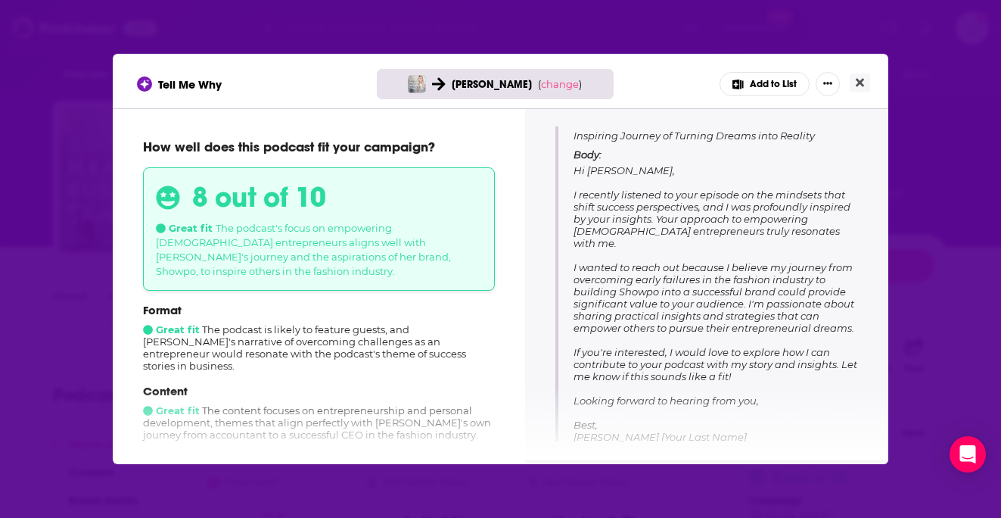
drag, startPoint x: 861, startPoint y: 311, endPoint x: 569, endPoint y: 196, distance: 313.3
click at [569, 196] on div "Tips for pitching Highlight shared experiences Emphasize Jane's journey from ov…" at bounding box center [707, 283] width 327 height 315
copy span "I recently listened to your episode on the mindsets that shift success perspect…"
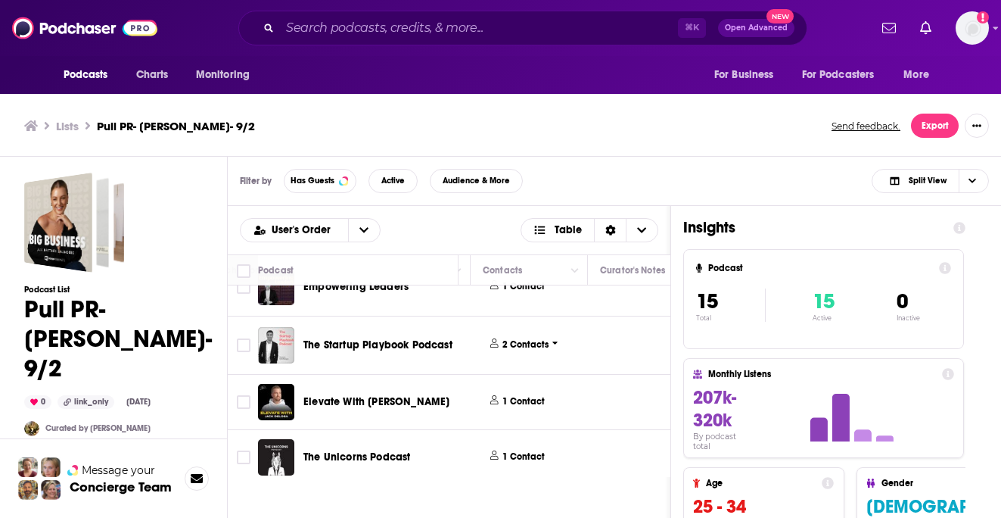
scroll to position [546, 766]
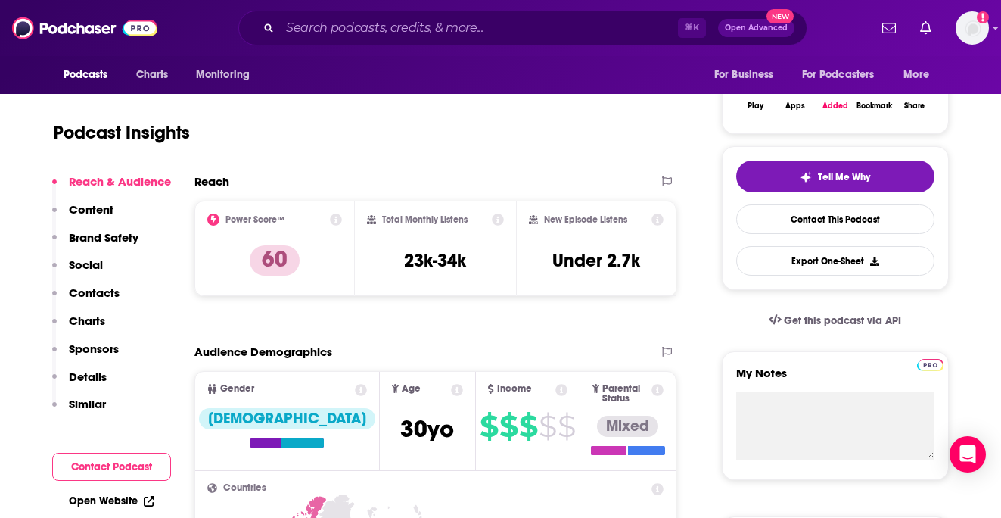
scroll to position [291, 0]
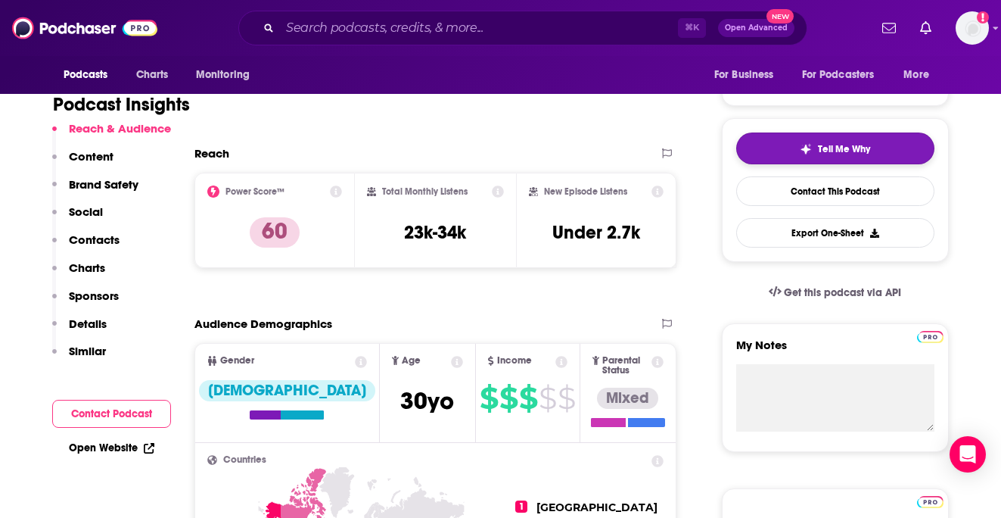
click at [844, 152] on span "Tell Me Why" at bounding box center [844, 149] width 52 height 12
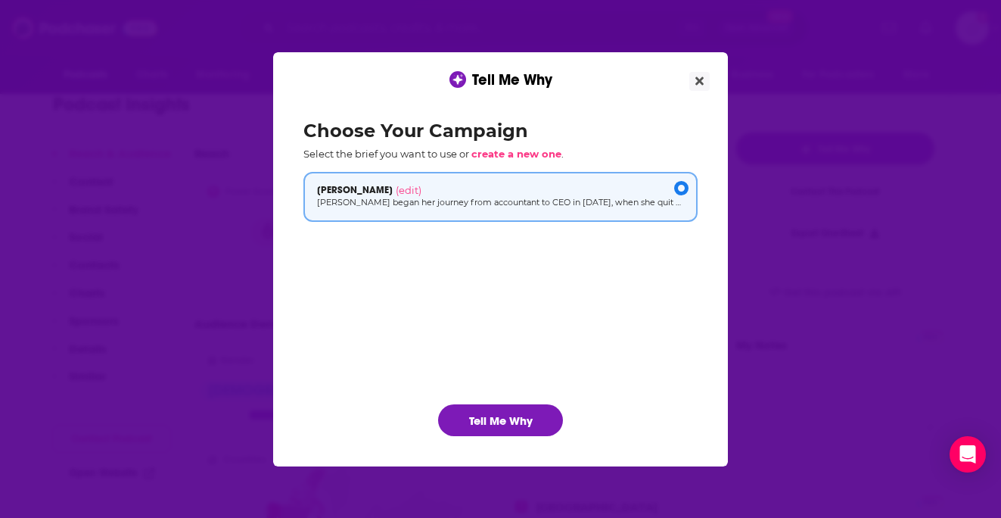
scroll to position [0, 0]
click at [497, 428] on button "Tell Me Why" at bounding box center [500, 420] width 125 height 32
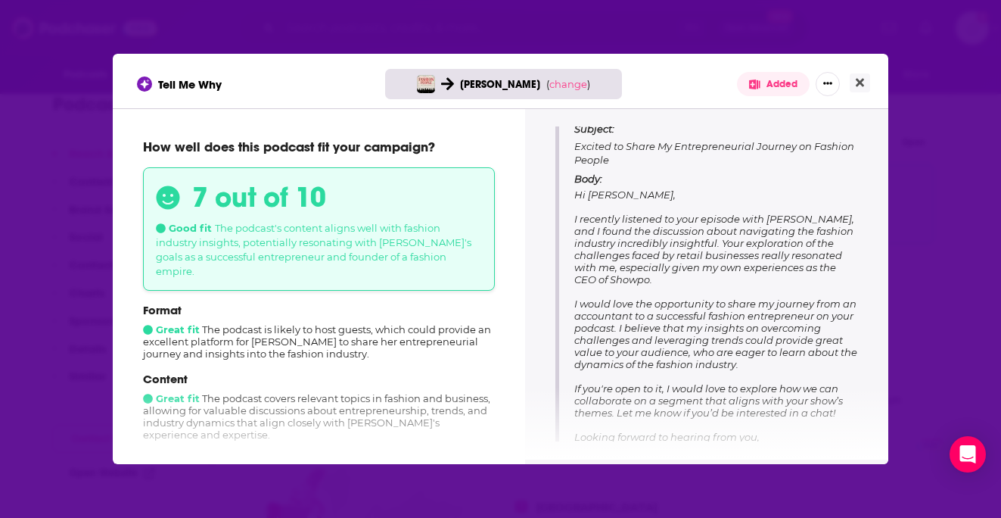
scroll to position [183, 0]
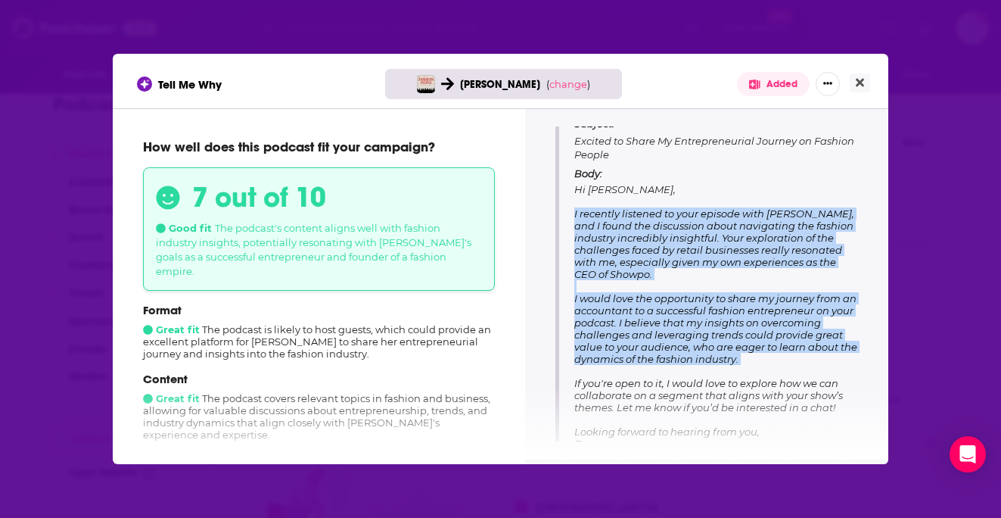
drag, startPoint x: 572, startPoint y: 210, endPoint x: 734, endPoint y: 366, distance: 223.8
click at [734, 366] on div "Subject: Excited to Share My Entrepreneurial Journey on Fashion People Body: Hi…" at bounding box center [707, 289] width 303 height 345
copy span "I recently listened to your episode with Libby Wadle, and I found the discussio…"
click at [861, 81] on icon "Close" at bounding box center [860, 83] width 8 height 8
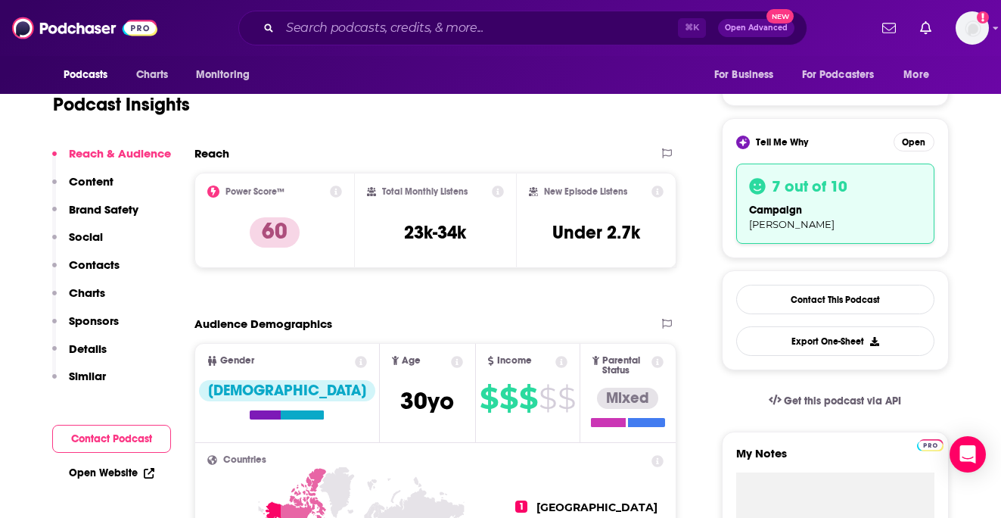
scroll to position [291, 0]
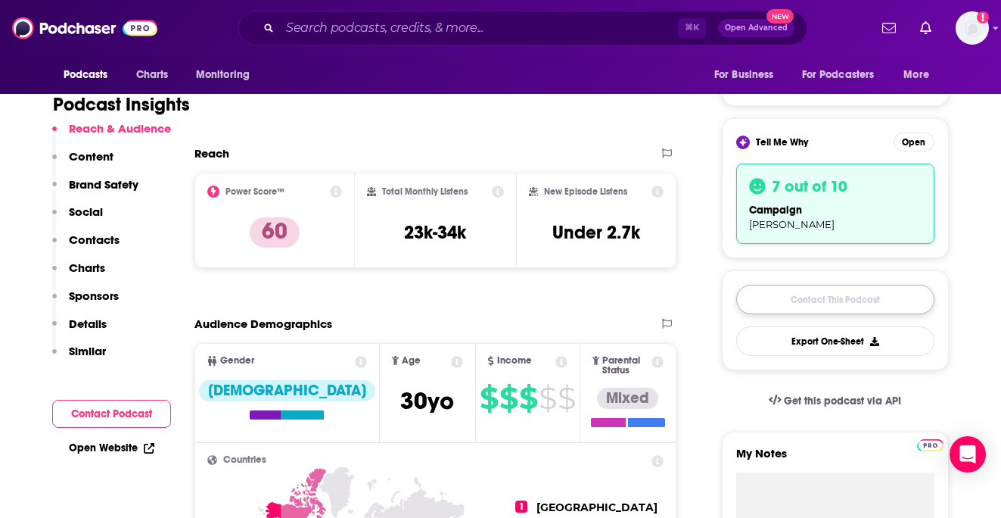
click at [836, 297] on link "Contact This Podcast" at bounding box center [836, 300] width 198 height 30
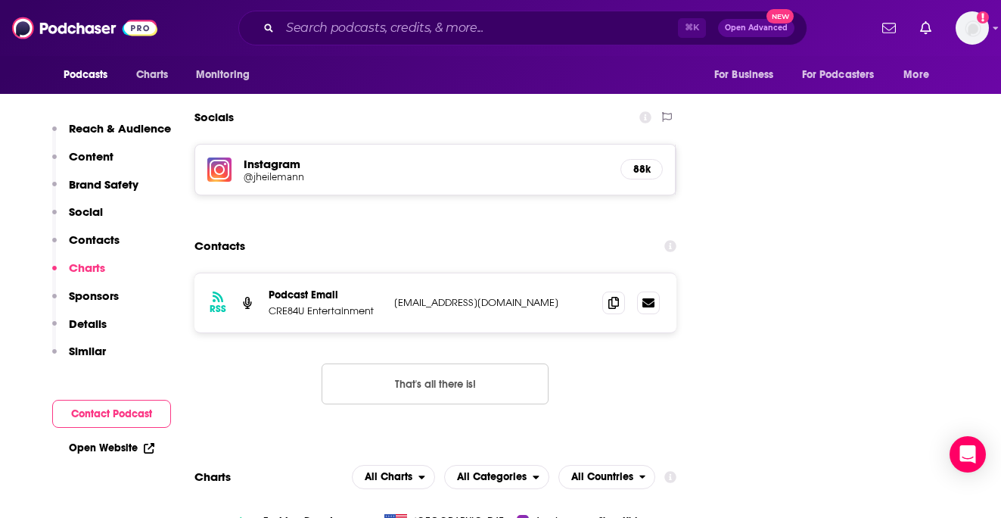
scroll to position [1698, 0]
click at [618, 297] on icon at bounding box center [614, 303] width 11 height 12
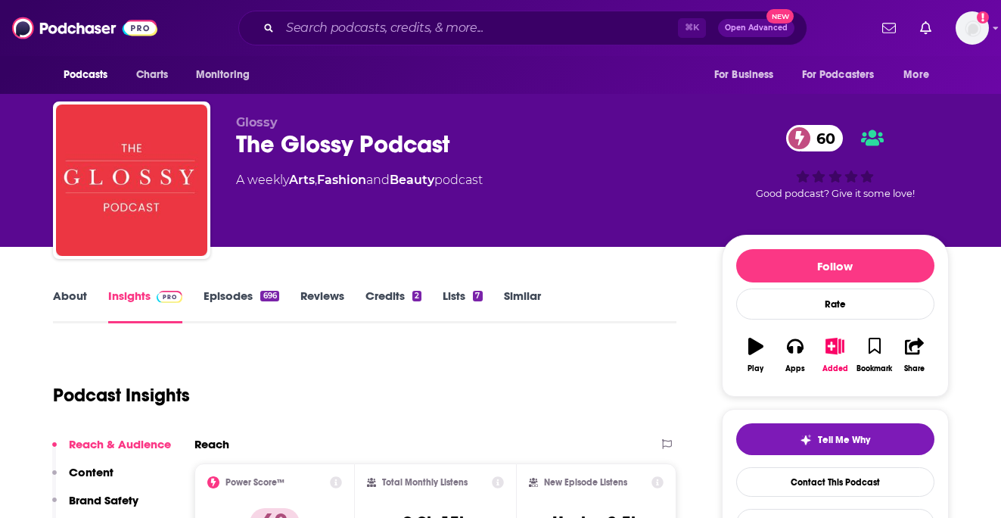
click at [238, 293] on link "Episodes 696" at bounding box center [241, 305] width 75 height 35
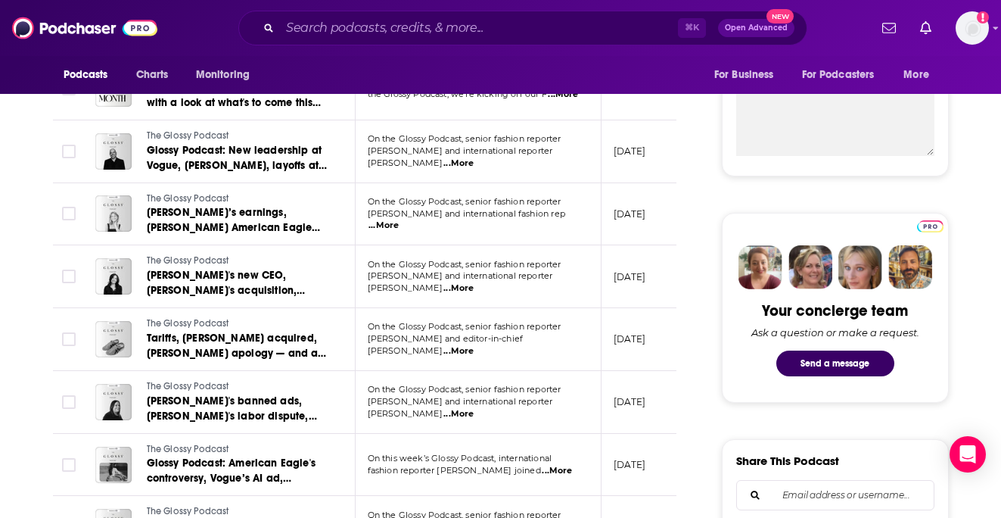
scroll to position [568, 0]
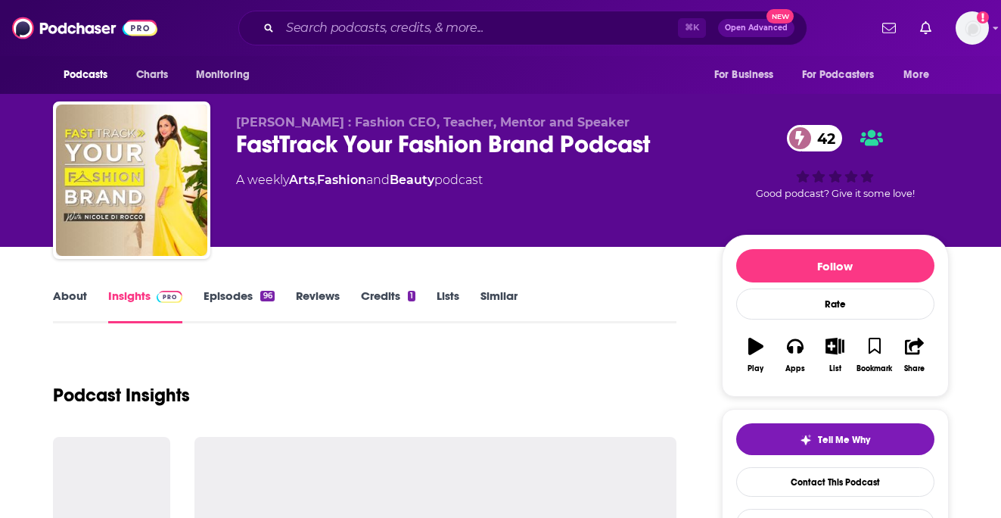
click at [213, 297] on link "Episodes 96" at bounding box center [239, 305] width 70 height 35
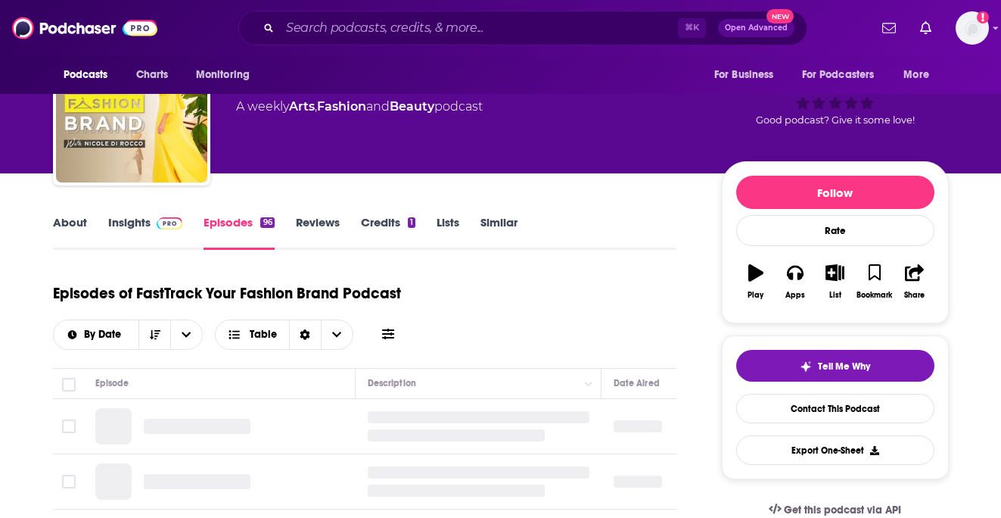
scroll to position [101, 0]
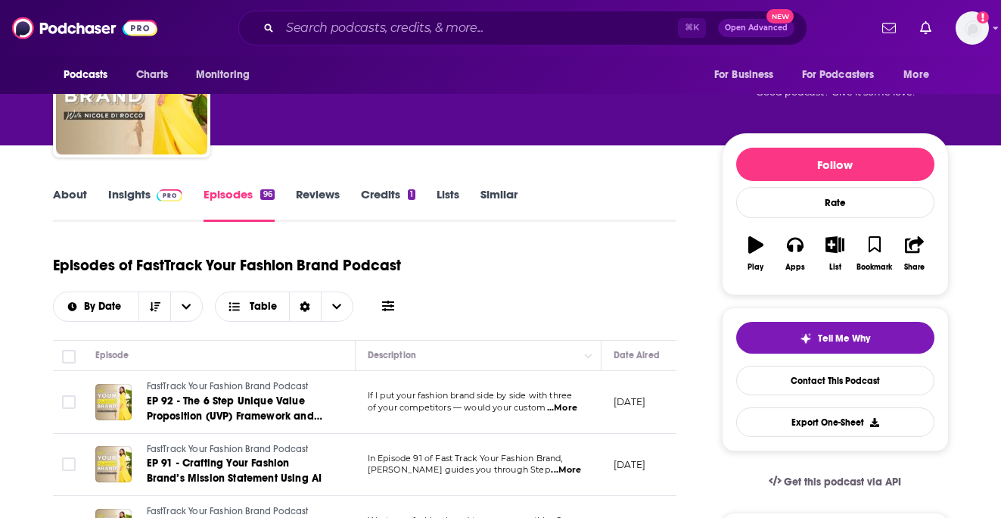
click at [123, 191] on link "Insights" at bounding box center [145, 204] width 75 height 35
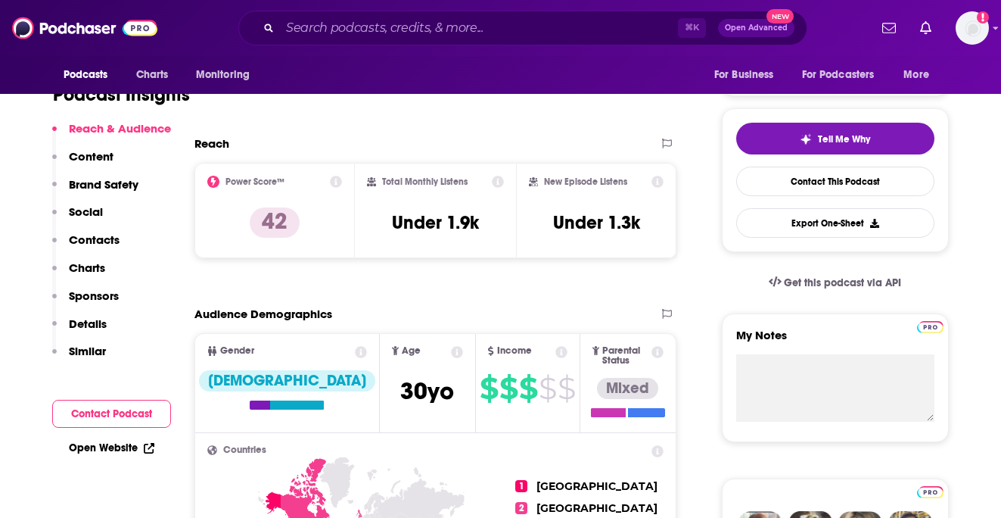
scroll to position [303, 0]
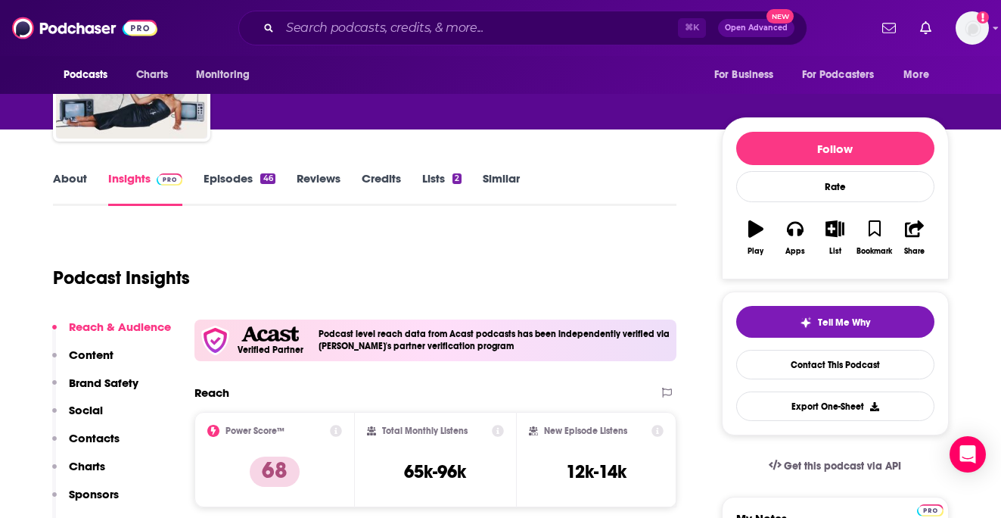
scroll to position [119, 0]
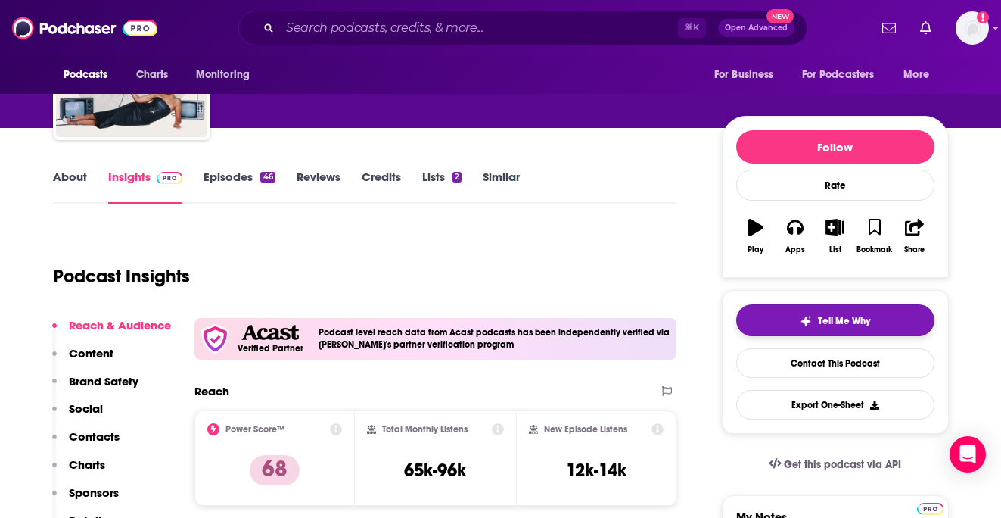
click at [821, 328] on button "Tell Me Why" at bounding box center [836, 320] width 198 height 32
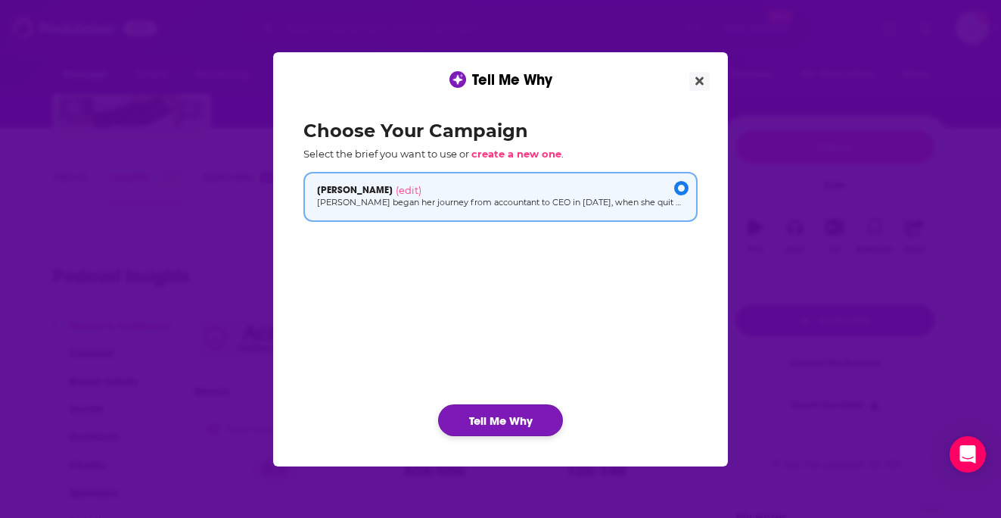
click at [523, 423] on button "Tell Me Why" at bounding box center [500, 420] width 125 height 32
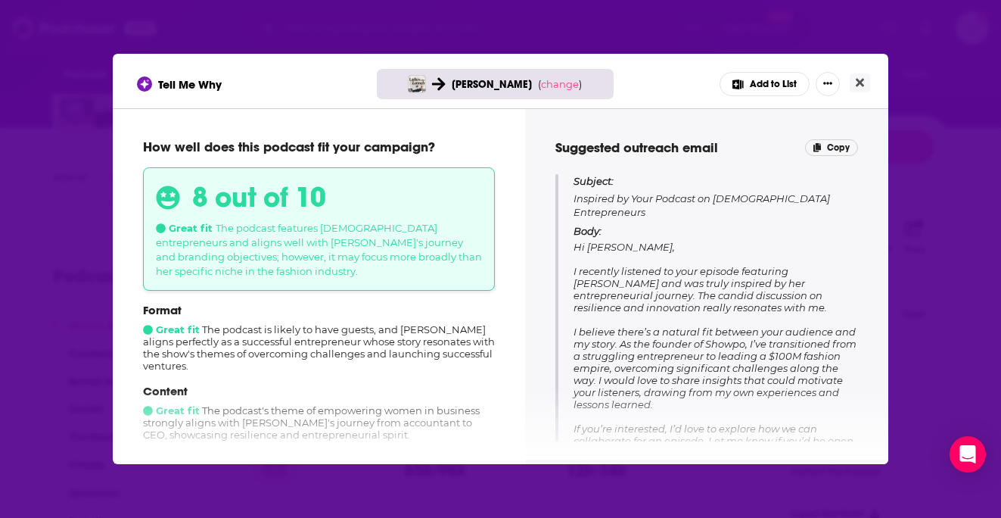
scroll to position [200, 0]
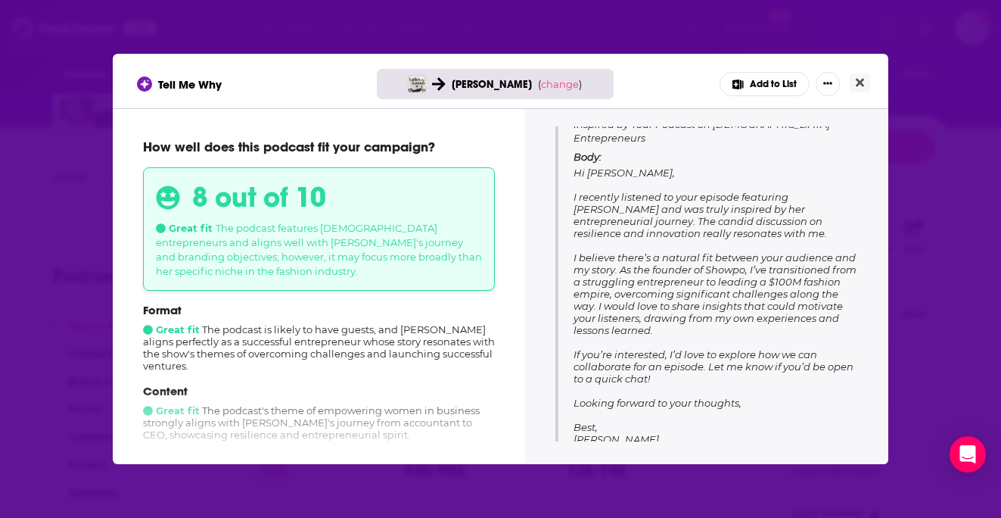
drag, startPoint x: 745, startPoint y: 312, endPoint x: 572, endPoint y: 177, distance: 219.0
click at [572, 177] on div "Subject: Inspired by Your Podcast on Female Entrepreneurs Body: Hi Rochelle, I …" at bounding box center [707, 272] width 303 height 345
copy span "I recently listened to your episode featuring Marcia Kilgore and was truly insp…"
click at [858, 79] on icon "Close" at bounding box center [860, 82] width 8 height 12
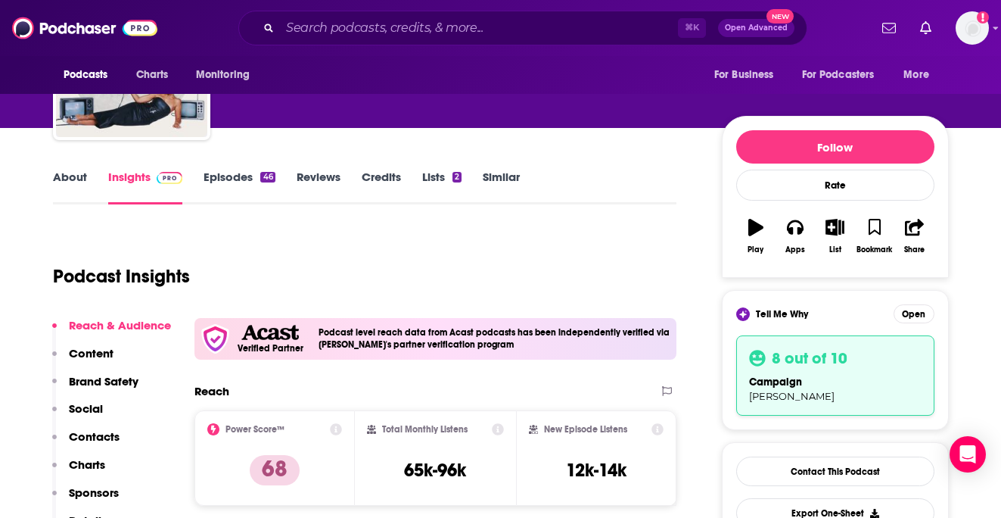
scroll to position [119, 0]
click at [793, 466] on link "Contact This Podcast" at bounding box center [836, 471] width 198 height 30
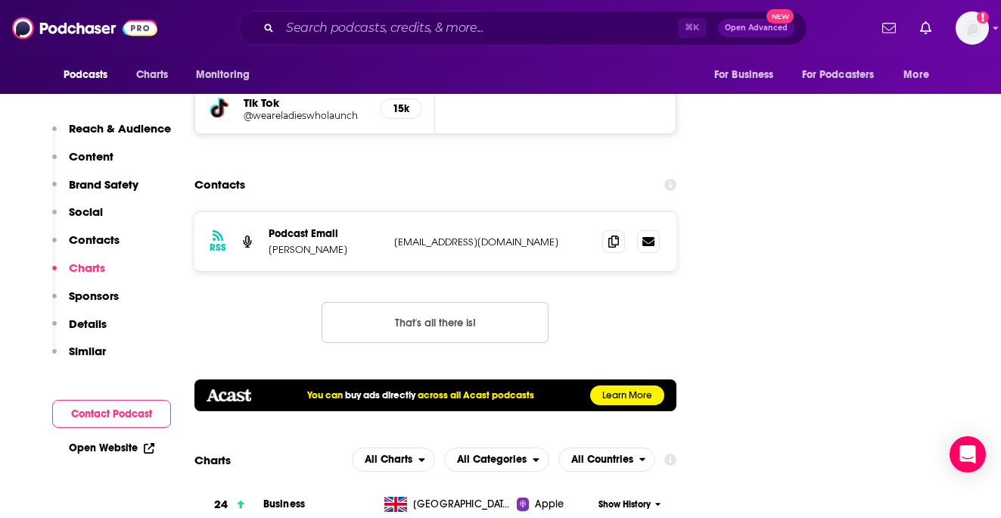
scroll to position [1851, 0]
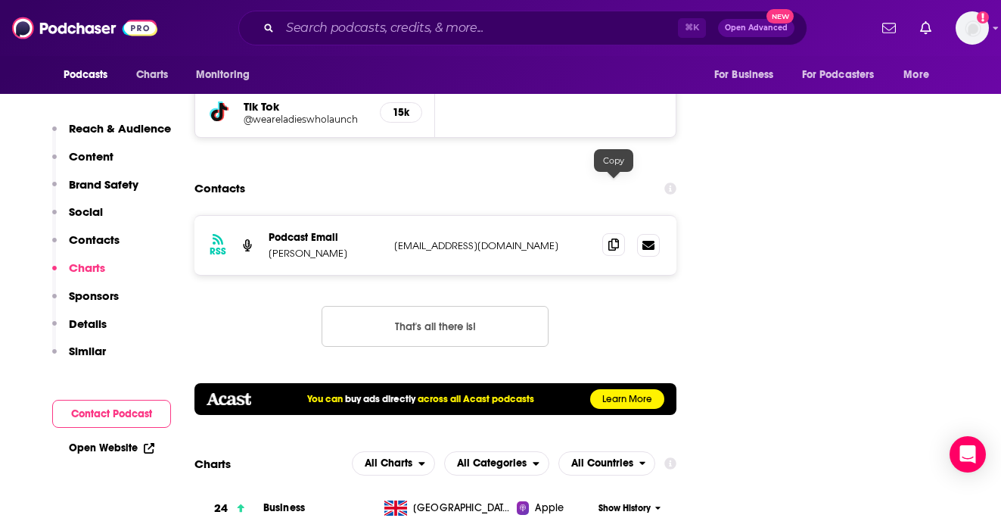
click at [612, 238] on icon at bounding box center [614, 244] width 11 height 12
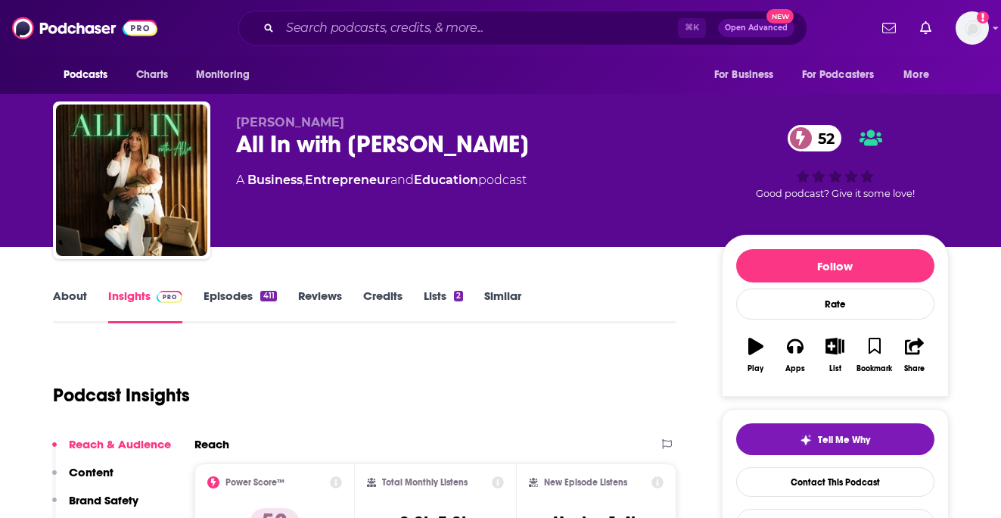
click at [235, 297] on link "Episodes 411" at bounding box center [240, 305] width 73 height 35
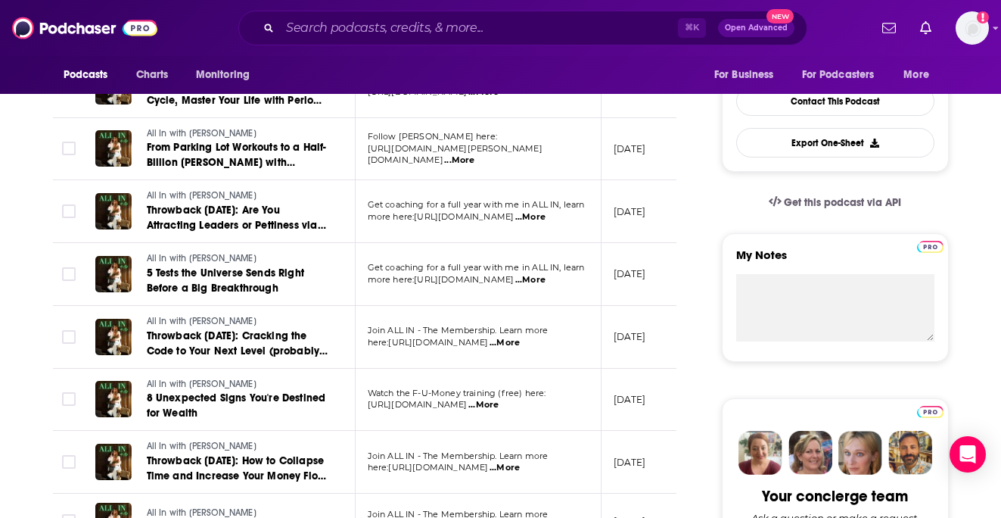
scroll to position [396, 0]
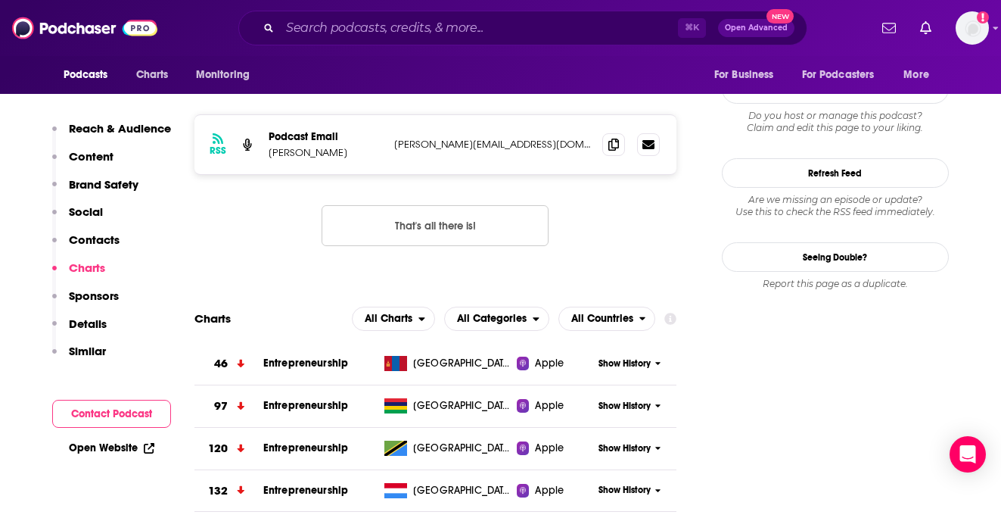
scroll to position [1522, 0]
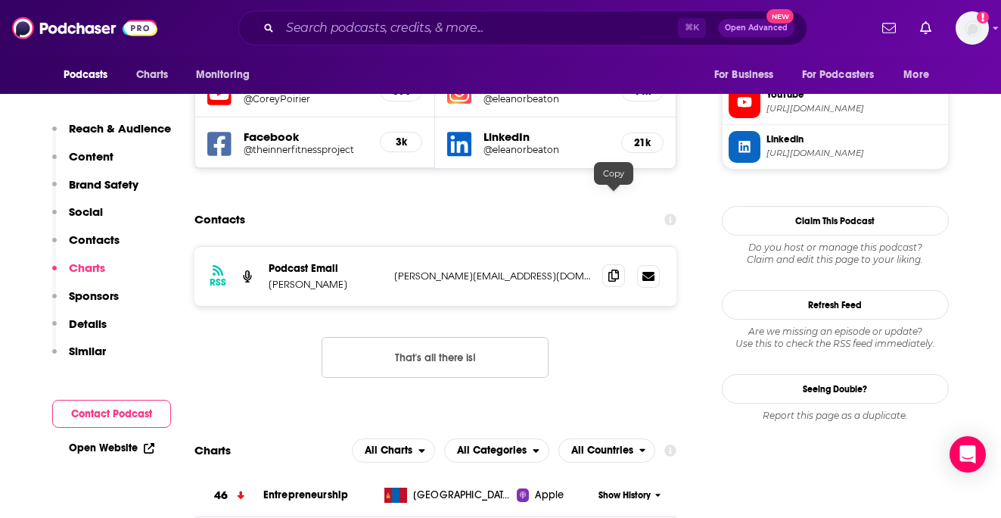
click at [618, 269] on icon at bounding box center [614, 275] width 11 height 12
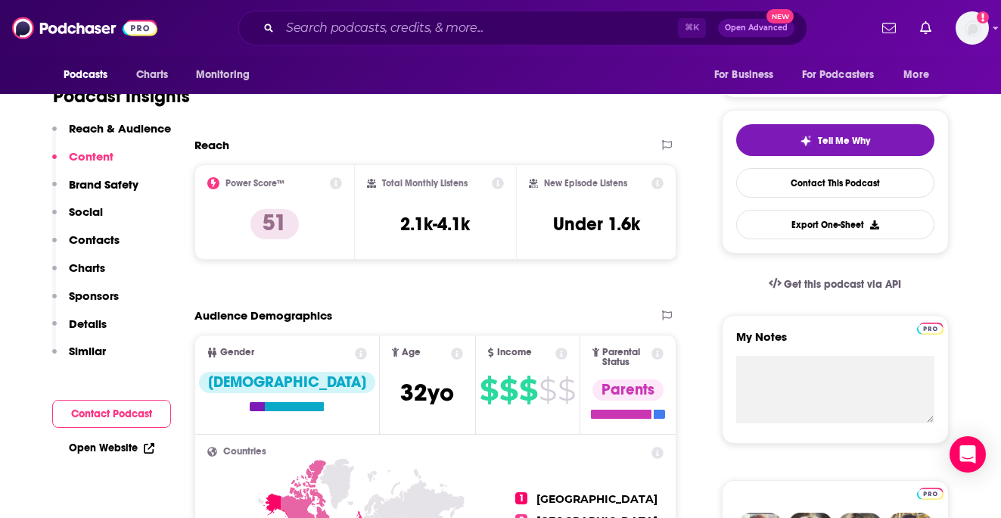
scroll to position [242, 0]
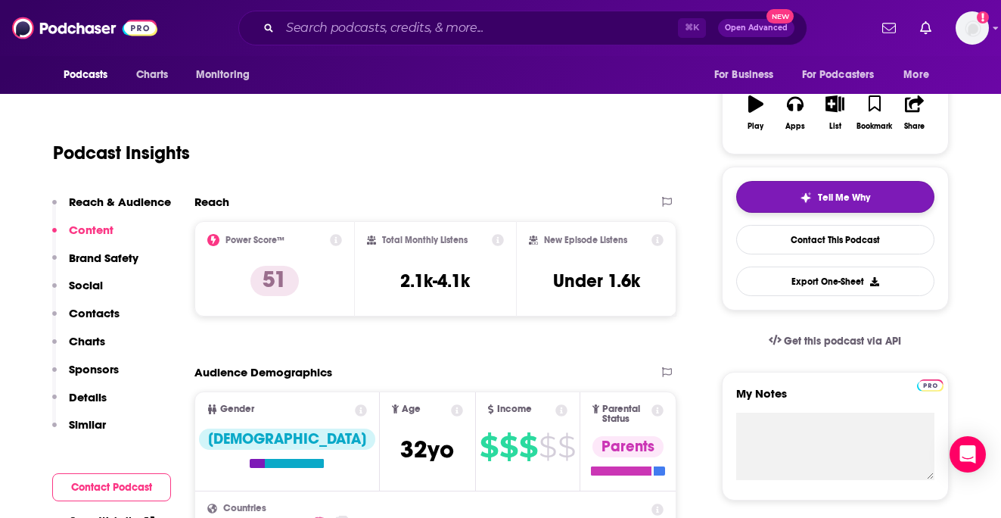
click at [802, 195] on img "button" at bounding box center [806, 198] width 12 height 12
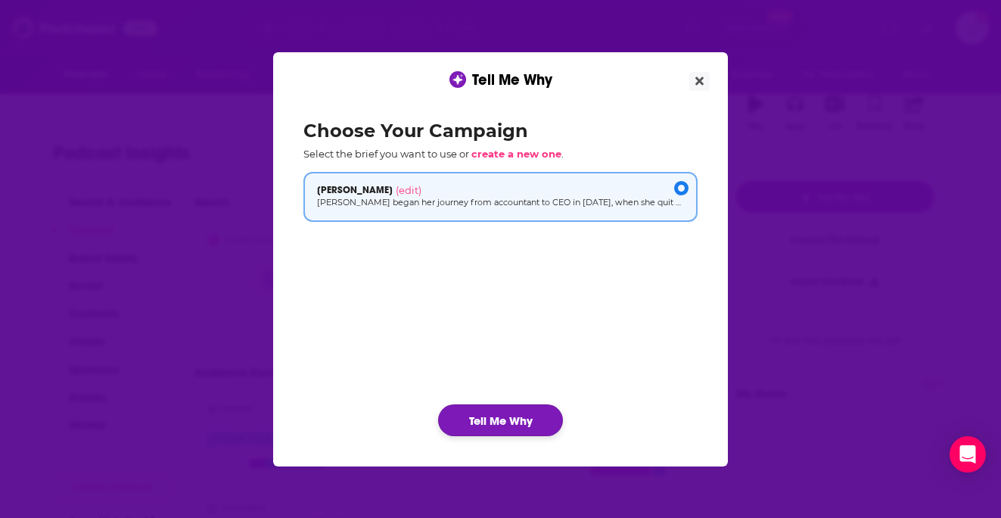
click at [500, 429] on button "Tell Me Why" at bounding box center [500, 420] width 125 height 32
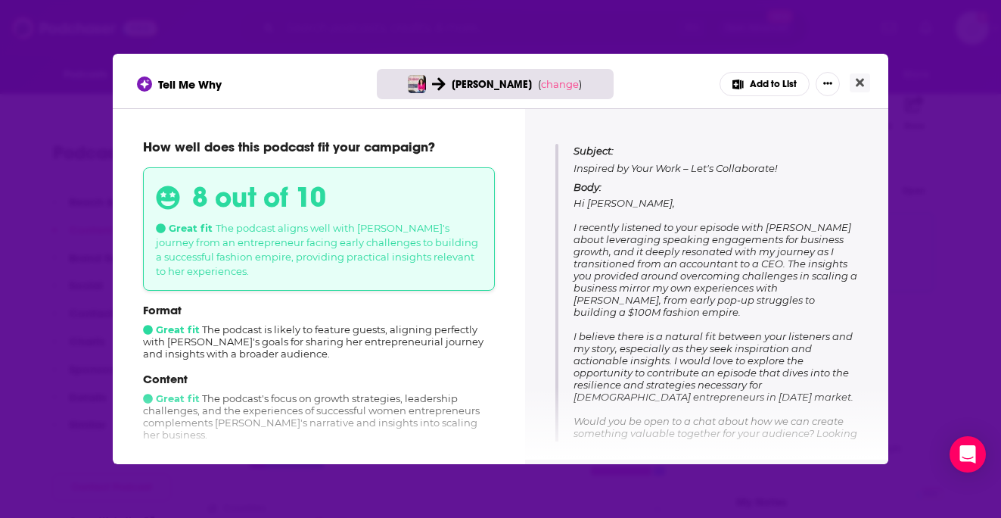
scroll to position [170, 0]
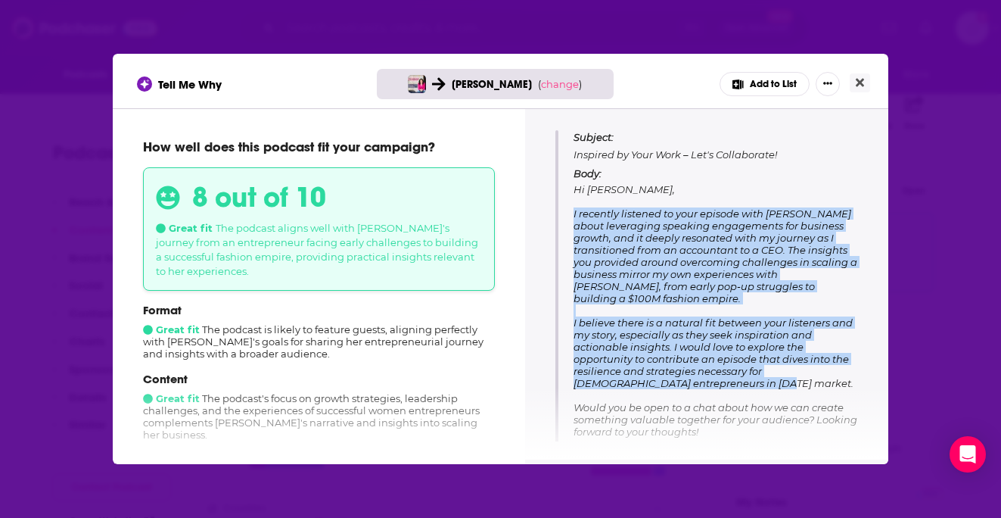
drag, startPoint x: 740, startPoint y: 378, endPoint x: 572, endPoint y: 213, distance: 236.6
click at [572, 213] on div "Subject: Inspired by Your Work – Let's Collaborate! Body: Hi [PERSON_NAME], I r…" at bounding box center [707, 302] width 303 height 344
copy span "I recently listened to your episode with [PERSON_NAME] about leveraging speakin…"
click at [857, 85] on icon "Close" at bounding box center [860, 83] width 8 height 8
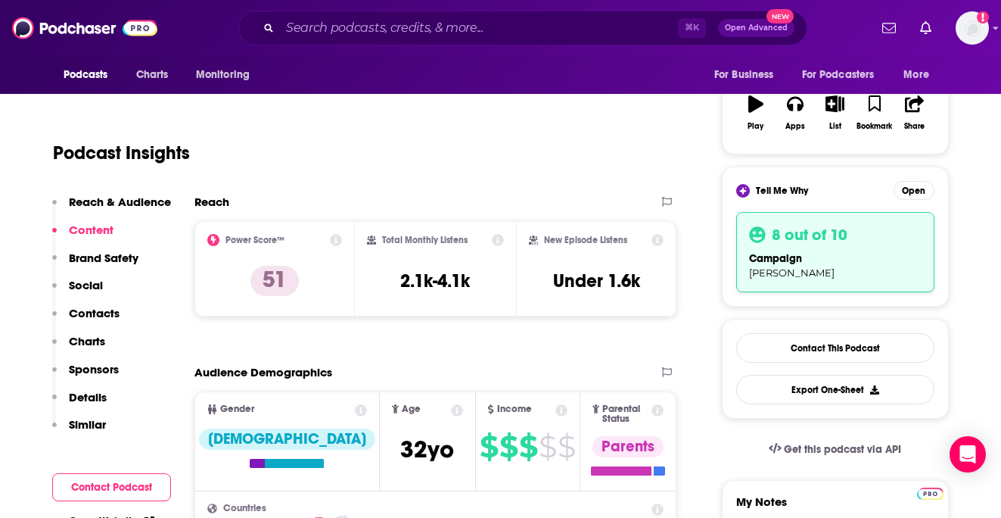
click at [857, 85] on div "Tell Me Why [PERSON_NAME] ( change ) Add to List How well does this podcast fit…" at bounding box center [500, 259] width 1001 height 518
